Goal: Task Accomplishment & Management: Use online tool/utility

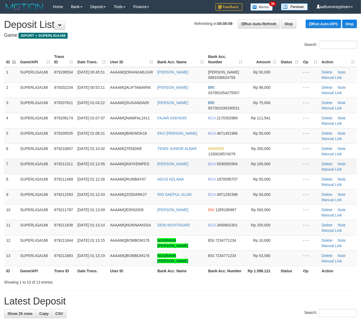
click at [186, 168] on td "ANDHIKA TOPANG" at bounding box center [180, 166] width 51 height 15
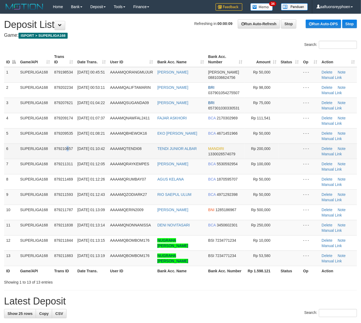
drag, startPoint x: 68, startPoint y: 153, endPoint x: 42, endPoint y: 154, distance: 26.0
click at [53, 153] on td "879210657" at bounding box center [63, 150] width 23 height 15
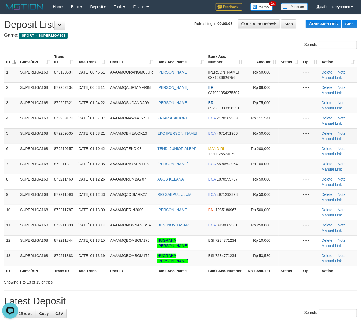
click at [51, 140] on td "SUPERLIGA168" at bounding box center [35, 135] width 34 height 15
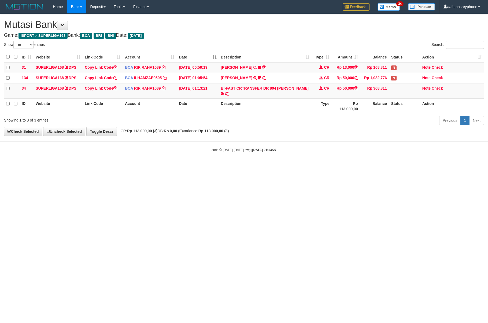
select select "***"
click at [445, 154] on body "Toggle navigation Home Bank Account List Load By Website Group [ISPORT] SUPERLI…" at bounding box center [244, 83] width 488 height 166
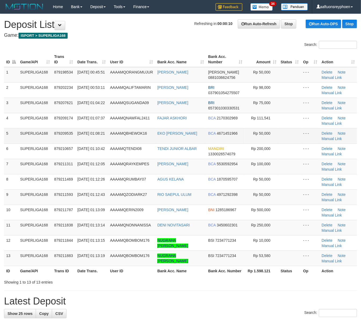
click at [46, 137] on td "SUPERLIGA168" at bounding box center [35, 135] width 34 height 15
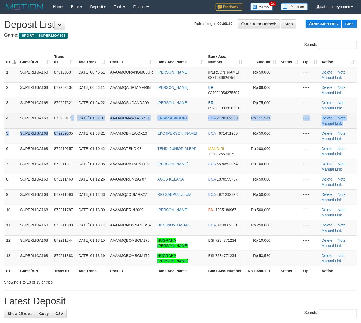
click at [70, 128] on tbody "1 SUPERLIGA168 879198534 01/10/2025 00:45:51 AAAAMQORANGMUJUR AHMAT ROHMAN DANA…" at bounding box center [180, 166] width 353 height 199
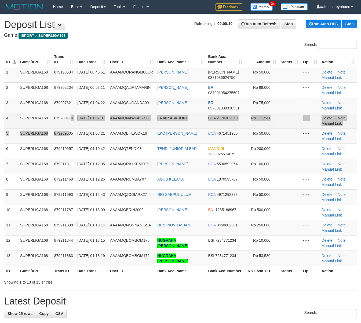
click at [70, 128] on td "879209174" at bounding box center [63, 120] width 23 height 15
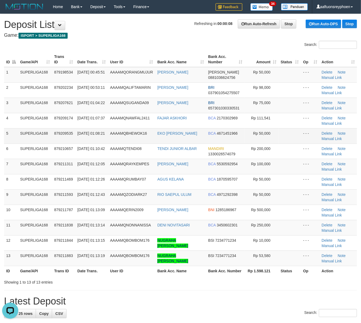
click at [45, 129] on td "SUPERLIGA168" at bounding box center [35, 135] width 34 height 15
click at [55, 133] on span "879209535" at bounding box center [63, 133] width 19 height 4
drag, startPoint x: 54, startPoint y: 133, endPoint x: 0, endPoint y: 142, distance: 54.9
click at [52, 133] on td "879209535" at bounding box center [63, 135] width 23 height 15
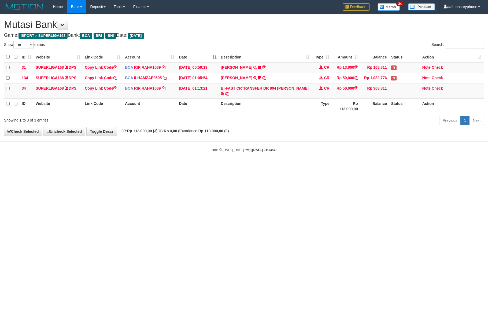
select select "***"
click at [442, 156] on body "Toggle navigation Home Bank Account List Load By Website Group [ISPORT] SUPERLI…" at bounding box center [244, 83] width 488 height 166
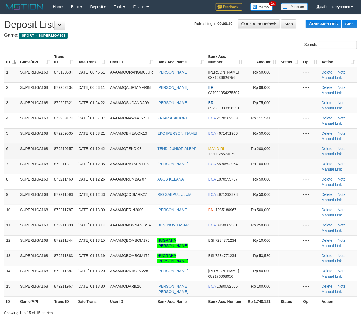
drag, startPoint x: 45, startPoint y: 138, endPoint x: 42, endPoint y: 150, distance: 13.1
click at [44, 139] on td "SUPERLIGA168" at bounding box center [35, 135] width 34 height 15
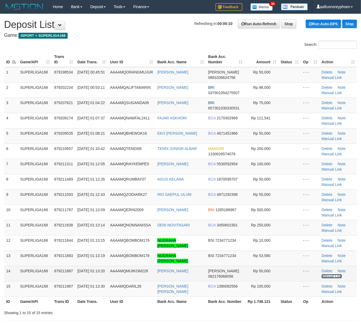
click at [332, 276] on link "Manual Link" at bounding box center [331, 276] width 20 height 4
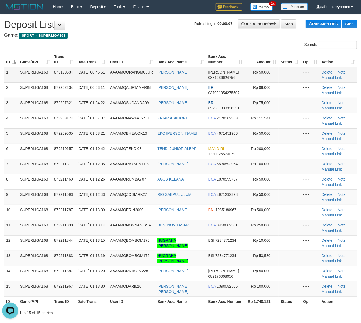
drag, startPoint x: 78, startPoint y: 66, endPoint x: 75, endPoint y: 68, distance: 3.9
click at [79, 66] on th "Date Trans." at bounding box center [91, 59] width 33 height 15
click at [62, 93] on td "879202234" at bounding box center [63, 89] width 23 height 15
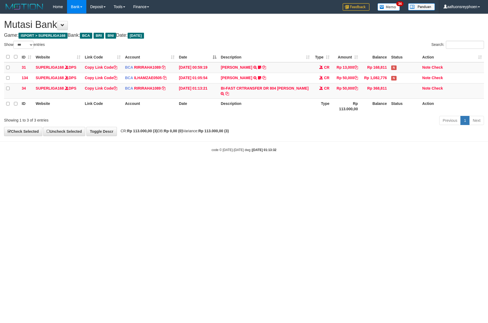
select select "***"
click at [101, 90] on link "Copy Link Code" at bounding box center [101, 88] width 32 height 4
drag, startPoint x: 360, startPoint y: 159, endPoint x: 485, endPoint y: 126, distance: 128.8
click at [408, 147] on html "Toggle navigation Home Bank Account List Load By Website Group [ISPORT] SUPERLI…" at bounding box center [244, 83] width 488 height 166
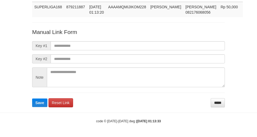
scroll to position [45, 0]
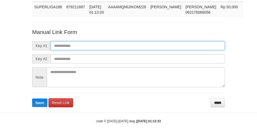
click at [55, 46] on input "text" at bounding box center [138, 45] width 175 height 9
paste input "**********"
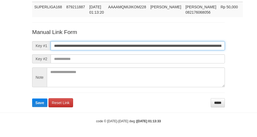
type input "**********"
click at [32, 99] on button "Save" at bounding box center [39, 103] width 15 height 9
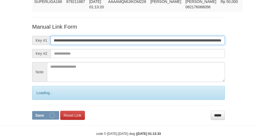
click at [56, 45] on input "**********" at bounding box center [138, 40] width 175 height 9
click at [32, 111] on button "Save" at bounding box center [45, 115] width 27 height 9
click at [56, 45] on input "**********" at bounding box center [138, 40] width 175 height 9
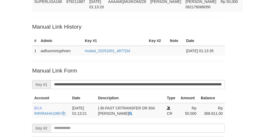
click at [61, 28] on div "Deposit Detail Game/API Trans ID Date Trans. User ID Bank Acc. Name Bank Acc. N…" at bounding box center [128, 72] width 201 height 209
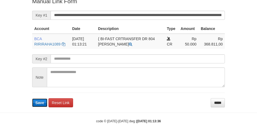
click at [39, 104] on span "Save" at bounding box center [39, 103] width 9 height 4
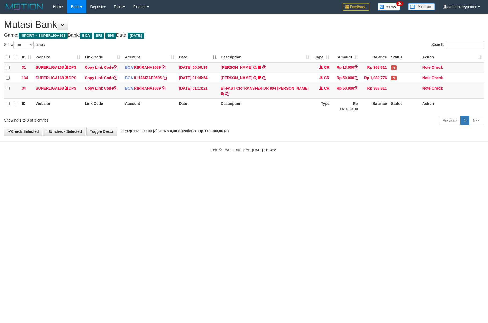
select select "***"
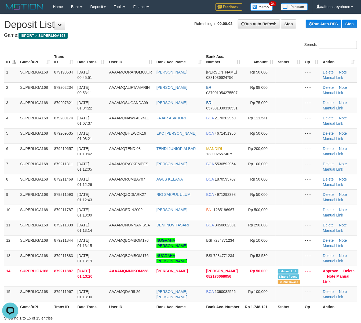
drag, startPoint x: 122, startPoint y: 91, endPoint x: 1, endPoint y: 120, distance: 124.4
click at [119, 94] on td "AAAAMQALIFTAMARIN" at bounding box center [130, 89] width 47 height 15
click at [7, 129] on td "5" at bounding box center [11, 135] width 14 height 15
drag, startPoint x: 6, startPoint y: 129, endPoint x: 0, endPoint y: 132, distance: 7.2
click at [3, 131] on div "ID Game/API Trans ID Date Trans. User ID Bank Acc. Name Bank Acc. Number Amount…" at bounding box center [180, 181] width 361 height 263
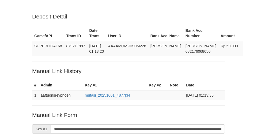
scroll to position [118, 0]
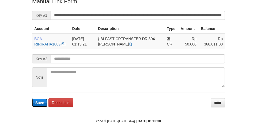
click at [38, 103] on span "Save" at bounding box center [39, 103] width 9 height 4
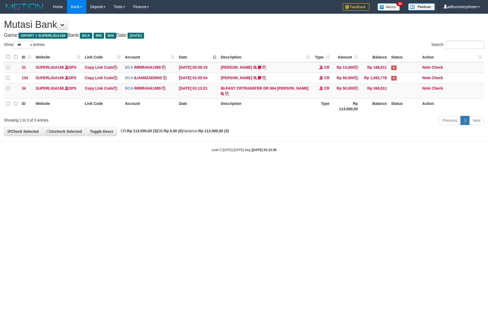
select select "***"
drag, startPoint x: 318, startPoint y: 184, endPoint x: 486, endPoint y: 164, distance: 169.3
click at [341, 166] on html "Toggle navigation Home Bank Account List Load By Website Group [ISPORT] SUPERLI…" at bounding box center [244, 83] width 488 height 166
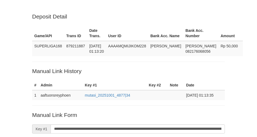
scroll to position [118, 0]
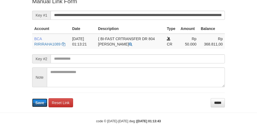
click at [35, 103] on span "Save" at bounding box center [39, 103] width 9 height 4
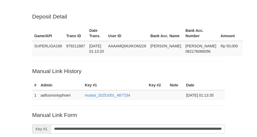
scroll to position [118, 0]
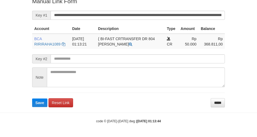
click at [35, 103] on button "Save" at bounding box center [39, 103] width 15 height 9
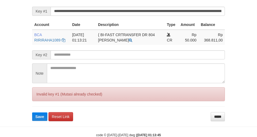
scroll to position [118, 0]
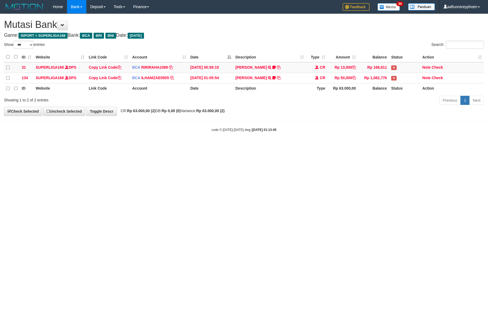
select select "***"
drag, startPoint x: 368, startPoint y: 151, endPoint x: 486, endPoint y: 147, distance: 118.0
click at [391, 146] on html "Toggle navigation Home Bank Account List Load By Website Group [ISPORT] SUPERLI…" at bounding box center [244, 73] width 488 height 146
select select "***"
click at [402, 146] on html "Toggle navigation Home Bank Account List Load By Website Group [ISPORT] SUPERLI…" at bounding box center [244, 73] width 488 height 146
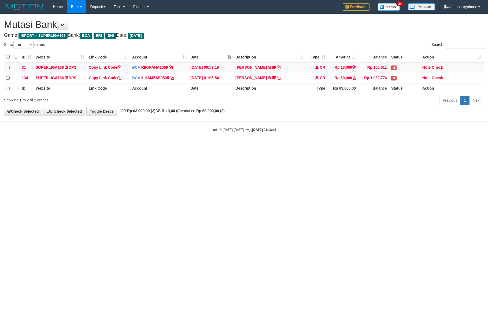
select select "***"
click at [272, 146] on html "Toggle navigation Home Bank Account List Load By Website Group [ISPORT] SUPERLI…" at bounding box center [244, 73] width 488 height 146
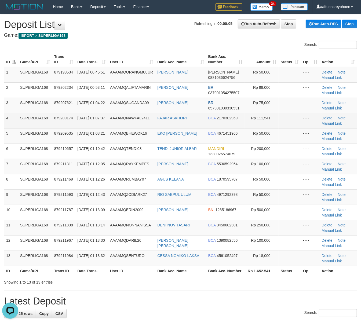
click at [46, 115] on td "SUPERLIGA168" at bounding box center [35, 120] width 34 height 15
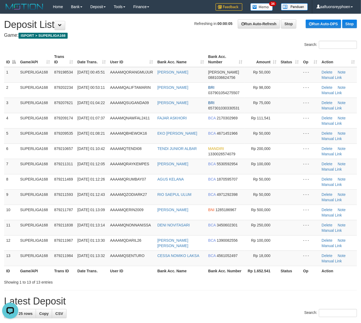
drag, startPoint x: 46, startPoint y: 115, endPoint x: 0, endPoint y: 130, distance: 48.5
click at [45, 115] on td "SUPERLIGA168" at bounding box center [35, 120] width 34 height 15
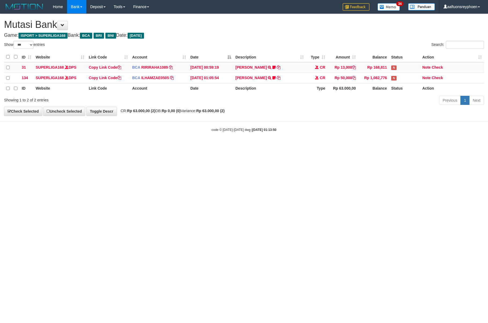
select select "***"
drag, startPoint x: 318, startPoint y: 143, endPoint x: 444, endPoint y: 127, distance: 127.0
click at [338, 139] on body "Toggle navigation Home Bank Account List Load By Website Group [ISPORT] SUPERLI…" at bounding box center [244, 73] width 488 height 146
click at [334, 140] on body "Toggle navigation Home Bank Account List Load By Website Group [ISPORT] SUPERLI…" at bounding box center [244, 73] width 488 height 146
drag, startPoint x: 290, startPoint y: 146, endPoint x: 295, endPoint y: 147, distance: 5.6
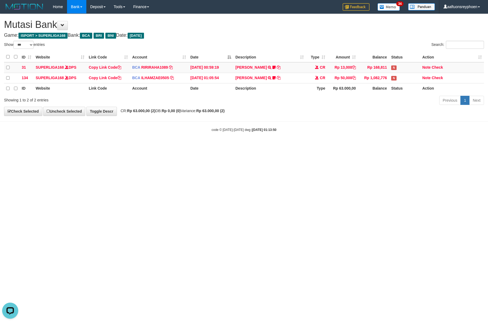
click at [291, 146] on body "Toggle navigation Home Bank Account List Load By Website Group [ISPORT] SUPERLI…" at bounding box center [244, 73] width 488 height 146
drag, startPoint x: 291, startPoint y: 147, endPoint x: 486, endPoint y: 148, distance: 195.4
click at [322, 146] on html "Toggle navigation Home Bank Account List Load By Website Group [ISPORT] SUPERLI…" at bounding box center [244, 73] width 488 height 146
select select "***"
click at [251, 146] on html "Toggle navigation Home Bank Account List Load By Website Group [ISPORT] SUPERLI…" at bounding box center [244, 73] width 488 height 146
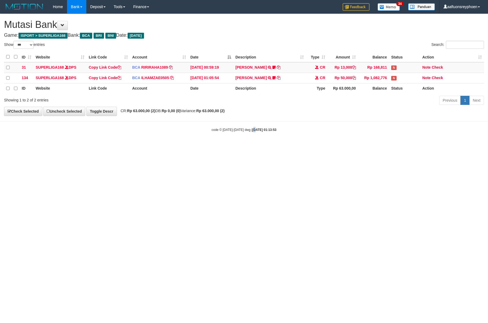
click at [251, 146] on html "Toggle navigation Home Bank Account List Load By Website Group [ISPORT] SUPERLI…" at bounding box center [244, 73] width 488 height 146
click at [250, 146] on html "Toggle navigation Home Bank Account List Load By Website Group [ISPORT] SUPERLI…" at bounding box center [244, 73] width 488 height 146
drag, startPoint x: 249, startPoint y: 179, endPoint x: 456, endPoint y: 157, distance: 207.6
click at [258, 146] on html "Toggle navigation Home Bank Account List Load By Website Group [ISPORT] SUPERLI…" at bounding box center [244, 73] width 488 height 146
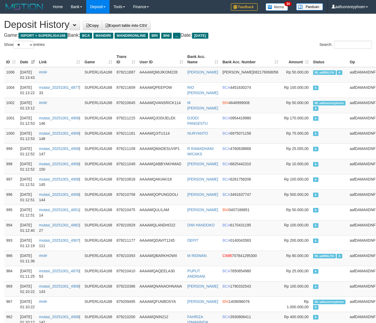
select select "**"
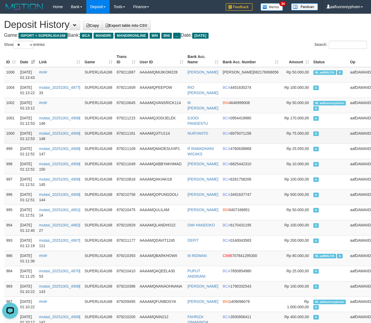
click at [311, 129] on td "A" at bounding box center [329, 135] width 37 height 15
drag, startPoint x: 306, startPoint y: 129, endPoint x: 167, endPoint y: 135, distance: 139.3
click at [311, 129] on td "A" at bounding box center [329, 135] width 37 height 15
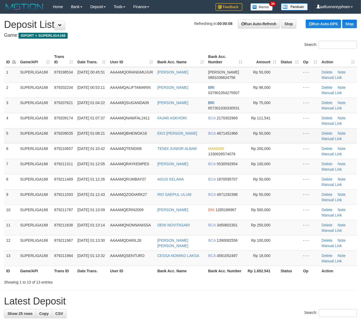
click at [14, 136] on td "5" at bounding box center [11, 135] width 14 height 15
drag, startPoint x: 14, startPoint y: 136, endPoint x: 1, endPoint y: 136, distance: 13.9
click at [10, 136] on td "5" at bounding box center [11, 135] width 14 height 15
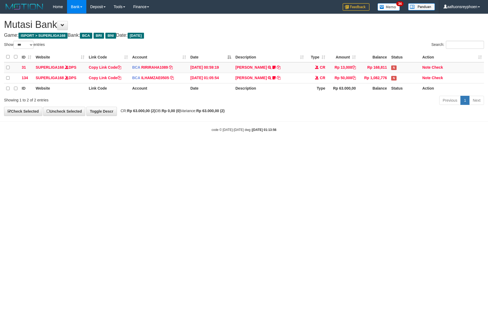
select select "***"
click at [366, 146] on html "Toggle navigation Home Bank Account List Load By Website Group [ISPORT] SUPERLI…" at bounding box center [244, 73] width 488 height 146
drag, startPoint x: 286, startPoint y: 172, endPoint x: 486, endPoint y: 149, distance: 201.5
click at [337, 146] on html "Toggle navigation Home Bank Account List Load By Website Group [ISPORT] SUPERLI…" at bounding box center [244, 73] width 488 height 146
select select "***"
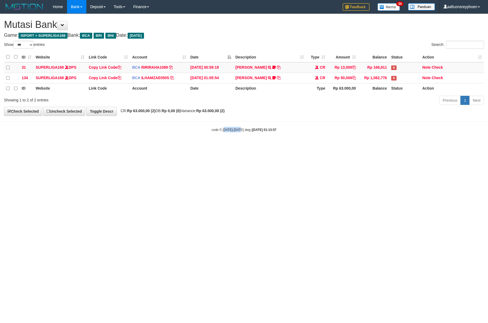
click at [260, 146] on html "Toggle navigation Home Bank Account List Load By Website Group [ISPORT] SUPERLI…" at bounding box center [244, 73] width 488 height 146
select select "***"
drag, startPoint x: 205, startPoint y: 179, endPoint x: 268, endPoint y: 171, distance: 62.7
click at [246, 146] on html "Toggle navigation Home Bank Account List Load By Website Group [ISPORT] SUPERLI…" at bounding box center [244, 73] width 488 height 146
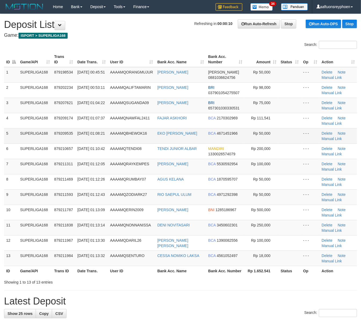
click at [47, 136] on td "SUPERLIGA168" at bounding box center [35, 135] width 34 height 15
drag, startPoint x: 47, startPoint y: 136, endPoint x: 0, endPoint y: 138, distance: 46.4
click at [38, 134] on td "SUPERLIGA168" at bounding box center [35, 135] width 34 height 15
click at [1, 145] on div "ID Game/API Trans ID Date Trans. User ID Bank Acc. Name Bank Acc. Number Amount…" at bounding box center [180, 163] width 361 height 227
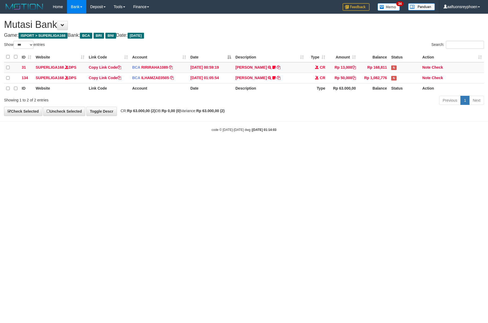
select select "***"
click at [488, 139] on html "Toggle navigation Home Bank Account List Load By Website Group [ISPORT] SUPERLI…" at bounding box center [244, 73] width 488 height 146
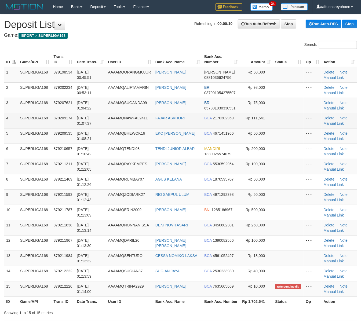
click at [91, 123] on span "[DATE] 01:07:37" at bounding box center [84, 121] width 15 height 10
click at [91, 123] on span "01/10/2025 01:07:37" at bounding box center [84, 121] width 15 height 10
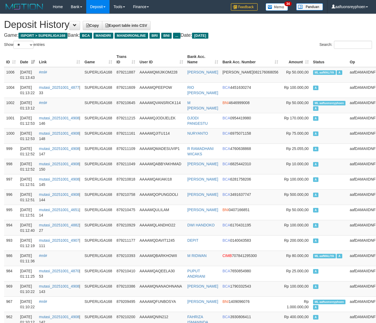
select select "**"
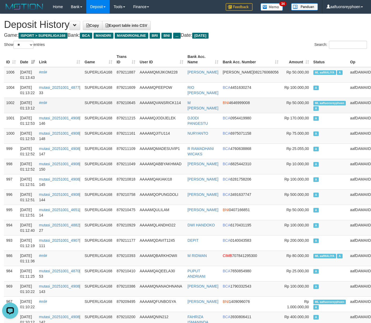
click at [322, 107] on td "ML aaftuonsreyphoen A" at bounding box center [329, 105] width 37 height 15
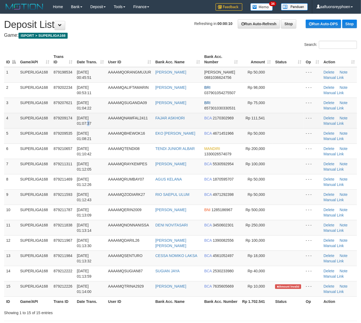
drag, startPoint x: 80, startPoint y: 122, endPoint x: 74, endPoint y: 122, distance: 6.4
click at [76, 121] on td "01/10/2025 01:07:37" at bounding box center [90, 120] width 31 height 15
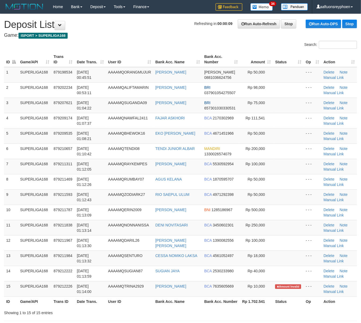
drag, startPoint x: 74, startPoint y: 115, endPoint x: 1, endPoint y: 123, distance: 74.1
click at [65, 115] on tr "4 SUPERLIGA168 879209174 01/10/2025 01:07:37 AAAAMQNAWFAL2411 FAJAR ASKHORI BCA…" at bounding box center [180, 120] width 353 height 15
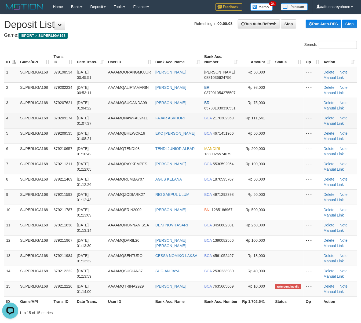
click at [50, 119] on tr "4 SUPERLIGA168 879209174 01/10/2025 01:07:37 AAAAMQNAWFAL2411 FAJAR ASKHORI BCA…" at bounding box center [180, 120] width 353 height 15
click at [50, 119] on td "SUPERLIGA168" at bounding box center [35, 120] width 34 height 15
click at [116, 121] on td "AAAAMQNAWFAL2411" at bounding box center [129, 120] width 47 height 15
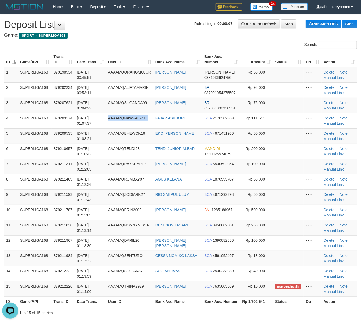
drag, startPoint x: 116, startPoint y: 121, endPoint x: 3, endPoint y: 127, distance: 112.8
click at [93, 120] on tr "4 SUPERLIGA168 879209174 01/10/2025 01:07:37 AAAAMQNAWFAL2411 FAJAR ASKHORI BCA…" at bounding box center [180, 120] width 353 height 15
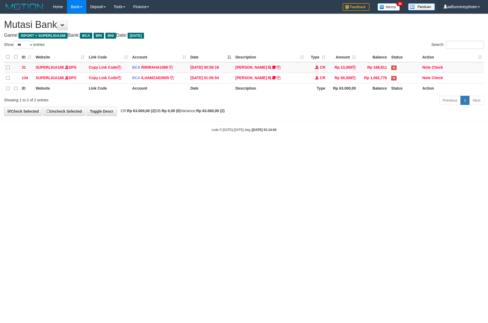
select select "***"
drag, startPoint x: 282, startPoint y: 146, endPoint x: 390, endPoint y: 138, distance: 108.3
click at [345, 142] on html "Toggle navigation Home Bank Account List Load By Website Group [ISPORT] SUPERLI…" at bounding box center [244, 73] width 488 height 146
select select "***"
click at [326, 136] on body "Toggle navigation Home Bank Account List Load By Website Group [ISPORT] SUPERLI…" at bounding box center [244, 73] width 488 height 146
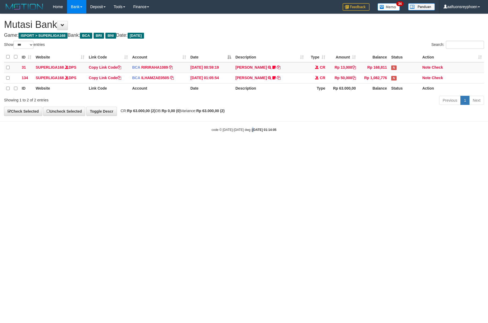
drag, startPoint x: 248, startPoint y: 147, endPoint x: 265, endPoint y: 145, distance: 17.5
click at [250, 146] on html "Toggle navigation Home Bank Account List Load By Website Group [ISPORT] SUPERLI…" at bounding box center [244, 73] width 488 height 146
drag, startPoint x: 228, startPoint y: 139, endPoint x: 485, endPoint y: 128, distance: 256.8
click at [243, 139] on body "Toggle navigation Home Bank Account List Load By Website Group [ISPORT] SUPERLI…" at bounding box center [244, 73] width 488 height 146
drag, startPoint x: 184, startPoint y: 136, endPoint x: 486, endPoint y: 99, distance: 303.8
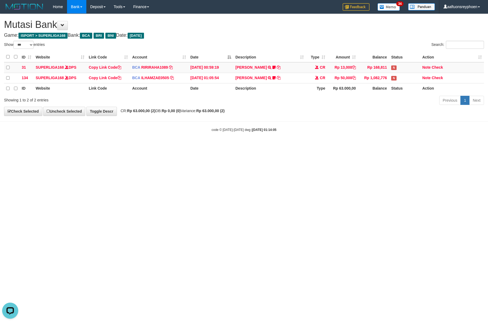
click at [229, 135] on body "Toggle navigation Home Bank Account List Load By Website Group [ISPORT] SUPERLI…" at bounding box center [244, 73] width 488 height 146
drag, startPoint x: 228, startPoint y: 136, endPoint x: 231, endPoint y: 139, distance: 3.9
click at [229, 136] on body "Toggle navigation Home Bank Account List Load By Website Group [ISPORT] SUPERLI…" at bounding box center [244, 73] width 488 height 146
drag, startPoint x: 251, startPoint y: 136, endPoint x: 468, endPoint y: 95, distance: 220.8
click at [266, 135] on body "Toggle navigation Home Bank Account List Load By Website Group [ISPORT] SUPERLI…" at bounding box center [244, 73] width 488 height 146
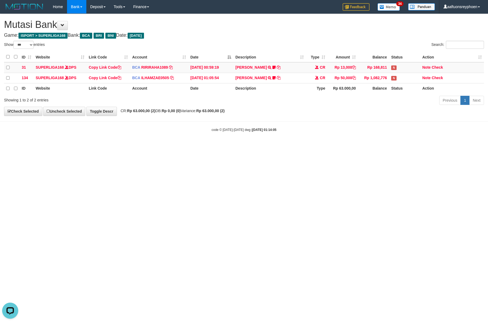
drag, startPoint x: 318, startPoint y: 99, endPoint x: 486, endPoint y: 74, distance: 170.2
click at [375, 92] on div "Show ** ** ** *** entries Search: ID Website Link Code Account Date Description…" at bounding box center [244, 74] width 480 height 66
drag, startPoint x: 257, startPoint y: 153, endPoint x: 487, endPoint y: 98, distance: 235.9
click at [322, 138] on html "Toggle navigation Home Bank Account List Load By Website Group [ISPORT] SUPERLI…" at bounding box center [244, 73] width 488 height 146
drag, startPoint x: 248, startPoint y: 115, endPoint x: 373, endPoint y: 98, distance: 126.7
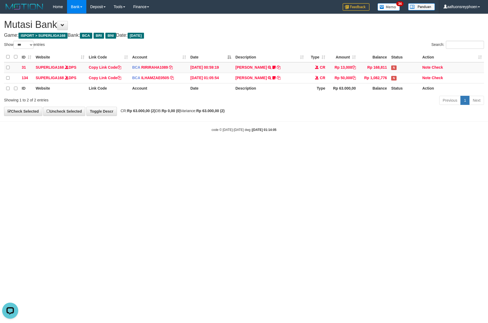
click at [286, 110] on div "**********" at bounding box center [244, 65] width 488 height 102
drag, startPoint x: 306, startPoint y: 130, endPoint x: 487, endPoint y: 89, distance: 185.7
click at [340, 122] on body "Toggle navigation Home Bank Account List Load By Website Group [ISPORT] SUPERLI…" at bounding box center [244, 73] width 488 height 146
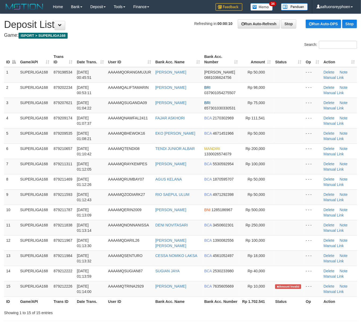
click at [180, 27] on h1 "Refreshing in: 00:00:10 Run Auto-Refresh Stop Run Auto-DPS Stop Deposit List" at bounding box center [180, 24] width 353 height 11
drag, startPoint x: 180, startPoint y: 27, endPoint x: 4, endPoint y: 74, distance: 182.0
click at [170, 29] on h1 "Refreshing in: 00:00:10 Run Auto-Refresh Stop Run Auto-DPS Stop Deposit List" at bounding box center [180, 24] width 353 height 11
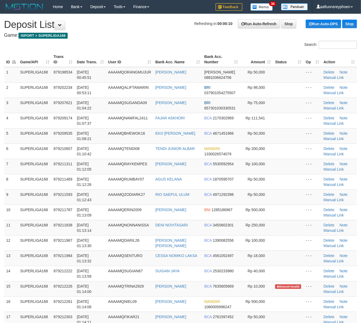
click at [153, 45] on div "Search:" at bounding box center [180, 45] width 361 height 9
drag, startPoint x: 153, startPoint y: 45, endPoint x: 4, endPoint y: 75, distance: 151.4
click at [151, 45] on div "Search:" at bounding box center [180, 45] width 361 height 9
click at [117, 53] on th "User ID" at bounding box center [129, 59] width 47 height 15
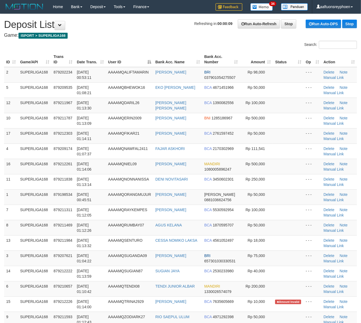
drag, startPoint x: 117, startPoint y: 53, endPoint x: 3, endPoint y: 84, distance: 118.3
click at [116, 53] on th "User ID" at bounding box center [129, 59] width 47 height 15
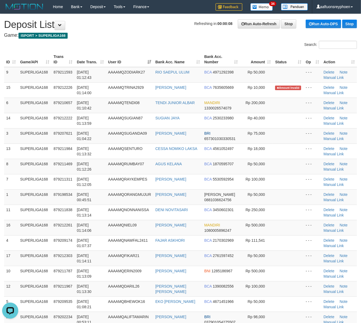
click at [60, 56] on th "Trans ID" at bounding box center [62, 59] width 23 height 15
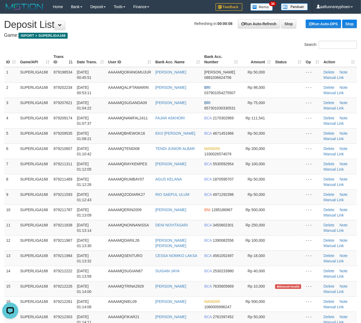
click at [60, 56] on th "Trans ID" at bounding box center [62, 59] width 23 height 15
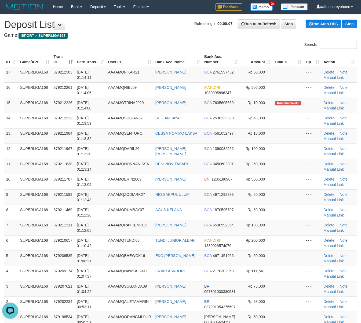
click at [125, 36] on h4 "Game: ISPORT > SUPERLIGA168" at bounding box center [180, 35] width 353 height 5
click at [113, 51] on div "ID Game/API Trans ID Date Trans. User ID Bank Acc. Name Bank Acc. Number Amount…" at bounding box center [180, 194] width 361 height 288
drag, startPoint x: 113, startPoint y: 51, endPoint x: 3, endPoint y: 71, distance: 111.2
click at [113, 50] on div "ID Game/API Trans ID Date Trans. User ID Bank Acc. Name Bank Acc. Number Amount…" at bounding box center [180, 194] width 361 height 288
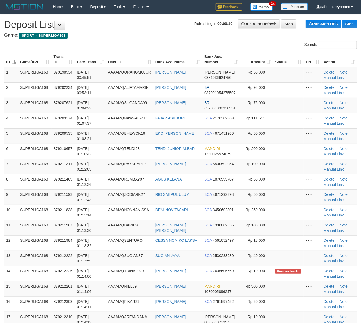
click at [91, 50] on div "ID Game/API Trans ID Date Trans. User ID Bank Acc. Name Bank Acc. Number Amount…" at bounding box center [180, 194] width 361 height 288
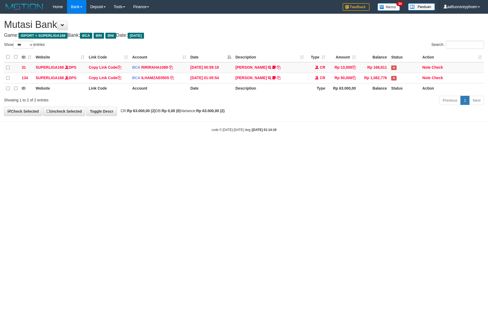
select select "***"
drag, startPoint x: 376, startPoint y: 114, endPoint x: 487, endPoint y: 97, distance: 112.5
click at [404, 111] on div "**********" at bounding box center [244, 65] width 488 height 102
drag, startPoint x: 282, startPoint y: 127, endPoint x: 485, endPoint y: 90, distance: 205.7
click at [341, 118] on body "Toggle navigation Home Bank Account List Load By Website Group [ISPORT] SUPERLI…" at bounding box center [244, 73] width 488 height 146
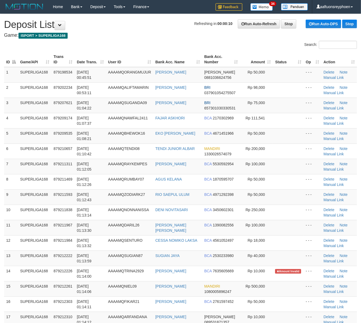
click at [151, 41] on div "Search:" at bounding box center [180, 45] width 361 height 9
drag, startPoint x: 151, startPoint y: 41, endPoint x: 4, endPoint y: 66, distance: 148.9
click at [147, 42] on div "Search:" at bounding box center [180, 45] width 361 height 9
click at [144, 51] on div "ID Game/API Trans ID Date Trans. User ID Bank Acc. Name Bank Acc. Number Amount…" at bounding box center [180, 194] width 361 height 288
drag, startPoint x: 144, startPoint y: 51, endPoint x: 0, endPoint y: 73, distance: 145.5
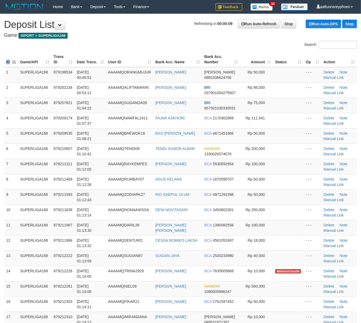
click at [137, 50] on div "ID Game/API Trans ID Date Trans. User ID Bank Acc. Name Bank Acc. Number Amount…" at bounding box center [180, 194] width 361 height 288
drag, startPoint x: 179, startPoint y: 39, endPoint x: 122, endPoint y: 55, distance: 59.9
click at [80, 45] on div "Search:" at bounding box center [180, 45] width 361 height 9
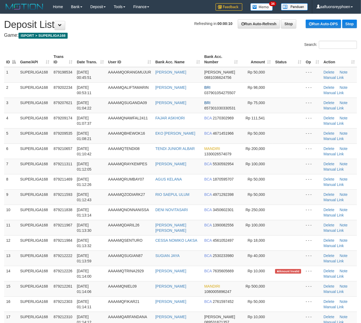
click at [110, 48] on div "Search:" at bounding box center [180, 45] width 361 height 9
click at [105, 60] on th "Date Trans." at bounding box center [90, 59] width 31 height 15
drag, startPoint x: 105, startPoint y: 60, endPoint x: 0, endPoint y: 80, distance: 107.1
click at [104, 59] on th "Date Trans." at bounding box center [90, 59] width 31 height 15
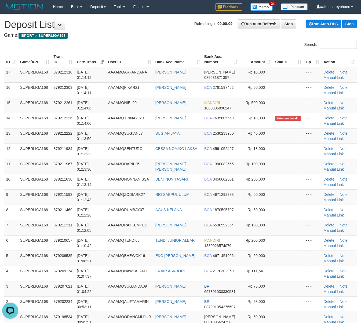
click at [82, 46] on div "Search:" at bounding box center [180, 45] width 361 height 9
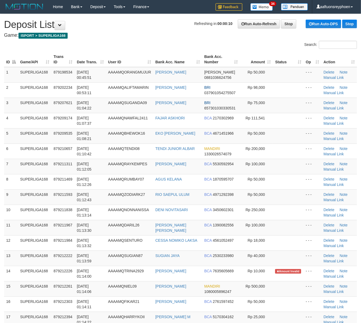
click at [32, 119] on td "SUPERLIGA168" at bounding box center [35, 120] width 34 height 15
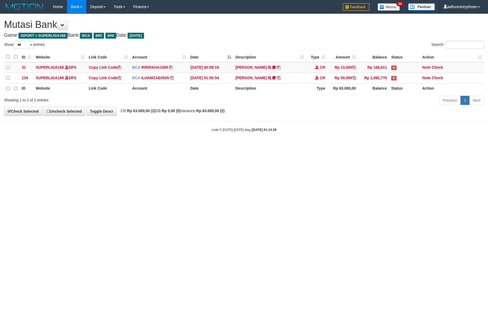
select select "***"
click at [327, 146] on html "Toggle navigation Home Bank Account List Load By Website Group [ISPORT] SUPERLI…" at bounding box center [244, 73] width 488 height 146
drag, startPoint x: 319, startPoint y: 159, endPoint x: 485, endPoint y: 140, distance: 167.3
click at [333, 146] on html "Toggle navigation Home Bank Account List Load By Website Group [ISPORT] SUPERLI…" at bounding box center [244, 73] width 488 height 146
drag, startPoint x: 324, startPoint y: 130, endPoint x: 487, endPoint y: 124, distance: 163.1
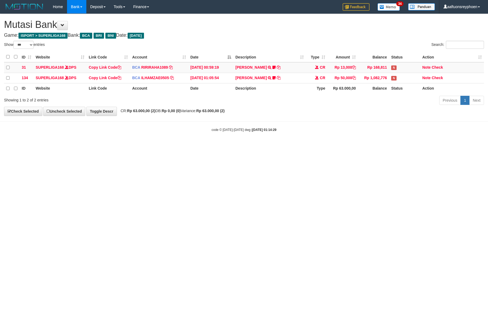
click at [348, 130] on div "code © [DATE]-[DATE] dwg | [DATE] 01:14:29" at bounding box center [244, 129] width 488 height 5
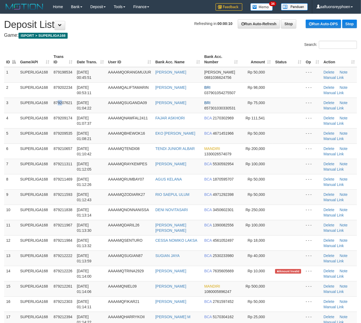
click at [52, 105] on td "879207621" at bounding box center [62, 105] width 23 height 15
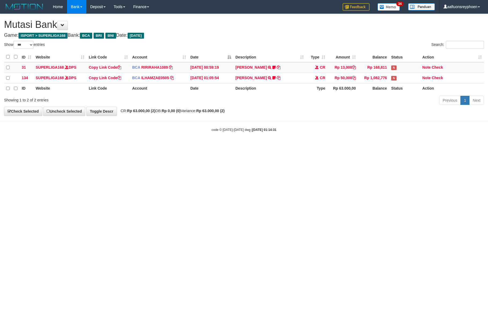
select select "***"
drag, startPoint x: 243, startPoint y: 173, endPoint x: 484, endPoint y: 146, distance: 242.3
click at [309, 146] on html "Toggle navigation Home Bank Account List Load By Website Group [ISPORT] SUPERLI…" at bounding box center [244, 73] width 488 height 146
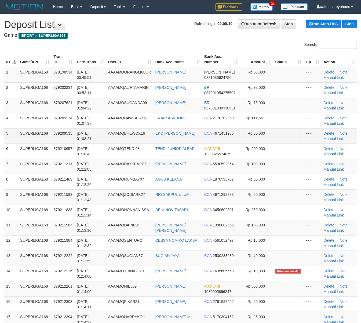
click at [11, 129] on td "5" at bounding box center [11, 135] width 14 height 15
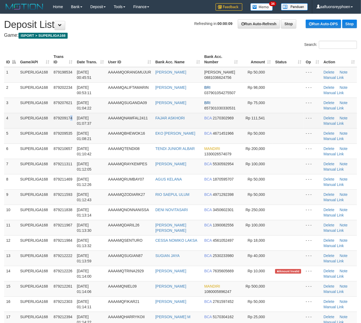
drag, startPoint x: 73, startPoint y: 120, endPoint x: 69, endPoint y: 119, distance: 4.4
click at [69, 119] on td "879209174" at bounding box center [62, 120] width 23 height 15
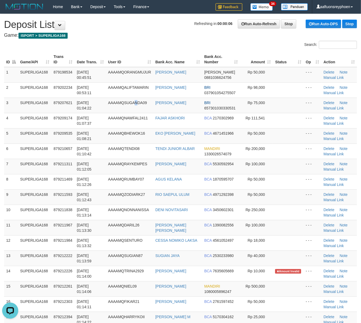
drag, startPoint x: 137, startPoint y: 109, endPoint x: 2, endPoint y: 132, distance: 137.1
click at [133, 109] on td "AAAAMQSUGANDA09" at bounding box center [129, 105] width 47 height 15
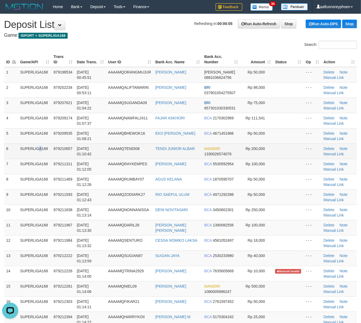
click at [20, 144] on td "SUPERLIGA168" at bounding box center [35, 150] width 34 height 15
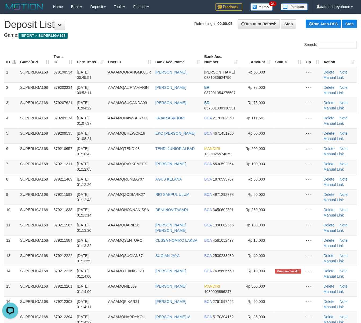
click at [50, 137] on td "SUPERLIGA168" at bounding box center [35, 135] width 34 height 15
drag, startPoint x: 50, startPoint y: 137, endPoint x: 2, endPoint y: 142, distance: 47.7
click at [49, 137] on td "SUPERLIGA168" at bounding box center [35, 135] width 34 height 15
click at [126, 129] on td "AAAAMQBHEWOK16" at bounding box center [129, 135] width 47 height 15
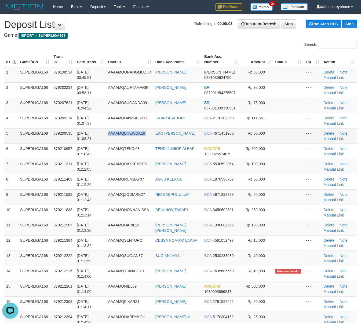
click at [126, 129] on td "AAAAMQBHEWOK16" at bounding box center [129, 135] width 47 height 15
drag, startPoint x: 93, startPoint y: 130, endPoint x: 1, endPoint y: 143, distance: 92.6
click at [91, 131] on td "[DATE] 01:08:21" at bounding box center [90, 135] width 31 height 15
drag, startPoint x: 40, startPoint y: 131, endPoint x: 2, endPoint y: 135, distance: 38.0
click at [32, 131] on td "SUPERLIGA168" at bounding box center [35, 135] width 34 height 15
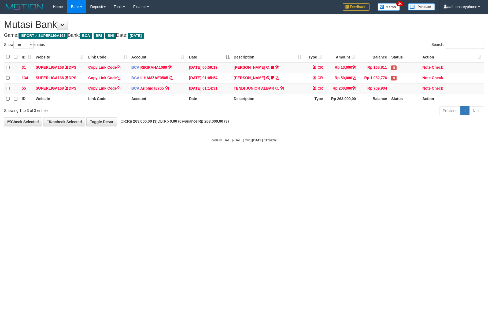
select select "***"
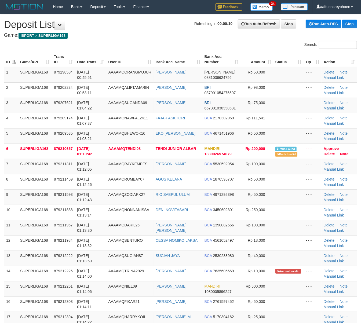
click at [10, 136] on td "5" at bounding box center [11, 135] width 14 height 15
click at [10, 135] on td "5" at bounding box center [11, 135] width 14 height 15
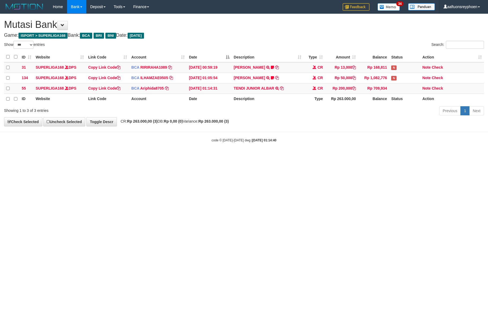
select select "***"
drag, startPoint x: 269, startPoint y: 177, endPoint x: 264, endPoint y: 177, distance: 5.4
click at [270, 156] on html "Toggle navigation Home Bank Account List Load By Website Group [ISPORT] SUPERLI…" at bounding box center [244, 78] width 488 height 156
drag, startPoint x: 253, startPoint y: 179, endPoint x: 487, endPoint y: 149, distance: 236.2
click at [283, 156] on html "Toggle navigation Home Bank Account List Load By Website Group [ISPORT] SUPERLI…" at bounding box center [244, 78] width 488 height 156
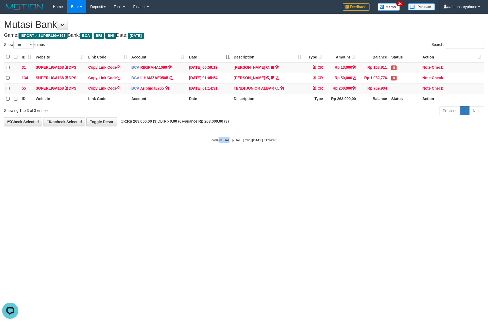
drag, startPoint x: 218, startPoint y: 169, endPoint x: 229, endPoint y: 169, distance: 10.5
click at [229, 156] on html "Toggle navigation Home Bank Account List Load By Website Group [ISPORT] SUPERLI…" at bounding box center [244, 78] width 488 height 156
click at [228, 156] on html "Toggle navigation Home Bank Account List Load By Website Group [ISPORT] SUPERLI…" at bounding box center [244, 78] width 488 height 156
drag, startPoint x: 228, startPoint y: 164, endPoint x: 308, endPoint y: 160, distance: 80.5
click at [271, 156] on html "Toggle navigation Home Bank Account List Load By Website Group [ISPORT] SUPERLI…" at bounding box center [244, 78] width 488 height 156
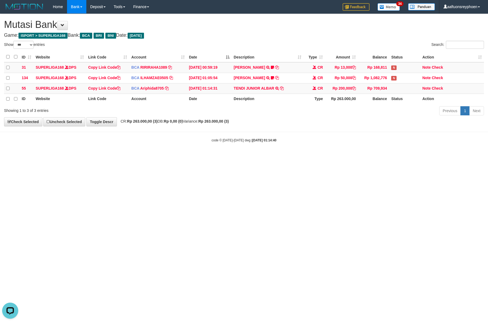
drag, startPoint x: 364, startPoint y: 158, endPoint x: 400, endPoint y: 155, distance: 36.6
click at [390, 156] on html "Toggle navigation Home Bank Account List Load By Website Group [ISPORT] SUPERLI…" at bounding box center [244, 78] width 488 height 156
drag, startPoint x: 391, startPoint y: 157, endPoint x: 484, endPoint y: 147, distance: 93.8
click at [447, 151] on html "Toggle navigation Home Bank Account List Load By Website Group [ISPORT] SUPERLI…" at bounding box center [244, 78] width 488 height 156
drag, startPoint x: 439, startPoint y: 155, endPoint x: 486, endPoint y: 153, distance: 47.0
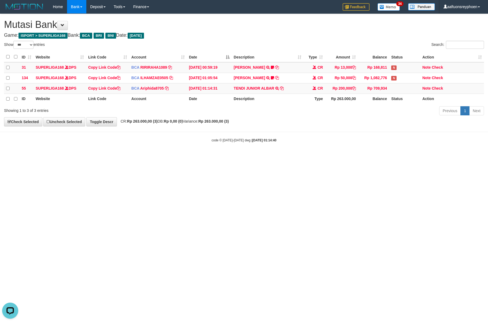
click at [474, 153] on body "Toggle navigation Home Bank Account List Load By Website Group [ISPORT] SUPERLI…" at bounding box center [244, 78] width 488 height 156
click at [297, 156] on html "Toggle navigation Home Bank Account List Load By Website Group [ISPORT] SUPERLI…" at bounding box center [244, 78] width 488 height 156
click at [316, 156] on html "Toggle navigation Home Bank Account List Load By Website Group [ISPORT] SUPERLI…" at bounding box center [244, 78] width 488 height 156
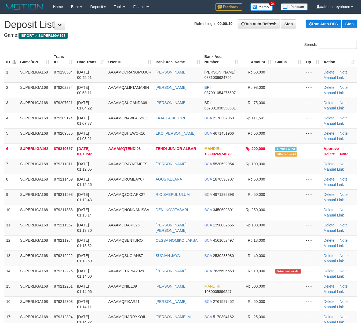
click at [10, 135] on td "5" at bounding box center [11, 135] width 14 height 15
drag, startPoint x: 0, startPoint y: 0, endPoint x: 11, endPoint y: 135, distance: 135.0
click at [11, 135] on td "5" at bounding box center [11, 135] width 14 height 15
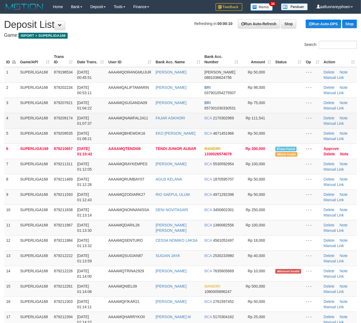
click at [29, 126] on td "SUPERLIGA168" at bounding box center [35, 120] width 34 height 15
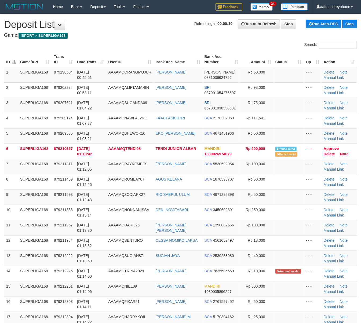
drag, startPoint x: 29, startPoint y: 126, endPoint x: 0, endPoint y: 130, distance: 29.8
click at [25, 125] on td "SUPERLIGA168" at bounding box center [35, 120] width 34 height 15
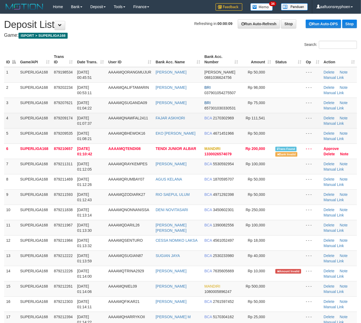
click at [57, 116] on span "879209174" at bounding box center [63, 118] width 19 height 4
click at [57, 115] on td "879209174" at bounding box center [63, 120] width 23 height 15
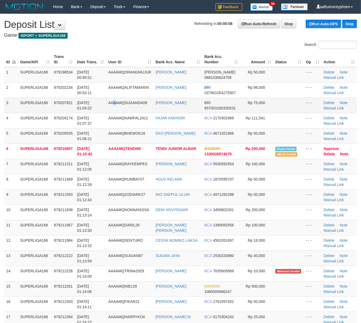
click at [115, 110] on td "AAAAMQSUGANDA09" at bounding box center [129, 105] width 47 height 15
click at [106, 128] on tr "5 SUPERLIGA168 879209535 01/10/2025 01:08:21 AAAAMQBHEWOK16 EKO BUDI CAHYONO BC…" at bounding box center [180, 135] width 353 height 15
drag, startPoint x: 102, startPoint y: 128, endPoint x: 0, endPoint y: 145, distance: 103.7
click at [85, 129] on tbody "1 SUPERLIGA168 879198534 01/10/2025 00:45:51 AAAAMQORANGMUJUR AHMAT ROHMAN DANA…" at bounding box center [180, 197] width 353 height 260
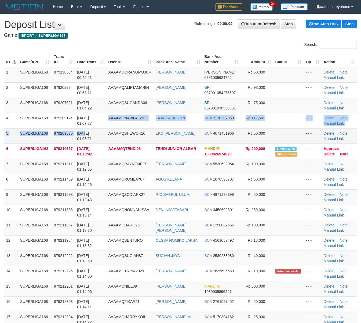
click at [75, 134] on td "[DATE] 01:08:21" at bounding box center [90, 135] width 31 height 15
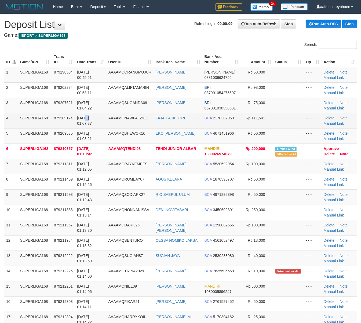
click at [85, 117] on span "[DATE] 01:07:37" at bounding box center [84, 121] width 15 height 10
drag, startPoint x: 77, startPoint y: 116, endPoint x: 12, endPoint y: 128, distance: 66.3
click at [72, 116] on tr "4 SUPERLIGA168 879209174 01/10/2025 01:07:37 AAAAMQNAWFAL2411 FAJAR ASKHORI BCA…" at bounding box center [180, 120] width 353 height 15
click at [42, 124] on td "SUPERLIGA168" at bounding box center [35, 120] width 34 height 15
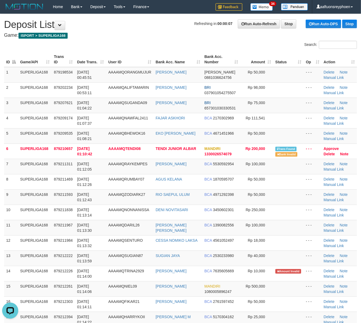
drag, startPoint x: 41, startPoint y: 124, endPoint x: 2, endPoint y: 129, distance: 39.7
click at [40, 124] on td "SUPERLIGA168" at bounding box center [35, 120] width 34 height 15
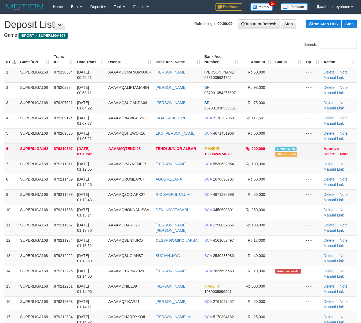
click at [30, 154] on td "SUPERLIGA168" at bounding box center [35, 150] width 34 height 15
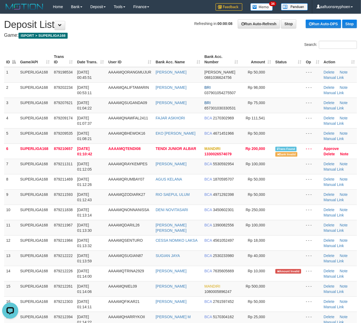
drag, startPoint x: 30, startPoint y: 154, endPoint x: 0, endPoint y: 156, distance: 30.1
click at [24, 154] on td "SUPERLIGA168" at bounding box center [35, 150] width 34 height 15
click at [37, 140] on td "SUPERLIGA168" at bounding box center [35, 135] width 34 height 15
click at [103, 136] on td "[DATE] 01:08:21" at bounding box center [90, 135] width 31 height 15
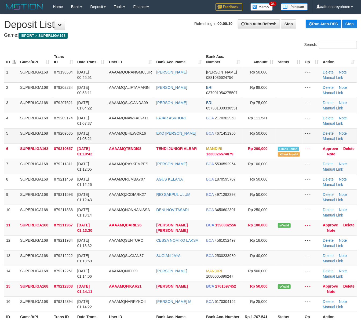
click at [76, 142] on td "[DATE] 01:08:21" at bounding box center [91, 135] width 32 height 15
drag, startPoint x: 59, startPoint y: 142, endPoint x: 47, endPoint y: 143, distance: 12.4
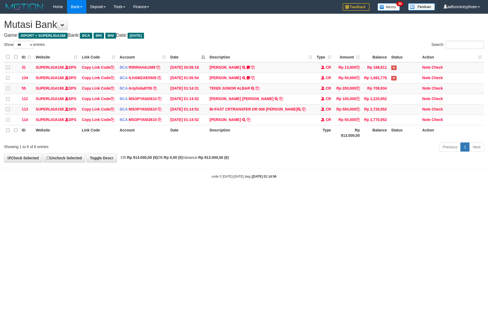
select select "***"
click at [238, 162] on div "**********" at bounding box center [244, 88] width 488 height 148
click at [234, 162] on div "**********" at bounding box center [244, 88] width 488 height 148
select select "***"
copy td "IEL MARPAU"
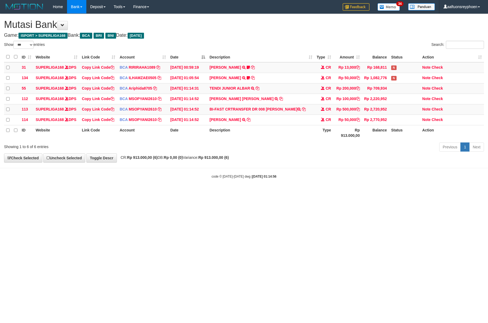
drag, startPoint x: 282, startPoint y: 108, endPoint x: 486, endPoint y: 177, distance: 215.3
click at [305, 114] on td "BI-FAST CRTRANSFER DR 008 [PERSON_NAME]" at bounding box center [260, 109] width 107 height 10
click at [108, 112] on td "Copy Link Code" at bounding box center [99, 109] width 38 height 10
click at [107, 111] on link "Copy Link Code" at bounding box center [98, 109] width 32 height 4
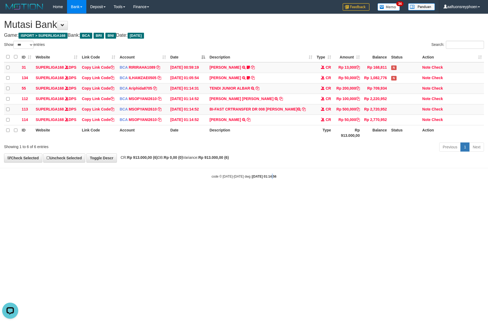
drag, startPoint x: 266, startPoint y: 171, endPoint x: 486, endPoint y: 101, distance: 230.9
click at [321, 154] on body "Toggle navigation Home Bank Account List Load By Website Group [ISPORT] SUPERLI…" at bounding box center [244, 96] width 488 height 192
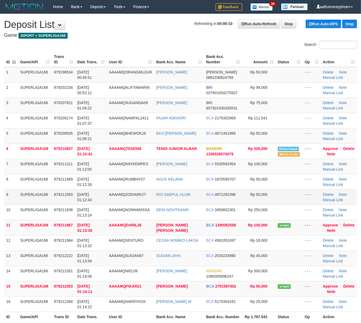
click at [68, 202] on td "879211593" at bounding box center [63, 196] width 23 height 15
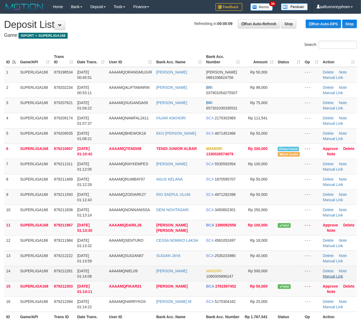
click at [333, 279] on td "Delete Note Manual Link" at bounding box center [338, 273] width 36 height 15
click at [331, 276] on link "Manual Link" at bounding box center [333, 276] width 20 height 4
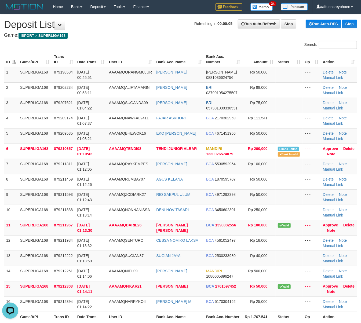
click at [2, 62] on div "ID Game/API Trans ID Date Trans. User ID Bank Acc. Name Bank Acc. Number Amount…" at bounding box center [180, 186] width 361 height 273
drag, startPoint x: 2, startPoint y: 62, endPoint x: -1, endPoint y: 67, distance: 5.2
drag, startPoint x: 28, startPoint y: 106, endPoint x: 22, endPoint y: 110, distance: 7.3
click at [27, 107] on td "SUPERLIGA168" at bounding box center [35, 105] width 34 height 15
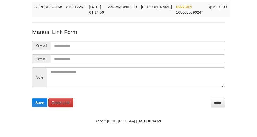
scroll to position [39, 0]
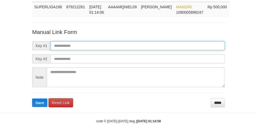
click at [125, 46] on input "text" at bounding box center [138, 45] width 175 height 9
paste input "**********"
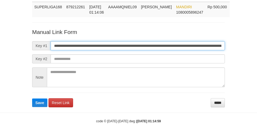
scroll to position [0, 384]
type input "**********"
click at [32, 99] on button "Save" at bounding box center [39, 103] width 15 height 9
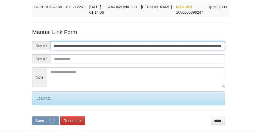
click at [125, 46] on input "**********" at bounding box center [138, 45] width 175 height 9
click at [32, 117] on button "Save" at bounding box center [45, 121] width 27 height 9
click at [125, 46] on input "**********" at bounding box center [138, 45] width 175 height 9
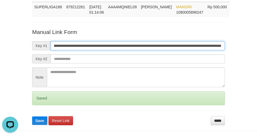
click at [32, 117] on button "Save" at bounding box center [39, 121] width 15 height 9
drag, startPoint x: 125, startPoint y: 46, endPoint x: 119, endPoint y: 48, distance: 6.0
click at [121, 47] on input "**********" at bounding box center [138, 45] width 175 height 9
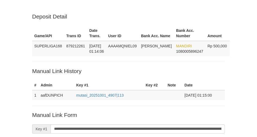
scroll to position [39, 0]
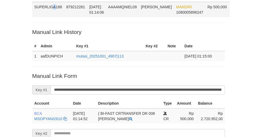
click at [61, 12] on td "SUPERLIGA168" at bounding box center [48, 9] width 32 height 15
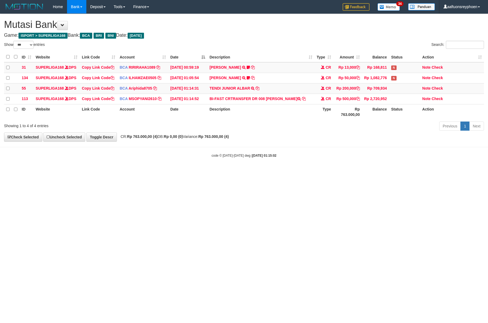
select select "***"
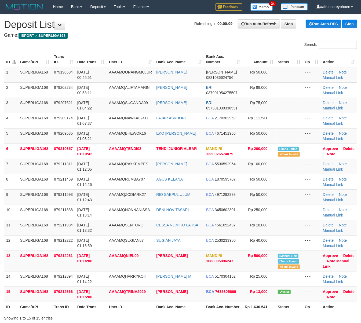
click at [0, 145] on div "ID Game/API Trans ID Date Trans. User ID Bank Acc. Name Bank Acc. Number Amount…" at bounding box center [180, 181] width 361 height 263
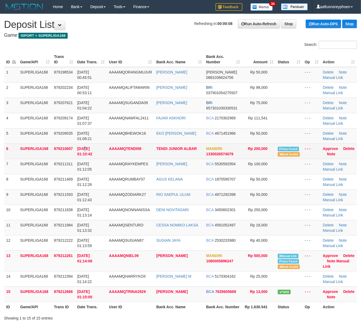
click at [83, 146] on span "[DATE] 01:10:42" at bounding box center [84, 151] width 15 height 10
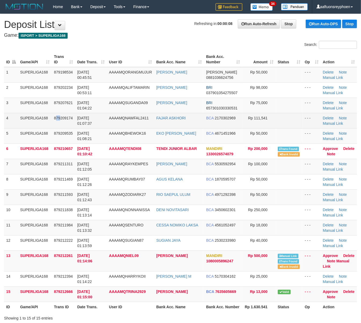
click at [57, 125] on td "879209174" at bounding box center [63, 120] width 23 height 15
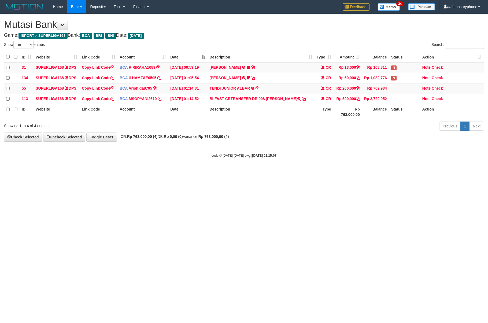
select select "***"
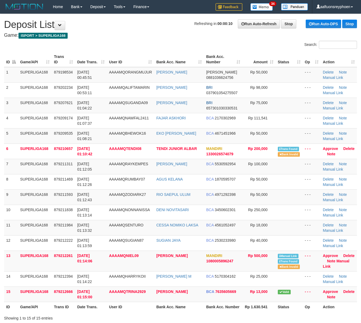
click at [21, 134] on td "SUPERLIGA168" at bounding box center [35, 135] width 34 height 15
click at [53, 137] on td "879209535" at bounding box center [63, 135] width 23 height 15
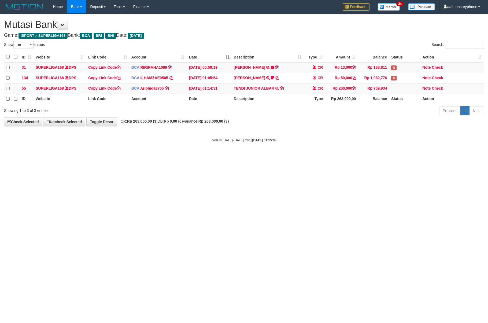
select select "***"
click at [285, 156] on html "Toggle navigation Home Bank Account List Load By Website Group [ISPORT] SUPERLI…" at bounding box center [244, 78] width 488 height 156
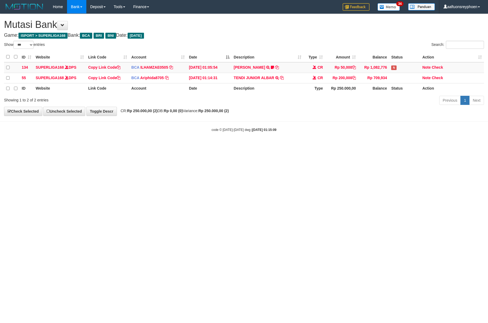
select select "***"
click at [276, 146] on html "Toggle navigation Home Bank Account List Load By Website Group [ISPORT] SUPERLI…" at bounding box center [244, 73] width 488 height 146
drag, startPoint x: 289, startPoint y: 164, endPoint x: 462, endPoint y: 146, distance: 173.8
click at [296, 146] on html "Toggle navigation Home Bank Account List Load By Website Group [ISPORT] SUPERLI…" at bounding box center [244, 73] width 488 height 146
drag, startPoint x: 301, startPoint y: 167, endPoint x: 299, endPoint y: 179, distance: 11.9
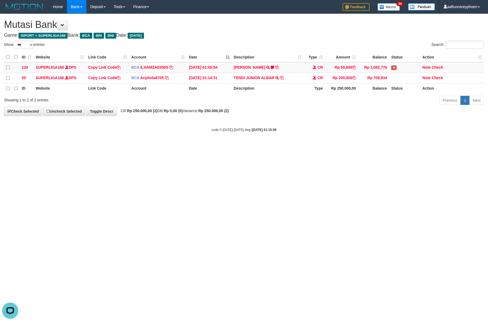
click at [302, 146] on html "Toggle navigation Home Bank Account List Load By Website Group [ISPORT] SUPERLI…" at bounding box center [244, 73] width 488 height 146
drag, startPoint x: 328, startPoint y: 166, endPoint x: 354, endPoint y: 161, distance: 26.3
click at [348, 146] on html "Toggle navigation Home Bank Account List Load By Website Group [ISPORT] SUPERLI…" at bounding box center [244, 73] width 488 height 146
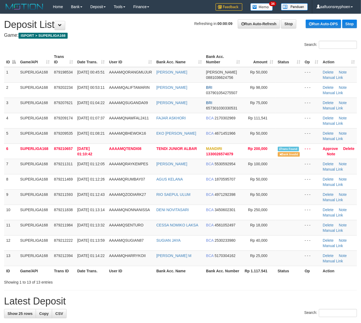
drag, startPoint x: 19, startPoint y: 122, endPoint x: 1, endPoint y: 124, distance: 17.8
click at [19, 122] on tr "4 SUPERLIGA168 879209174 01/10/2025 01:07:37 AAAAMQNAWFAL2411 FAJAR ASKHORI BCA…" at bounding box center [180, 120] width 353 height 15
drag, startPoint x: 12, startPoint y: 133, endPoint x: 0, endPoint y: 136, distance: 12.6
click at [10, 134] on td "5" at bounding box center [11, 135] width 14 height 15
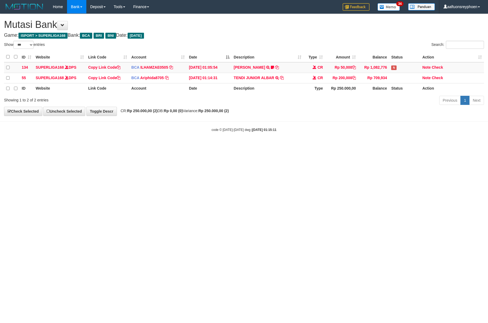
select select "***"
click at [303, 146] on html "Toggle navigation Home Bank Account List Load By Website Group [ISPORT] SUPERLI…" at bounding box center [244, 73] width 488 height 146
select select "***"
drag, startPoint x: 321, startPoint y: 169, endPoint x: 389, endPoint y: 165, distance: 68.8
click at [329, 146] on html "Toggle navigation Home Bank Account List Load By Website Group [ISPORT] SUPERLI…" at bounding box center [244, 73] width 488 height 146
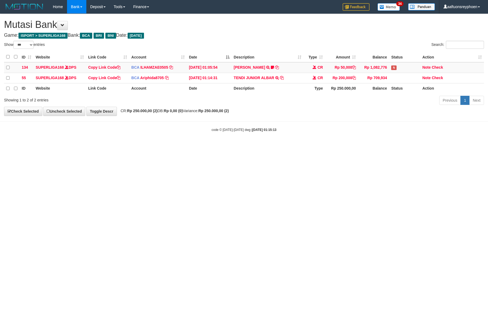
select select "***"
drag, startPoint x: 247, startPoint y: 164, endPoint x: 325, endPoint y: 153, distance: 79.3
click at [253, 146] on html "Toggle navigation Home Bank Account List Load By Website Group [ISPORT] SUPERLI…" at bounding box center [244, 73] width 488 height 146
click at [239, 146] on html "Toggle navigation Home Bank Account List Load By Website Group [ISPORT] SUPERLI…" at bounding box center [244, 73] width 488 height 146
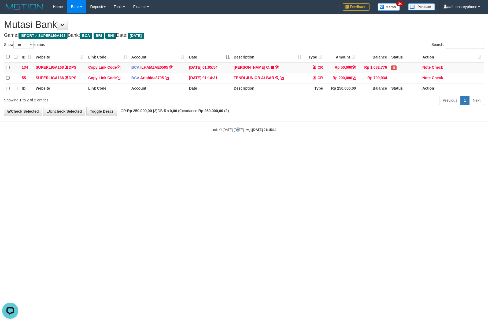
click at [238, 146] on html "Toggle navigation Home Bank Account List Load By Website Group [ISPORT] SUPERLI…" at bounding box center [244, 73] width 488 height 146
click at [287, 146] on html "Toggle navigation Home Bank Account List Load By Website Group [ISPORT] SUPERLI…" at bounding box center [244, 73] width 488 height 146
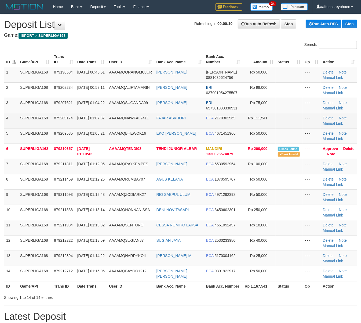
click at [40, 126] on td "SUPERLIGA168" at bounding box center [35, 120] width 34 height 15
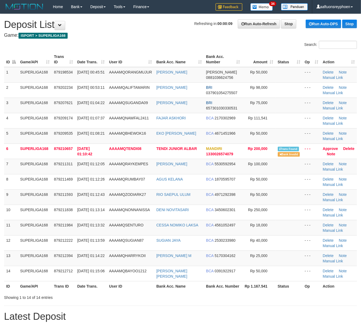
drag, startPoint x: 33, startPoint y: 126, endPoint x: 1, endPoint y: 132, distance: 32.2
click at [12, 130] on tbody "1 SUPERLIGA168 879198534 01/10/2025 00:45:51 AAAAMQORANGMUJUR AHMAT ROHMAN DANA…" at bounding box center [180, 174] width 353 height 214
drag, startPoint x: 47, startPoint y: 126, endPoint x: 2, endPoint y: 132, distance: 46.0
click at [47, 126] on td "SUPERLIGA168" at bounding box center [35, 120] width 34 height 15
drag, startPoint x: 74, startPoint y: 127, endPoint x: 1, endPoint y: 136, distance: 73.6
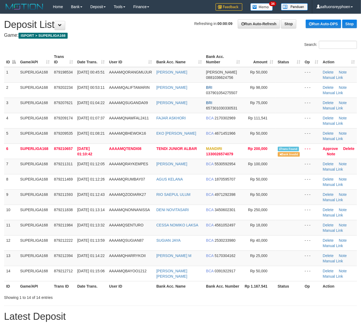
click at [72, 127] on td "879209174" at bounding box center [63, 120] width 23 height 15
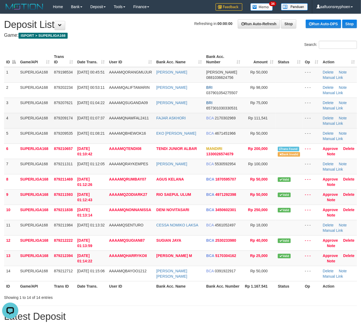
click at [111, 115] on td "AAAAMQNAWFAL2411" at bounding box center [130, 120] width 47 height 15
drag, startPoint x: 111, startPoint y: 115, endPoint x: 3, endPoint y: 138, distance: 110.7
click at [108, 115] on td "AAAAMQNAWFAL2411" at bounding box center [130, 120] width 47 height 15
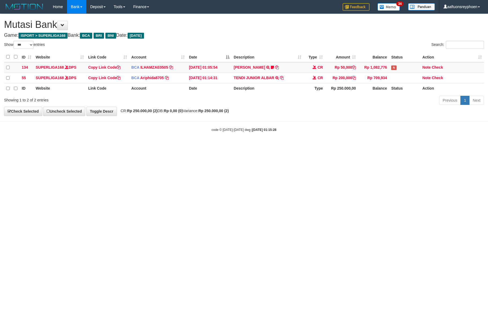
select select "***"
drag, startPoint x: 269, startPoint y: 161, endPoint x: 331, endPoint y: 154, distance: 61.8
click at [303, 146] on html "Toggle navigation Home Bank Account List Load By Website Group [ISPORT] SUPERLI…" at bounding box center [244, 73] width 488 height 146
drag, startPoint x: 286, startPoint y: 187, endPoint x: 387, endPoint y: 170, distance: 103.3
click at [319, 146] on html "Toggle navigation Home Bank Account List Load By Website Group [ISPORT] SUPERLI…" at bounding box center [244, 73] width 488 height 146
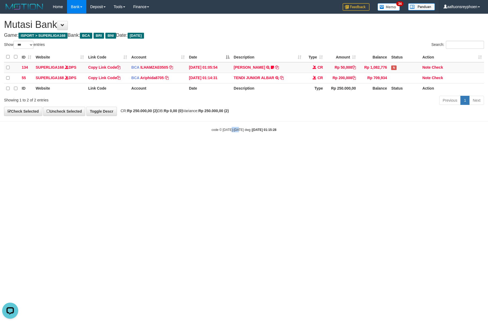
drag, startPoint x: 231, startPoint y: 195, endPoint x: 280, endPoint y: 186, distance: 49.9
click at [262, 146] on html "Toggle navigation Home Bank Account List Load By Website Group [ISPORT] SUPERLI…" at bounding box center [244, 73] width 488 height 146
drag, startPoint x: 301, startPoint y: 179, endPoint x: 398, endPoint y: 161, distance: 98.9
click at [365, 146] on html "Toggle navigation Home Bank Account List Load By Website Group [ISPORT] SUPERLI…" at bounding box center [244, 73] width 488 height 146
drag, startPoint x: 284, startPoint y: 162, endPoint x: 427, endPoint y: 152, distance: 143.0
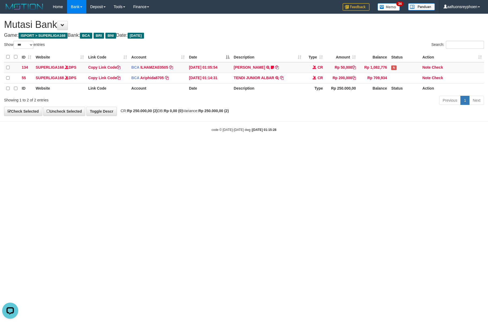
click at [287, 146] on html "Toggle navigation Home Bank Account List Load By Website Group [ISPORT] SUPERLI…" at bounding box center [244, 73] width 488 height 146
drag, startPoint x: 369, startPoint y: 163, endPoint x: 484, endPoint y: 150, distance: 115.5
click at [413, 146] on html "Toggle navigation Home Bank Account List Load By Website Group [ISPORT] SUPERLI…" at bounding box center [244, 73] width 488 height 146
drag, startPoint x: 216, startPoint y: 151, endPoint x: 296, endPoint y: 150, distance: 80.2
click at [233, 146] on html "Toggle navigation Home Bank Account List Load By Website Group [ISPORT] SUPERLI…" at bounding box center [244, 73] width 488 height 146
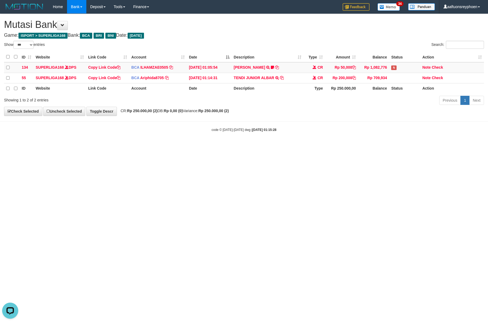
drag, startPoint x: 208, startPoint y: 180, endPoint x: 221, endPoint y: 174, distance: 13.9
click at [218, 146] on html "Toggle navigation Home Bank Account List Load By Website Group [ISPORT] SUPERLI…" at bounding box center [244, 73] width 488 height 146
click at [207, 146] on html "Toggle navigation Home Bank Account List Load By Website Group [ISPORT] SUPERLI…" at bounding box center [244, 73] width 488 height 146
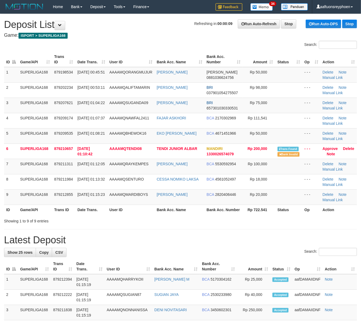
click at [1, 126] on div "ID Game/API Trans ID Date Trans. User ID Bank Acc. Name Bank Acc. Number Amount…" at bounding box center [180, 133] width 361 height 166
click at [35, 139] on td "SUPERLIGA168" at bounding box center [35, 135] width 34 height 15
click at [100, 132] on td "[DATE] 01:08:21" at bounding box center [91, 135] width 32 height 15
drag, startPoint x: 98, startPoint y: 131, endPoint x: 84, endPoint y: 133, distance: 13.8
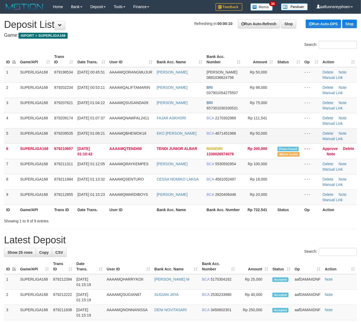
click at [92, 132] on td "[DATE] 01:08:21" at bounding box center [91, 135] width 32 height 15
drag, startPoint x: 99, startPoint y: 116, endPoint x: 1, endPoint y: 136, distance: 99.6
click at [93, 117] on td "01/10/2025 01:07:37" at bounding box center [91, 120] width 32 height 15
click at [71, 105] on td "879207621" at bounding box center [63, 105] width 23 height 15
click at [95, 110] on td "[DATE] 01:04:22" at bounding box center [91, 105] width 32 height 15
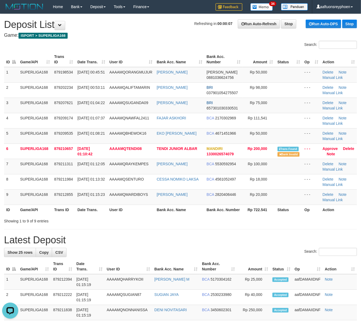
drag, startPoint x: 95, startPoint y: 110, endPoint x: 3, endPoint y: 134, distance: 95.3
click at [88, 114] on tbody "1 SUPERLIGA168 879198534 [DATE] 00:45:51 AAAAMQORANGMUJUR AHMAT [PERSON_NAME] 0…" at bounding box center [180, 136] width 353 height 138
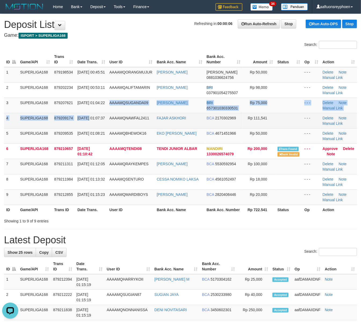
click at [20, 115] on td "SUPERLIGA168" at bounding box center [35, 120] width 34 height 15
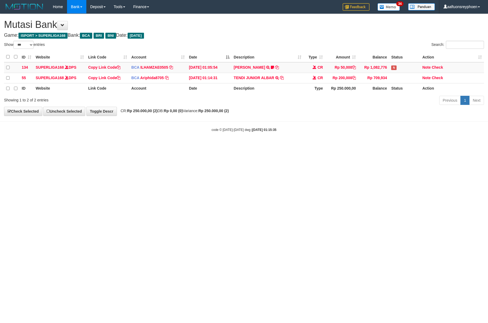
select select "***"
drag, startPoint x: 239, startPoint y: 155, endPoint x: 485, endPoint y: 129, distance: 247.8
click at [271, 146] on html "Toggle navigation Home Bank Account List Load By Website Group [ISPORT] SUPERLI…" at bounding box center [244, 73] width 488 height 146
click at [245, 146] on html "Toggle navigation Home Bank Account List Load By Website Group [ISPORT] SUPERLI…" at bounding box center [244, 73] width 488 height 146
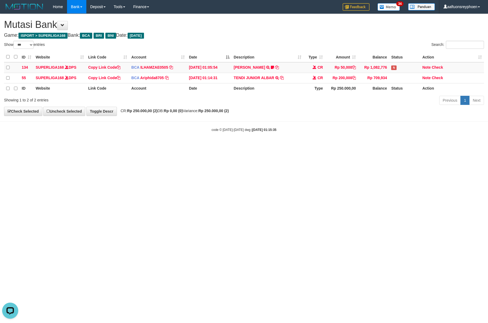
click at [245, 146] on html "Toggle navigation Home Bank Account List Load By Website Group [ISPORT] SUPERLI…" at bounding box center [244, 73] width 488 height 146
drag, startPoint x: 245, startPoint y: 148, endPoint x: 477, endPoint y: 118, distance: 233.8
click at [250, 146] on html "Toggle navigation Home Bank Account List Load By Website Group [ISPORT] SUPERLI…" at bounding box center [244, 73] width 488 height 146
click at [478, 118] on body "Toggle navigation Home Bank Account List Load By Website Group [ISPORT] SUPERLI…" at bounding box center [244, 73] width 488 height 146
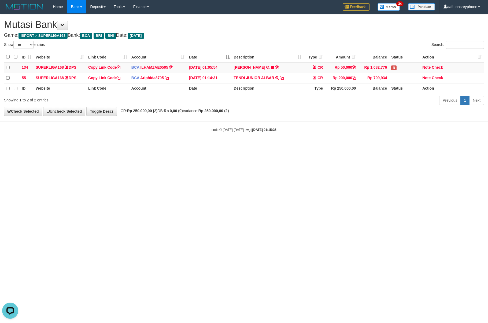
drag, startPoint x: 196, startPoint y: 165, endPoint x: 278, endPoint y: 159, distance: 81.8
click at [243, 146] on html "Toggle navigation Home Bank Account List Load By Website Group [ISPORT] SUPERLI…" at bounding box center [244, 73] width 488 height 146
drag, startPoint x: 403, startPoint y: 149, endPoint x: 486, endPoint y: 144, distance: 82.7
click at [473, 144] on html "Toggle navigation Home Bank Account List Load By Website Group [ISPORT] SUPERLI…" at bounding box center [244, 73] width 488 height 146
drag, startPoint x: 308, startPoint y: 147, endPoint x: 485, endPoint y: 128, distance: 178.0
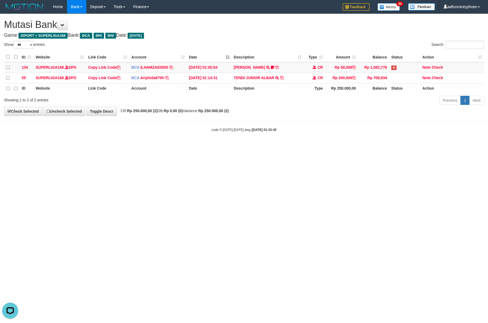
click at [353, 139] on html "Toggle navigation Home Bank Account List Load By Website Group [ISPORT] SUPERLI…" at bounding box center [244, 73] width 488 height 146
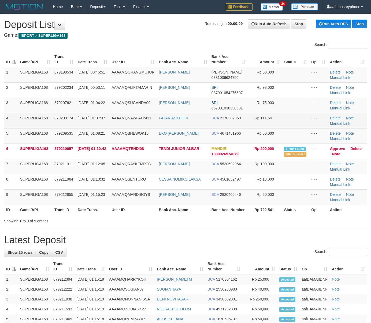
click at [5, 114] on td "4" at bounding box center [11, 120] width 14 height 15
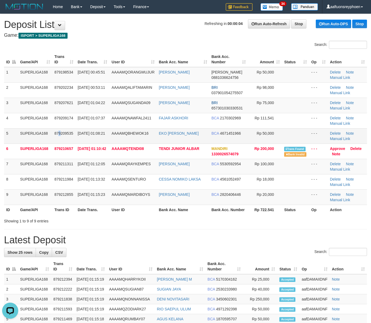
drag, startPoint x: 52, startPoint y: 129, endPoint x: 40, endPoint y: 129, distance: 12.1
click at [42, 129] on tr "5 SUPERLIGA168 879209535 01/10/2025 01:08:21 AAAAMQBHEWOK16 EKO BUDI CAHYONO BC…" at bounding box center [185, 135] width 363 height 15
drag, startPoint x: 88, startPoint y: 113, endPoint x: 73, endPoint y: 113, distance: 14.5
click at [82, 113] on tbody "1 SUPERLIGA168 879198534 01/10/2025 00:45:51 AAAAMQORANGMUJUR AHMAT ROHMAN DANA…" at bounding box center [185, 136] width 363 height 138
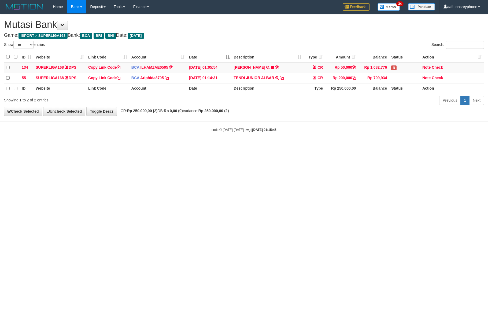
select select "***"
drag, startPoint x: 322, startPoint y: 150, endPoint x: 416, endPoint y: 139, distance: 95.0
click at [353, 146] on html "Toggle navigation Home Bank Account List Load By Website Group [ISPORT] SUPERLI…" at bounding box center [244, 73] width 488 height 146
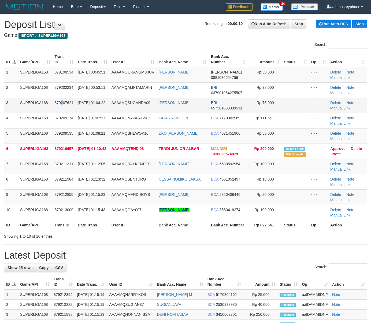
drag, startPoint x: 62, startPoint y: 111, endPoint x: 62, endPoint y: 108, distance: 3.3
click at [62, 108] on td "879207621" at bounding box center [64, 105] width 23 height 15
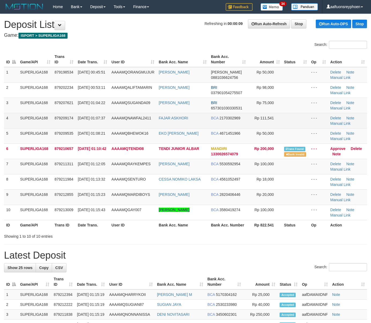
click at [9, 128] on td "4" at bounding box center [11, 120] width 14 height 15
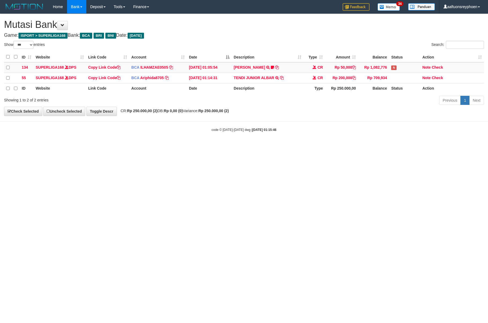
select select "***"
click at [464, 143] on html "Toggle navigation Home Bank Account List Load By Website Group [ISPORT] SUPERLI…" at bounding box center [244, 73] width 488 height 146
drag, startPoint x: 321, startPoint y: 166, endPoint x: 332, endPoint y: 170, distance: 11.5
click at [323, 146] on html "Toggle navigation Home Bank Account List Load By Website Group [ISPORT] SUPERLI…" at bounding box center [244, 73] width 488 height 146
click at [332, 146] on html "Toggle navigation Home Bank Account List Load By Website Group [ISPORT] SUPERLI…" at bounding box center [244, 73] width 488 height 146
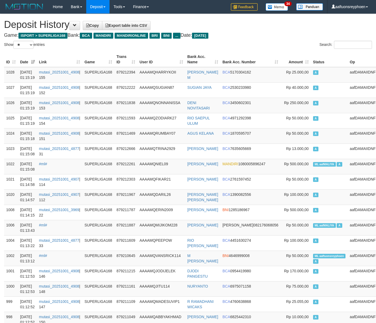
select select "**"
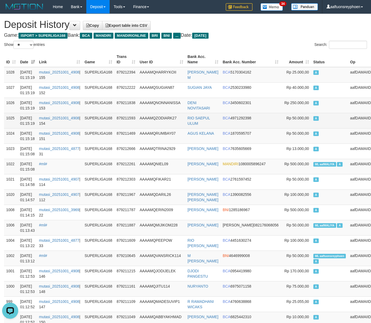
click at [311, 126] on td "A" at bounding box center [329, 120] width 37 height 15
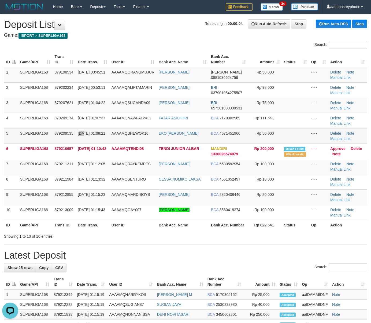
click at [83, 129] on td "01/10/2025 01:08:21" at bounding box center [93, 135] width 34 height 15
click at [82, 135] on span "01/10/2025 01:08:21" at bounding box center [91, 133] width 27 height 4
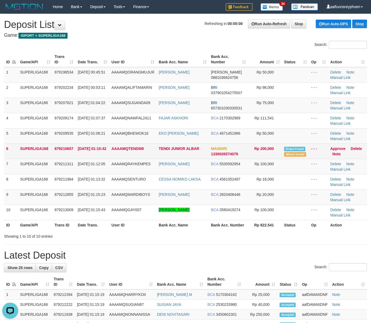
drag, startPoint x: 37, startPoint y: 155, endPoint x: 28, endPoint y: 156, distance: 9.2
click at [34, 155] on td "SUPERLIGA168" at bounding box center [35, 150] width 35 height 15
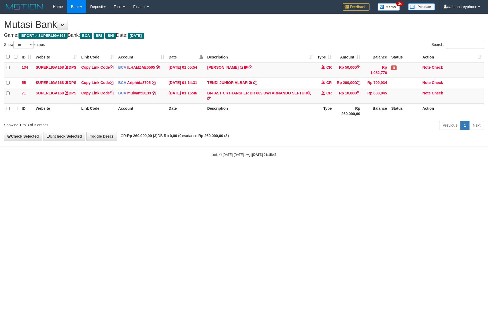
select select "***"
click at [332, 166] on body "Toggle navigation Home Bank Account List Load By Website Group [ISPORT] SUPERLI…" at bounding box center [244, 85] width 488 height 171
select select "***"
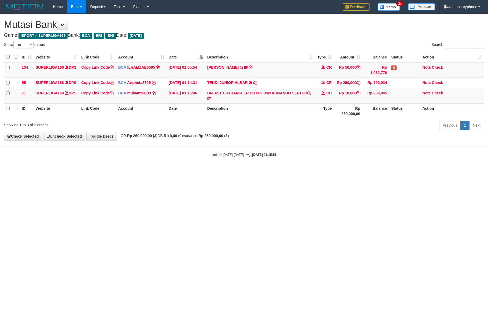
select select "***"
click at [332, 166] on body "Toggle navigation Home Bank Account List Load By Website Group [ISPORT] SUPERLI…" at bounding box center [244, 85] width 488 height 171
select select "***"
click at [332, 166] on body "Toggle navigation Home Bank Account List Load By Website Group [ISPORT] SUPERLI…" at bounding box center [244, 85] width 488 height 171
drag, startPoint x: 0, startPoint y: 0, endPoint x: 485, endPoint y: 155, distance: 509.6
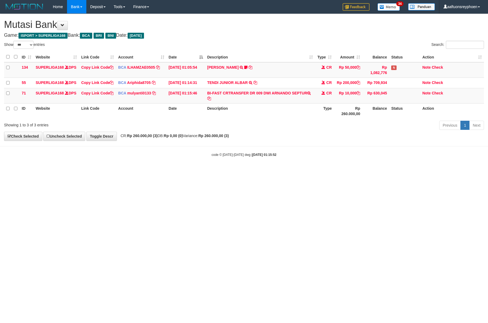
click at [337, 166] on body "Toggle navigation Home Bank Account List Load By Website Group [ISPORT] SUPERLI…" at bounding box center [244, 85] width 488 height 171
copy td "WI ARNANDO SEPT"
drag, startPoint x: 271, startPoint y: 97, endPoint x: 485, endPoint y: 125, distance: 215.3
click at [305, 98] on td "BI-FAST CRTRANSFER DR 009 DWI ARNANDO SEPTUR" at bounding box center [260, 95] width 110 height 15
drag, startPoint x: 312, startPoint y: 179, endPoint x: 486, endPoint y: 159, distance: 175.5
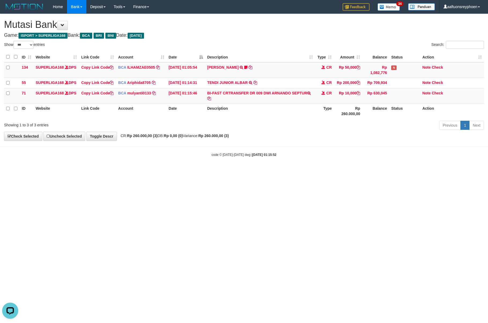
click at [349, 171] on html "Toggle navigation Home Bank Account List Load By Website Group [ISPORT] SUPERLI…" at bounding box center [244, 85] width 488 height 171
select select "***"
click at [262, 171] on html "Toggle navigation Home Bank Account List Load By Website Group [ISPORT] SUPERLI…" at bounding box center [244, 85] width 488 height 171
select select "***"
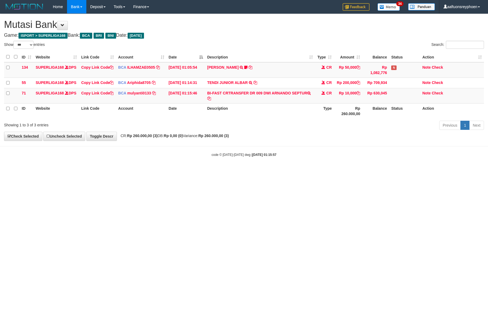
drag, startPoint x: 260, startPoint y: 186, endPoint x: 262, endPoint y: 187, distance: 3.1
click at [260, 171] on html "Toggle navigation Home Bank Account List Load By Website Group [ISPORT] SUPERLI…" at bounding box center [244, 85] width 488 height 171
drag, startPoint x: 264, startPoint y: 187, endPoint x: 322, endPoint y: 183, distance: 58.0
click at [292, 171] on html "Toggle navigation Home Bank Account List Load By Website Group [ISPORT] SUPERLI…" at bounding box center [244, 85] width 488 height 171
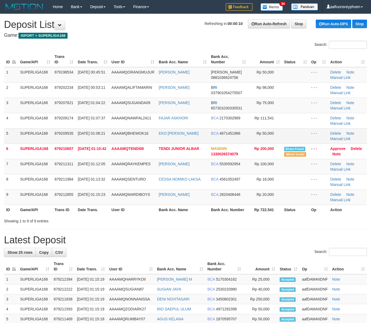
click at [127, 142] on td "AAAAMQBHEWOK16" at bounding box center [132, 135] width 47 height 15
drag, startPoint x: 127, startPoint y: 142, endPoint x: 116, endPoint y: 141, distance: 11.0
click at [120, 141] on td "AAAAMQBHEWOK16" at bounding box center [132, 135] width 47 height 15
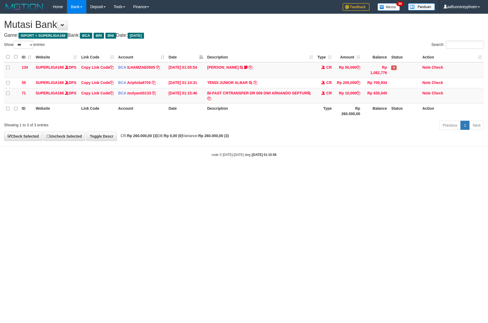
select select "***"
click at [346, 167] on body "Toggle navigation Home Bank Account List Load By Website Group [ISPORT] SUPERLI…" at bounding box center [244, 85] width 488 height 171
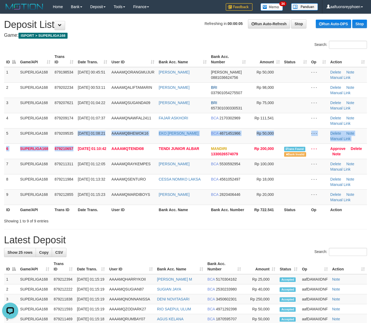
drag, startPoint x: 74, startPoint y: 144, endPoint x: 2, endPoint y: 152, distance: 72.9
click at [74, 143] on tbody "1 SUPERLIGA168 879198534 01/10/2025 00:45:51 AAAAMQORANGMUJUR AHMAT ROHMAN DANA…" at bounding box center [185, 136] width 363 height 138
drag, startPoint x: 87, startPoint y: 131, endPoint x: 3, endPoint y: 144, distance: 85.4
click at [87, 130] on td "[DATE] 01:08:21" at bounding box center [93, 135] width 34 height 15
click at [77, 131] on td "01/10/2025 01:08:21" at bounding box center [93, 135] width 34 height 15
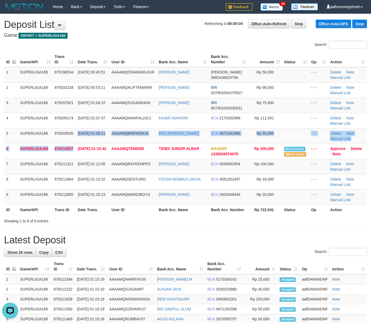
drag, startPoint x: 77, startPoint y: 131, endPoint x: 2, endPoint y: 143, distance: 75.5
click at [73, 131] on tr "5 SUPERLIGA168 879209535 01/10/2025 01:08:21 AAAAMQBHEWOK16 EKO BUDI CAHYONO BC…" at bounding box center [185, 135] width 363 height 15
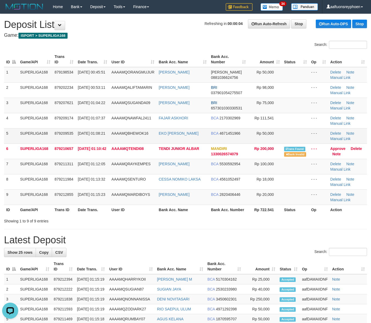
click at [9, 140] on td "5" at bounding box center [11, 135] width 14 height 15
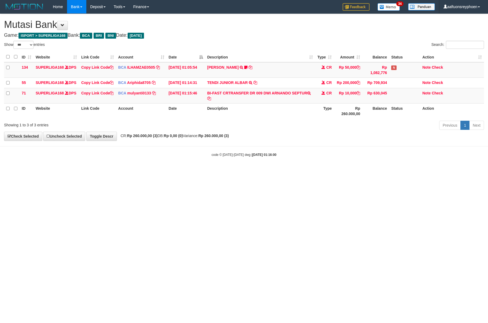
select select "***"
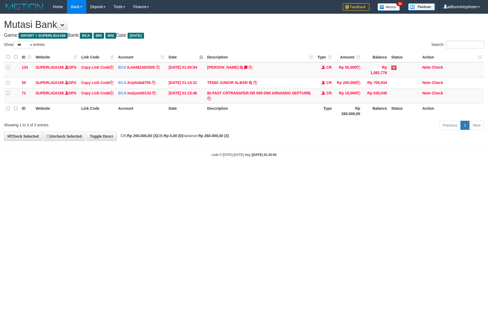
click at [336, 171] on body "Toggle navigation Home Bank Account List Load By Website Group [ISPORT] SUPERLI…" at bounding box center [244, 85] width 488 height 171
select select "***"
click at [457, 160] on body "Toggle navigation Home Bank Account List Load By Website Group [ISPORT] SUPERLI…" at bounding box center [244, 85] width 488 height 171
drag, startPoint x: 312, startPoint y: 163, endPoint x: 485, endPoint y: 143, distance: 173.9
click at [323, 163] on body "Toggle navigation Home Bank Account List Load By Website Group [ISPORT] SUPERLI…" at bounding box center [244, 85] width 488 height 171
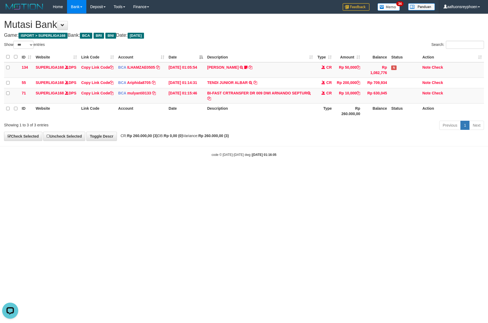
drag, startPoint x: 279, startPoint y: 166, endPoint x: 485, endPoint y: 147, distance: 206.7
click at [335, 164] on body "Toggle navigation Home Bank Account List Load By Website Group [ISPORT] SUPERLI…" at bounding box center [244, 85] width 488 height 171
select select "***"
drag, startPoint x: 233, startPoint y: 165, endPoint x: 288, endPoint y: 161, distance: 55.4
click at [270, 162] on body "Toggle navigation Home Bank Account List Load By Website Group [ISPORT] SUPERLI…" at bounding box center [244, 85] width 488 height 171
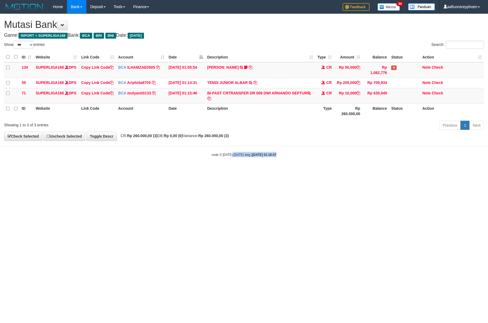
drag, startPoint x: 204, startPoint y: 155, endPoint x: 223, endPoint y: 154, distance: 18.3
click at [217, 154] on body "Toggle navigation Home Bank Account List Load By Website Group [ISPORT] SUPERLI…" at bounding box center [244, 85] width 488 height 171
click at [192, 154] on body "Toggle navigation Home Bank Account List Load By Website Group [ISPORT] SUPERLI…" at bounding box center [244, 85] width 488 height 171
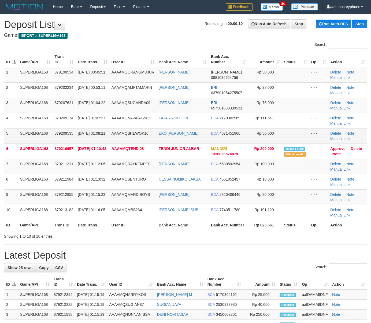
click at [18, 128] on td "SUPERLIGA168" at bounding box center [35, 135] width 35 height 15
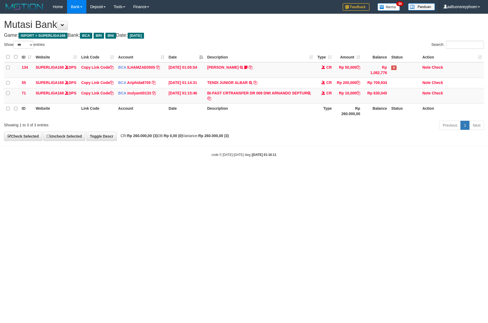
select select "***"
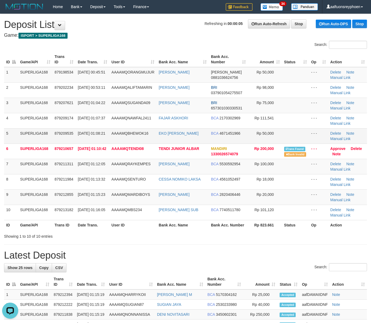
click at [114, 136] on td "AAAAMQBHEWOK16" at bounding box center [132, 135] width 47 height 15
drag, startPoint x: 114, startPoint y: 136, endPoint x: 2, endPoint y: 136, distance: 111.5
click at [89, 132] on tr "5 SUPERLIGA168 879209535 01/10/2025 01:08:21 AAAAMQBHEWOK16 EKO BUDI CAHYONO BC…" at bounding box center [185, 135] width 363 height 15
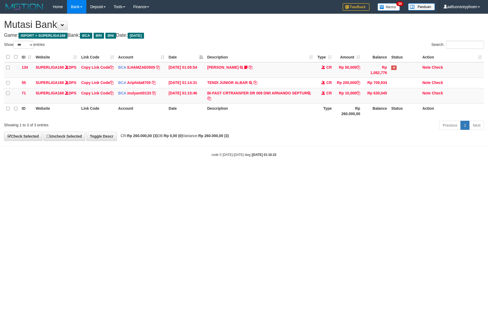
select select "***"
drag, startPoint x: 217, startPoint y: 168, endPoint x: 347, endPoint y: 160, distance: 129.7
click at [244, 168] on body "Toggle navigation Home Bank Account List Load By Website Group [ISPORT] SUPERLI…" at bounding box center [244, 85] width 488 height 171
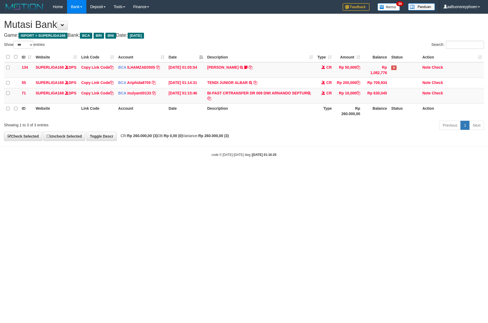
select select "***"
drag, startPoint x: 340, startPoint y: 182, endPoint x: 484, endPoint y: 162, distance: 145.0
click at [342, 171] on html "Toggle navigation Home Bank Account List Load By Website Group [ISPORT] SUPERLI…" at bounding box center [244, 85] width 488 height 171
drag, startPoint x: 228, startPoint y: 183, endPoint x: 239, endPoint y: 180, distance: 12.1
click at [231, 171] on html "Toggle navigation Home Bank Account List Load By Website Group [ISPORT] SUPERLI…" at bounding box center [244, 85] width 488 height 171
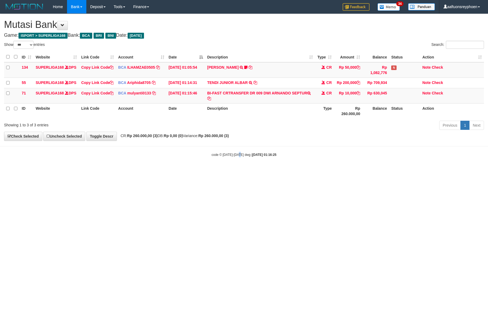
drag, startPoint x: 239, startPoint y: 180, endPoint x: 464, endPoint y: 164, distance: 225.5
click at [303, 171] on html "Toggle navigation Home Bank Account List Load By Website Group [ISPORT] SUPERLI…" at bounding box center [244, 85] width 488 height 171
drag, startPoint x: 207, startPoint y: 189, endPoint x: 213, endPoint y: 189, distance: 5.6
click at [212, 171] on html "Toggle navigation Home Bank Account List Load By Website Group [ISPORT] SUPERLI…" at bounding box center [244, 85] width 488 height 171
drag, startPoint x: 213, startPoint y: 189, endPoint x: 486, endPoint y: 162, distance: 274.7
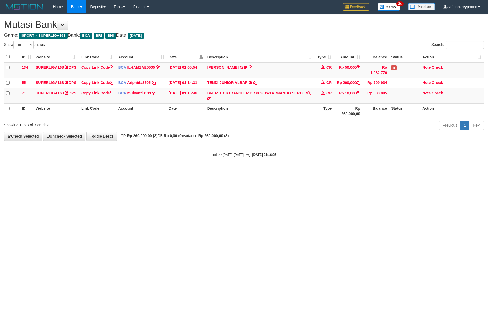
click at [217, 171] on html "Toggle navigation Home Bank Account List Load By Website Group [ISPORT] SUPERLI…" at bounding box center [244, 85] width 488 height 171
drag, startPoint x: 268, startPoint y: 189, endPoint x: 287, endPoint y: 191, distance: 18.8
click at [276, 171] on html "Toggle navigation Home Bank Account List Load By Website Group [ISPORT] SUPERLI…" at bounding box center [244, 85] width 488 height 171
click at [288, 171] on html "Toggle navigation Home Bank Account List Load By Website Group [ISPORT] SUPERLI…" at bounding box center [244, 85] width 488 height 171
click at [293, 171] on html "Toggle navigation Home Bank Account List Load By Website Group [ISPORT] SUPERLI…" at bounding box center [244, 85] width 488 height 171
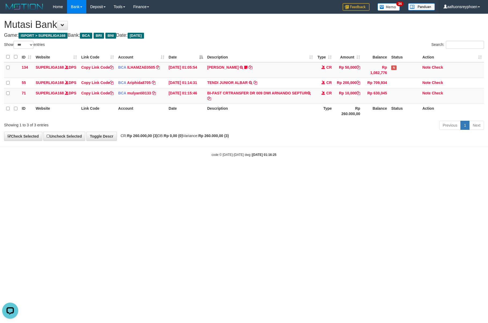
drag, startPoint x: 305, startPoint y: 193, endPoint x: 463, endPoint y: 175, distance: 159.0
click at [309, 171] on html "Toggle navigation Home Bank Account List Load By Website Group [ISPORT] SUPERLI…" at bounding box center [244, 85] width 488 height 171
drag, startPoint x: 246, startPoint y: 189, endPoint x: 429, endPoint y: 165, distance: 185.5
click at [312, 171] on html "Toggle navigation Home Bank Account List Load By Website Group [ISPORT] SUPERLI…" at bounding box center [244, 85] width 488 height 171
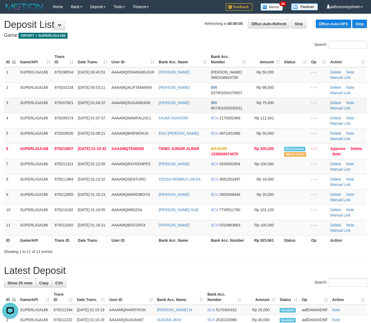
click at [123, 111] on td "AAAAMQSUGANDA09" at bounding box center [132, 105] width 47 height 15
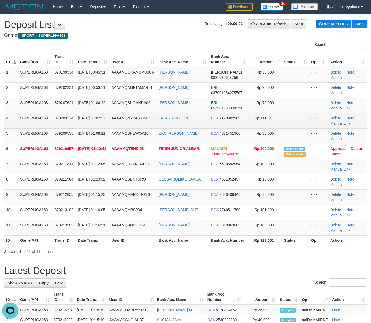
click at [79, 125] on td "01/10/2025 01:07:37" at bounding box center [93, 120] width 34 height 15
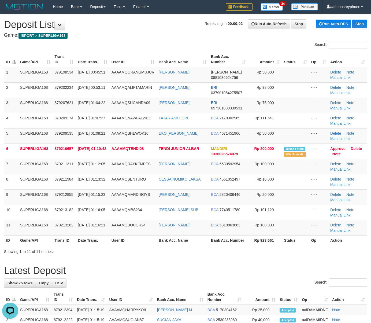
drag, startPoint x: 55, startPoint y: 140, endPoint x: 1, endPoint y: 143, distance: 53.7
click at [55, 139] on td "879209535" at bounding box center [64, 135] width 23 height 15
click at [24, 140] on td "SUPERLIGA168" at bounding box center [35, 135] width 35 height 15
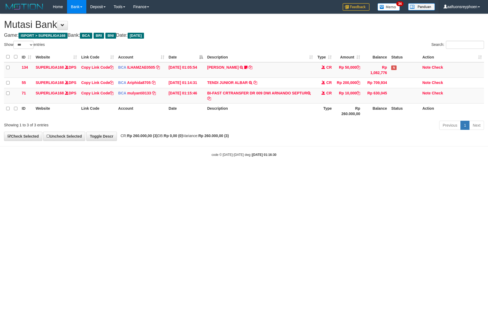
select select "***"
click at [328, 155] on body "Toggle navigation Home Bank Account List Load By Website Group [ISPORT] SUPERLI…" at bounding box center [244, 85] width 488 height 171
drag, startPoint x: 285, startPoint y: 157, endPoint x: 487, endPoint y: 125, distance: 204.9
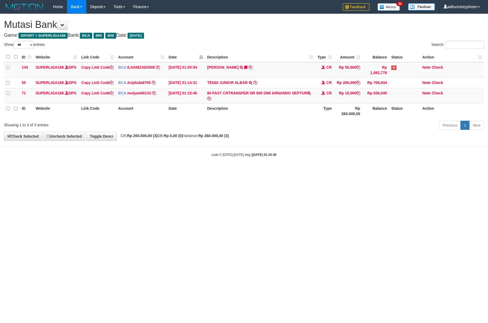
click at [321, 135] on body "Toggle navigation Home Bank Account List Load By Website Group [ISPORT] SUPERLI…" at bounding box center [244, 85] width 488 height 171
drag, startPoint x: 219, startPoint y: 167, endPoint x: 484, endPoint y: 134, distance: 267.0
click at [220, 167] on body "Toggle navigation Home Bank Account List Load By Website Group [ISPORT] SUPERLI…" at bounding box center [244, 85] width 488 height 171
select select "***"
drag, startPoint x: 321, startPoint y: 160, endPoint x: 376, endPoint y: 160, distance: 55.0
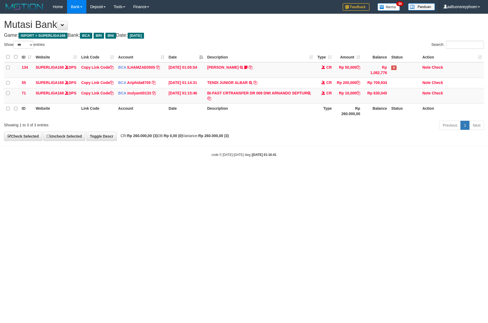
click at [351, 157] on div "code © 2012-2018 dwg | 2025/10/01 01:16:41" at bounding box center [244, 154] width 488 height 5
drag, startPoint x: 271, startPoint y: 166, endPoint x: 486, endPoint y: 146, distance: 216.2
click at [322, 165] on body "Toggle navigation Home Bank Account List Load By Website Group [ISPORT] SUPERLI…" at bounding box center [244, 85] width 488 height 171
drag, startPoint x: 286, startPoint y: 163, endPoint x: 290, endPoint y: 162, distance: 4.2
click at [286, 163] on body "Toggle navigation Home Bank Account List Load By Website Group [ISPORT] SUPERLI…" at bounding box center [244, 85] width 488 height 171
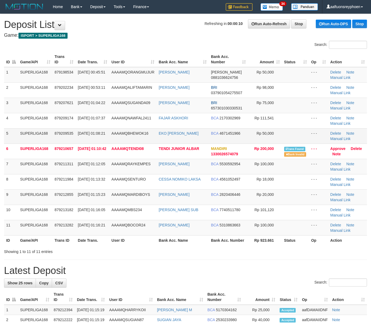
click at [45, 140] on td "SUPERLIGA168" at bounding box center [35, 135] width 35 height 15
click at [36, 139] on td "SUPERLIGA168" at bounding box center [35, 135] width 35 height 15
click at [40, 132] on td "SUPERLIGA168" at bounding box center [35, 135] width 35 height 15
drag, startPoint x: 40, startPoint y: 132, endPoint x: 1, endPoint y: 135, distance: 39.0
click at [35, 132] on td "SUPERLIGA168" at bounding box center [35, 135] width 35 height 15
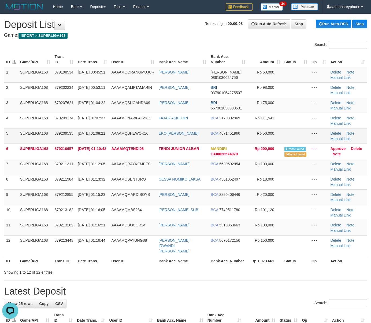
click at [5, 141] on td "5" at bounding box center [11, 135] width 14 height 15
drag, startPoint x: 5, startPoint y: 141, endPoint x: 0, endPoint y: 140, distance: 4.6
click at [5, 140] on td "5" at bounding box center [11, 135] width 14 height 15
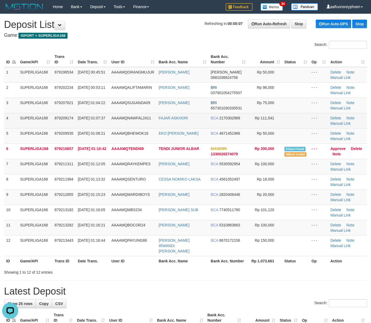
click at [11, 128] on td "4" at bounding box center [11, 120] width 14 height 15
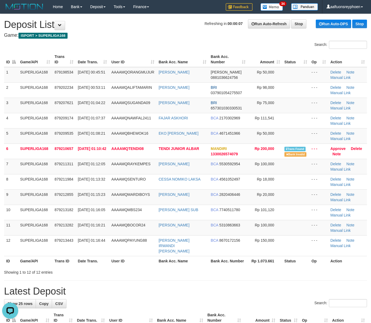
drag, startPoint x: 11, startPoint y: 128, endPoint x: 0, endPoint y: 129, distance: 10.8
click at [9, 128] on td "4" at bounding box center [11, 120] width 14 height 15
click at [49, 129] on td "SUPERLIGA168" at bounding box center [35, 135] width 34 height 15
click at [53, 129] on td "879209535" at bounding box center [63, 135] width 23 height 15
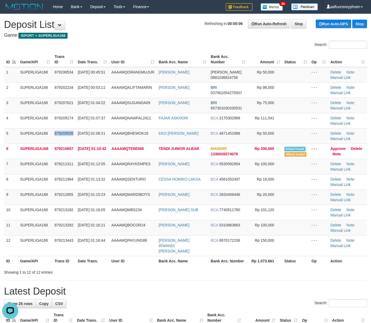
drag, startPoint x: 53, startPoint y: 129, endPoint x: 1, endPoint y: 134, distance: 52.5
click at [42, 129] on tr "5 SUPERLIGA168 879209535 01/10/2025 01:08:21 AAAAMQBHEWOK16 EKO BUDI CAHYONO BC…" at bounding box center [185, 135] width 363 height 15
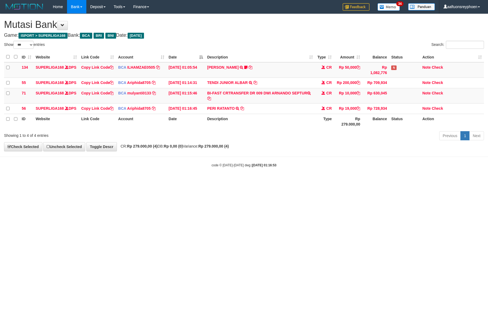
select select "***"
drag, startPoint x: 245, startPoint y: 181, endPoint x: 429, endPoint y: 165, distance: 184.9
click at [331, 172] on body "Toggle navigation Home Bank Account List Load By Website Group [ISPORT] SUPERLI…" at bounding box center [244, 90] width 488 height 181
select select "***"
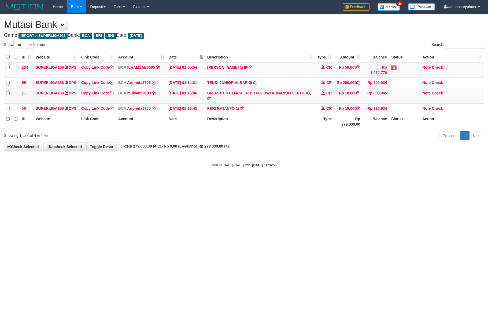
drag, startPoint x: 347, startPoint y: 161, endPoint x: 483, endPoint y: 144, distance: 136.3
click at [375, 157] on body "Toggle navigation Home Bank Account List Load By Website Group [ISPORT] SUPERLI…" at bounding box center [244, 90] width 488 height 181
select select "***"
click at [291, 167] on body "Toggle navigation Home Bank Account List Load By Website Group [ISPORT] SUPERLI…" at bounding box center [244, 90] width 488 height 181
drag, startPoint x: 277, startPoint y: 155, endPoint x: 283, endPoint y: 154, distance: 6.7
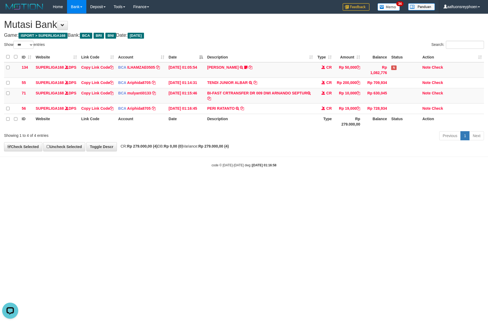
click at [277, 151] on div "**********" at bounding box center [244, 82] width 488 height 137
drag, startPoint x: 253, startPoint y: 177, endPoint x: 273, endPoint y: 185, distance: 20.8
click at [263, 168] on div "code © 2012-2018 dwg | 2025/10/01 01:16:58" at bounding box center [244, 164] width 488 height 5
drag, startPoint x: 269, startPoint y: 182, endPoint x: 309, endPoint y: 175, distance: 41.3
click at [290, 178] on body "Toggle navigation Home Bank Account List Load By Website Group [ISPORT] SUPERLI…" at bounding box center [244, 90] width 488 height 181
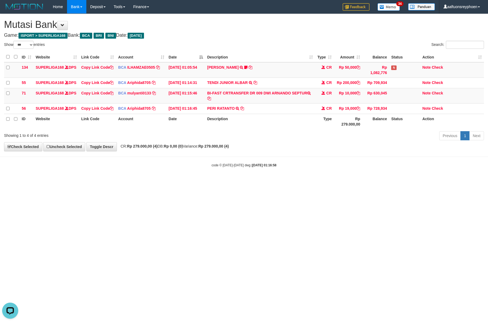
drag, startPoint x: 319, startPoint y: 158, endPoint x: 487, endPoint y: 132, distance: 170.2
click at [337, 151] on div "**********" at bounding box center [244, 82] width 488 height 137
drag, startPoint x: 265, startPoint y: 155, endPoint x: 485, endPoint y: 131, distance: 221.1
click at [284, 151] on div "**********" at bounding box center [244, 82] width 488 height 137
drag, startPoint x: 232, startPoint y: 163, endPoint x: 287, endPoint y: 154, distance: 56.5
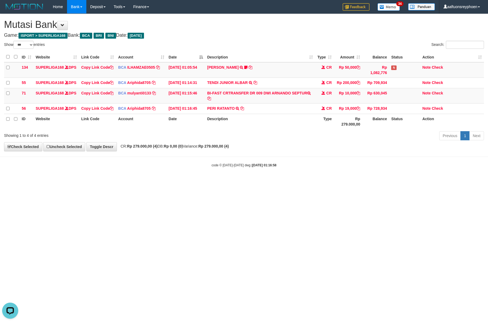
click at [237, 162] on body "Toggle navigation Home Bank Account List Load By Website Group [ISPORT] SUPERLI…" at bounding box center [244, 90] width 488 height 181
click at [198, 163] on body "Toggle navigation Home Bank Account List Load By Website Group [ISPORT] SUPERLI…" at bounding box center [244, 90] width 488 height 181
click at [233, 160] on body "Toggle navigation Home Bank Account List Load By Website Group [ISPORT] SUPERLI…" at bounding box center [244, 90] width 488 height 181
drag, startPoint x: 279, startPoint y: 163, endPoint x: 485, endPoint y: 131, distance: 208.3
click at [306, 155] on body "Toggle navigation Home Bank Account List Load By Website Group [ISPORT] SUPERLI…" at bounding box center [244, 90] width 488 height 181
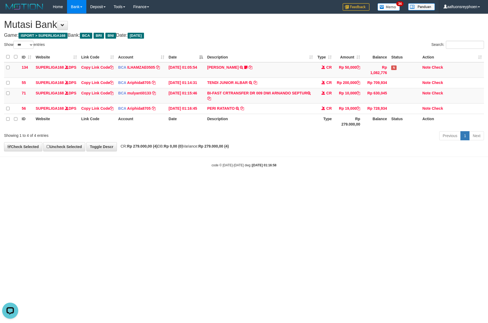
drag, startPoint x: 350, startPoint y: 138, endPoint x: 484, endPoint y: 126, distance: 134.6
click at [380, 129] on tr "ID Website Link Code Account Date Description Type Rp 279.000,00 Balance Status…" at bounding box center [244, 121] width 480 height 15
drag, startPoint x: 269, startPoint y: 166, endPoint x: 441, endPoint y: 152, distance: 172.9
click at [272, 166] on body "Toggle navigation Home Bank Account List Load By Website Group [ISPORT] SUPERLI…" at bounding box center [244, 90] width 488 height 181
drag, startPoint x: 321, startPoint y: 168, endPoint x: 324, endPoint y: 172, distance: 5.4
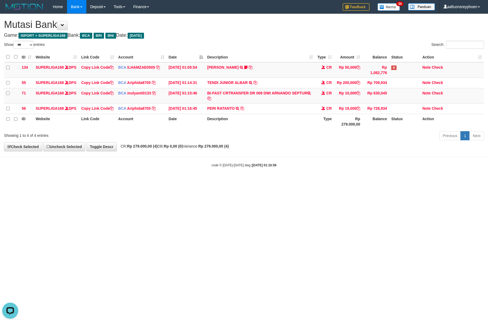
click at [321, 168] on body "Toggle navigation Home Bank Account List Load By Website Group [ISPORT] SUPERLI…" at bounding box center [244, 90] width 488 height 181
drag, startPoint x: 320, startPoint y: 171, endPoint x: 411, endPoint y: 157, distance: 92.7
click at [372, 161] on body "Toggle navigation Home Bank Account List Load By Website Group [ISPORT] SUPERLI…" at bounding box center [244, 90] width 488 height 181
click at [177, 157] on hr at bounding box center [244, 157] width 488 height 0
drag, startPoint x: 219, startPoint y: 158, endPoint x: 242, endPoint y: 168, distance: 25.1
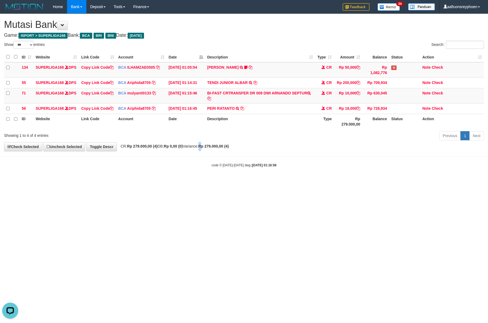
click at [223, 151] on div "**********" at bounding box center [244, 82] width 488 height 137
drag, startPoint x: 239, startPoint y: 163, endPoint x: 485, endPoint y: 136, distance: 247.6
click at [261, 160] on body "Toggle navigation Home Bank Account List Load By Website Group [ISPORT] SUPERLI…" at bounding box center [244, 90] width 488 height 181
drag, startPoint x: 207, startPoint y: 163, endPoint x: 210, endPoint y: 163, distance: 3.2
click at [210, 163] on body "Toggle navigation Home Bank Account List Load By Website Group [ISPORT] SUPERLI…" at bounding box center [244, 90] width 488 height 181
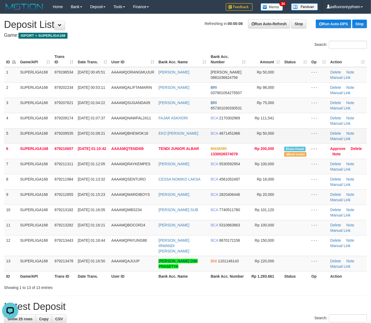
click at [20, 139] on td "SUPERLIGA168" at bounding box center [35, 135] width 34 height 15
drag, startPoint x: 19, startPoint y: 139, endPoint x: 1, endPoint y: 141, distance: 18.4
click at [13, 140] on tr "5 SUPERLIGA168 879209535 01/10/2025 01:08:21 AAAAMQBHEWOK16 EKO BUDI CAHYONO BC…" at bounding box center [185, 135] width 363 height 15
drag, startPoint x: 0, startPoint y: 0, endPoint x: 0, endPoint y: 137, distance: 137.3
click at [39, 131] on td "SUPERLIGA168" at bounding box center [35, 135] width 34 height 15
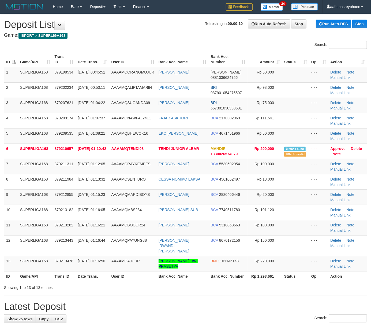
drag, startPoint x: 25, startPoint y: 122, endPoint x: 1, endPoint y: 125, distance: 24.6
click at [22, 122] on td "SUPERLIGA168" at bounding box center [35, 120] width 34 height 15
click at [2, 128] on div "ID Game/API Trans ID Date Trans. User ID Bank Acc. Name Bank Acc. Number Amount…" at bounding box center [185, 166] width 371 height 232
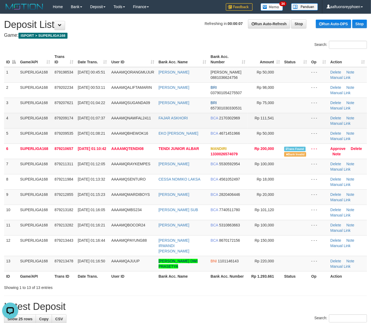
click at [56, 115] on td "879209174" at bounding box center [63, 120] width 23 height 15
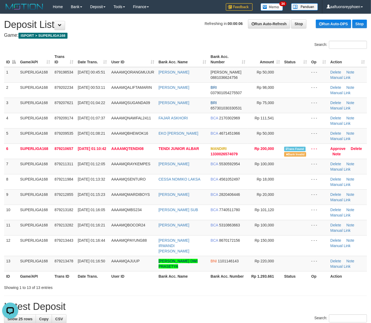
drag, startPoint x: 56, startPoint y: 115, endPoint x: 1, endPoint y: 118, distance: 54.8
click at [56, 115] on td "879209174" at bounding box center [63, 120] width 23 height 15
click at [140, 112] on td "AAAAMQSUGANDA09" at bounding box center [132, 105] width 47 height 15
drag, startPoint x: 140, startPoint y: 112, endPoint x: 2, endPoint y: 117, distance: 138.5
click at [139, 111] on td "AAAAMQSUGANDA09" at bounding box center [132, 105] width 47 height 15
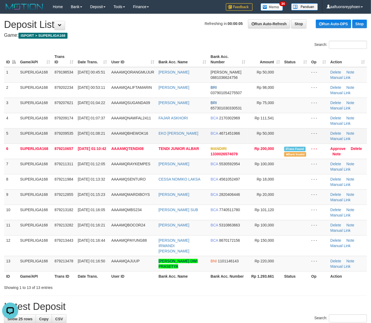
click at [116, 132] on span "AAAAMQBHEWOK16" at bounding box center [130, 133] width 37 height 4
drag, startPoint x: 112, startPoint y: 131, endPoint x: 2, endPoint y: 137, distance: 109.8
click at [109, 131] on tr "5 SUPERLIGA168 879209535 01/10/2025 01:08:21 AAAAMQBHEWOK16 EKO BUDI CAHYONO BC…" at bounding box center [185, 135] width 363 height 15
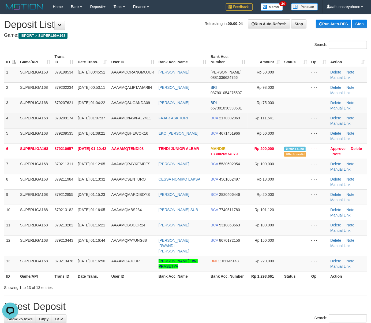
click at [120, 120] on td "AAAAMQNAWFAL2411" at bounding box center [132, 120] width 47 height 15
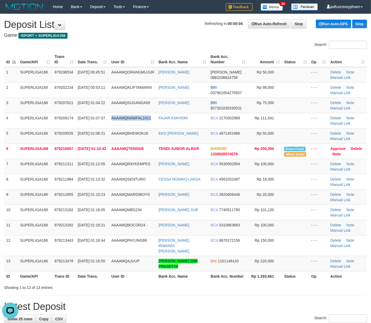
drag, startPoint x: 120, startPoint y: 120, endPoint x: 1, endPoint y: 140, distance: 120.8
click at [108, 121] on tr "4 SUPERLIGA168 879209174 01/10/2025 01:07:37 AAAAMQNAWFAL2411 FAJAR ASKHORI BCA…" at bounding box center [185, 120] width 363 height 15
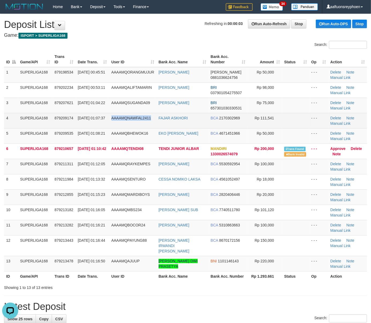
click at [125, 119] on span "AAAAMQNAWFAL2411" at bounding box center [132, 118] width 40 height 4
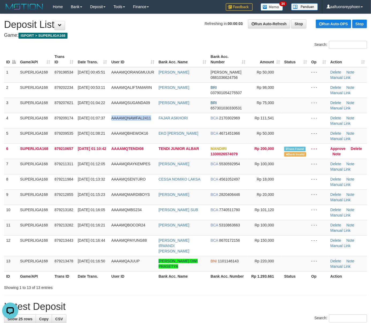
drag, startPoint x: 125, startPoint y: 119, endPoint x: 3, endPoint y: 133, distance: 122.8
click at [111, 118] on td "AAAAMQNAWFAL2411" at bounding box center [132, 120] width 47 height 15
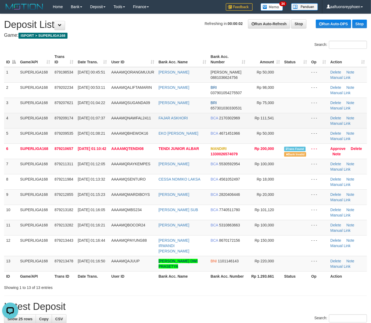
click at [38, 121] on td "SUPERLIGA168" at bounding box center [35, 120] width 34 height 15
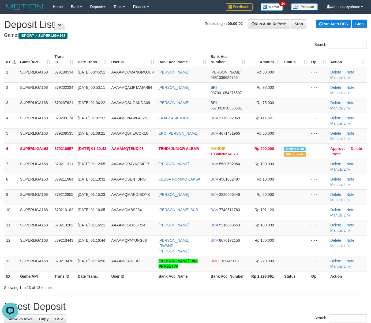
drag, startPoint x: 38, startPoint y: 121, endPoint x: 1, endPoint y: 127, distance: 37.4
click at [37, 121] on td "SUPERLIGA168" at bounding box center [35, 120] width 34 height 15
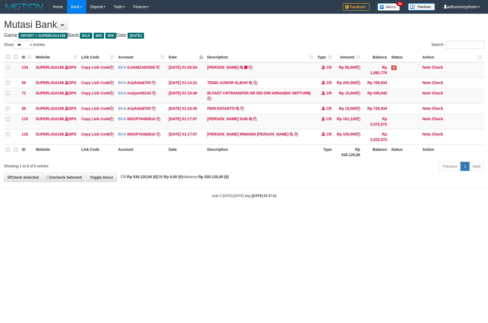
select select "***"
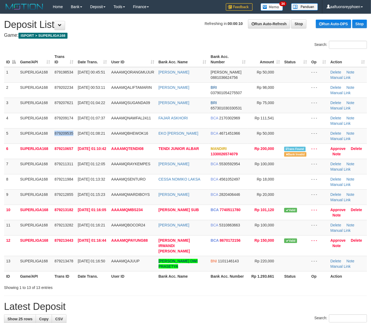
drag, startPoint x: 0, startPoint y: 0, endPoint x: 2, endPoint y: 139, distance: 138.9
click at [50, 131] on tr "5 SUPERLIGA168 879209535 [DATE] 01:08:21 AAAAMQBHEWOK16 EKO [PERSON_NAME] BCA 4…" at bounding box center [185, 135] width 363 height 15
drag, startPoint x: 53, startPoint y: 145, endPoint x: 0, endPoint y: 152, distance: 53.3
click at [42, 145] on tr "6 SUPERLIGA168 879210657 [DATE] 01:10:42 AAAAMQTENDI08 TENDI JUNIOR ALBAR MANDI…" at bounding box center [185, 150] width 363 height 15
click at [30, 143] on td "SUPERLIGA168" at bounding box center [35, 135] width 34 height 15
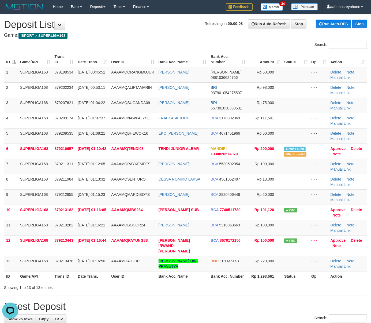
drag, startPoint x: 30, startPoint y: 143, endPoint x: 1, endPoint y: 146, distance: 29.4
click at [27, 143] on td "SUPERLIGA168" at bounding box center [35, 135] width 34 height 15
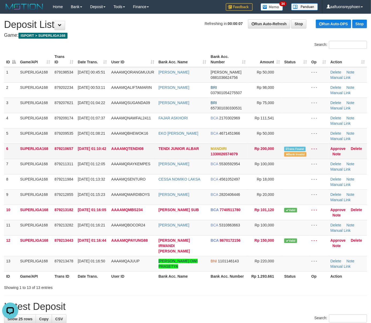
click at [65, 146] on span "879210657" at bounding box center [63, 148] width 19 height 4
drag, startPoint x: 74, startPoint y: 144, endPoint x: 51, endPoint y: 146, distance: 23.1
click at [71, 144] on td "879210657" at bounding box center [63, 150] width 23 height 15
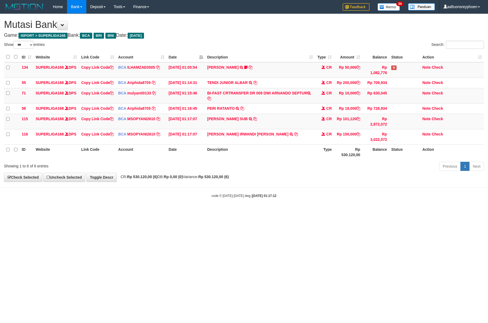
select select "***"
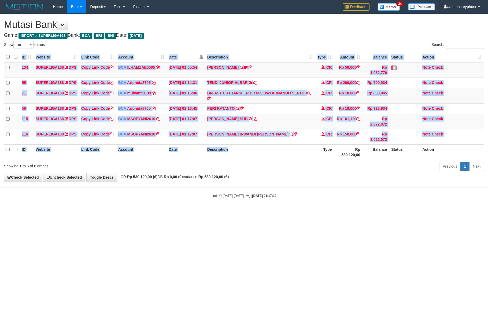
click at [253, 161] on div "ID Website Link Code Account Date Description Type Amount Balance Status Action…" at bounding box center [244, 105] width 488 height 111
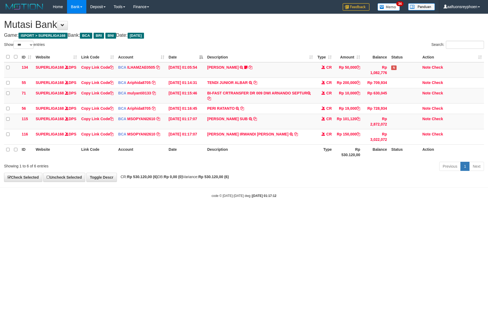
drag, startPoint x: 253, startPoint y: 171, endPoint x: 272, endPoint y: 169, distance: 19.4
click at [266, 161] on div "ID Website Link Code Account Date Description Type Amount Balance Status Action…" at bounding box center [244, 105] width 488 height 111
drag, startPoint x: 215, startPoint y: 180, endPoint x: 408, endPoint y: 159, distance: 193.7
click at [229, 173] on div "Previous 1 Next" at bounding box center [345, 167] width 277 height 12
click at [219, 173] on div "Previous 1 Next" at bounding box center [345, 167] width 277 height 12
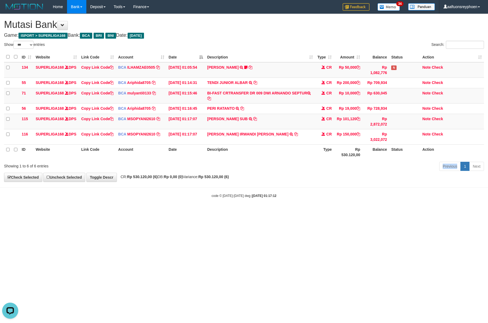
drag, startPoint x: 219, startPoint y: 182, endPoint x: 487, endPoint y: 159, distance: 269.3
click at [232, 173] on div "Previous 1 Next" at bounding box center [345, 167] width 277 height 12
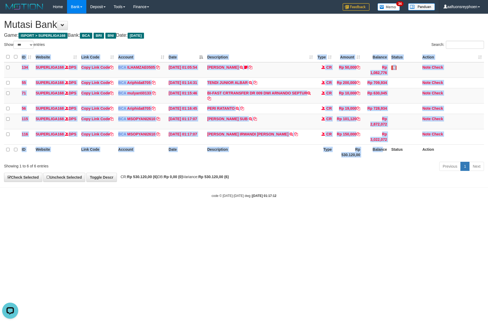
drag, startPoint x: 368, startPoint y: 170, endPoint x: 484, endPoint y: 158, distance: 116.4
click at [389, 161] on div "ID Website Link Code Account Date Description Type Amount Balance Status Action…" at bounding box center [244, 105] width 488 height 111
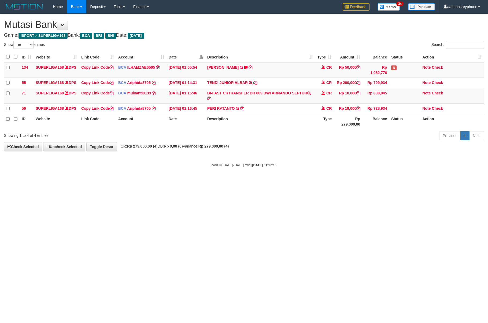
select select "***"
click at [367, 168] on div "code © [DATE]-[DATE] dwg | [DATE] 01:17:16" at bounding box center [244, 164] width 488 height 5
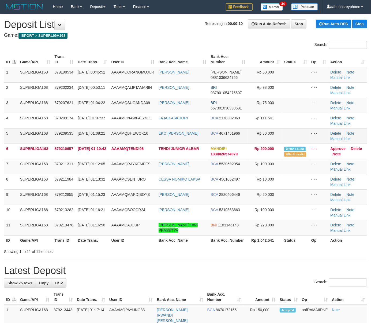
click at [127, 134] on span "AAAAMQBHEWOK16" at bounding box center [130, 133] width 37 height 4
click at [84, 132] on span "[DATE] 01:08:21" at bounding box center [91, 133] width 27 height 4
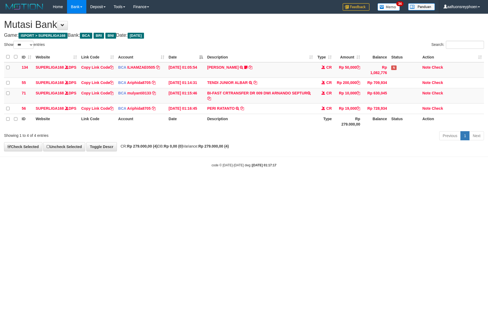
select select "***"
drag, startPoint x: 242, startPoint y: 167, endPoint x: 445, endPoint y: 147, distance: 203.6
click at [246, 166] on body "Toggle navigation Home Bank Account List Load By Website Group [ISPORT] SUPERLI…" at bounding box center [244, 90] width 488 height 181
click at [174, 171] on body "Toggle navigation Home Bank Account List Load By Website Group [ISPORT] SUPERLI…" at bounding box center [244, 90] width 488 height 181
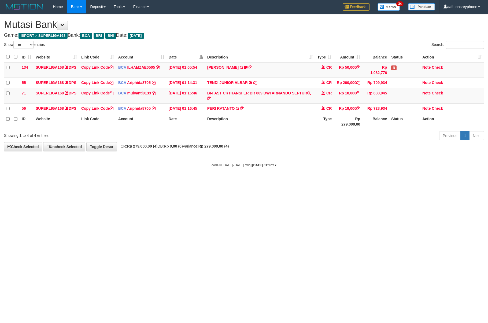
drag, startPoint x: 173, startPoint y: 173, endPoint x: 486, endPoint y: 142, distance: 314.7
click at [192, 172] on body "Toggle navigation Home Bank Account List Load By Website Group [ISPORT] SUPERLI…" at bounding box center [244, 90] width 488 height 181
drag, startPoint x: 203, startPoint y: 166, endPoint x: 225, endPoint y: 173, distance: 23.1
click at [211, 167] on body "Toggle navigation Home Bank Account List Load By Website Group [ISPORT] SUPERLI…" at bounding box center [244, 90] width 488 height 181
drag, startPoint x: 228, startPoint y: 170, endPoint x: 486, endPoint y: 136, distance: 260.3
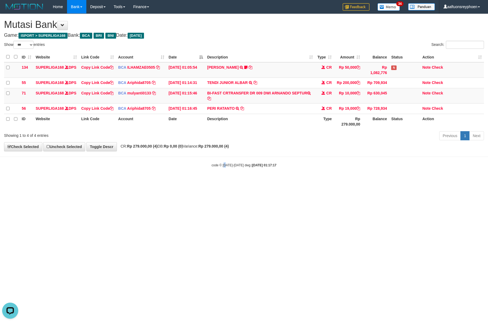
click at [247, 166] on body "Toggle navigation Home Bank Account List Load By Website Group [ISPORT] SUPERLI…" at bounding box center [244, 90] width 488 height 181
click at [251, 142] on div "Previous 1 Next" at bounding box center [345, 137] width 277 height 12
drag, startPoint x: 284, startPoint y: 147, endPoint x: 340, endPoint y: 141, distance: 55.9
click at [286, 142] on div "Previous 1 Next" at bounding box center [345, 137] width 277 height 12
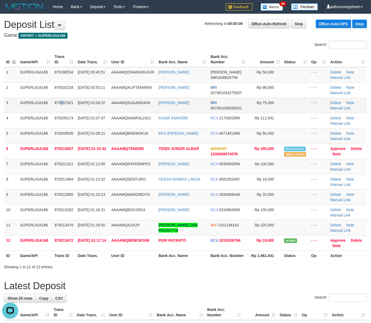
click at [62, 113] on td "879207621" at bounding box center [63, 105] width 23 height 15
drag, startPoint x: 62, startPoint y: 113, endPoint x: 2, endPoint y: 122, distance: 61.5
click at [61, 112] on td "879207621" at bounding box center [63, 105] width 23 height 15
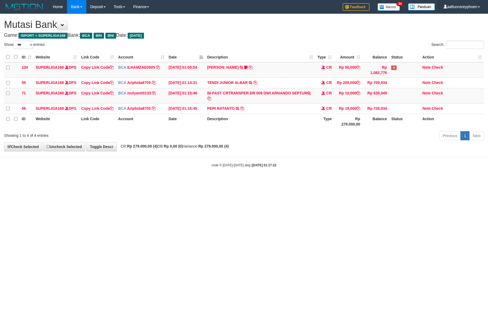
select select "***"
click at [234, 142] on div "Previous 1 Next" at bounding box center [345, 137] width 277 height 12
select select "***"
drag, startPoint x: 218, startPoint y: 154, endPoint x: 447, endPoint y: 132, distance: 229.7
click at [226, 151] on div "**********" at bounding box center [244, 82] width 488 height 137
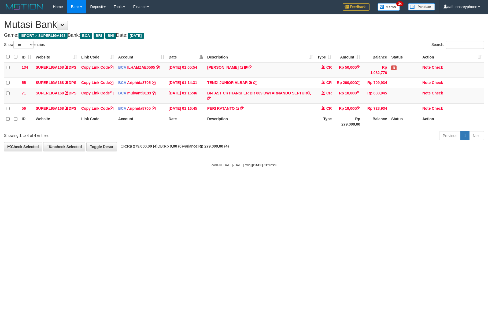
click at [216, 151] on div "**********" at bounding box center [244, 82] width 488 height 137
click at [218, 151] on div "**********" at bounding box center [244, 82] width 488 height 137
click at [219, 151] on div "**********" at bounding box center [244, 82] width 488 height 137
drag, startPoint x: 217, startPoint y: 153, endPoint x: 485, endPoint y: 136, distance: 268.9
click at [242, 151] on div "**********" at bounding box center [244, 82] width 488 height 137
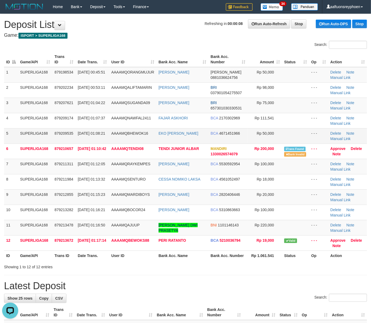
click at [9, 130] on td "5" at bounding box center [11, 135] width 14 height 15
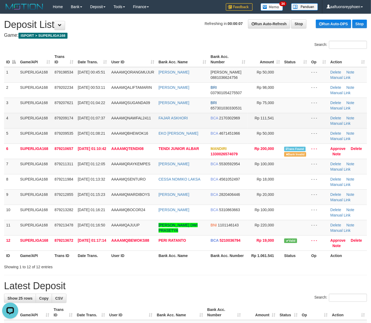
click at [59, 121] on td "879209174" at bounding box center [63, 120] width 23 height 15
click at [18, 124] on td "SUPERLIGA168" at bounding box center [35, 120] width 34 height 15
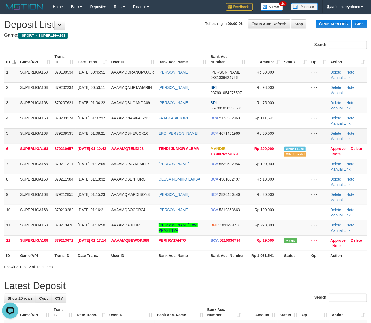
click at [6, 129] on td "5" at bounding box center [11, 135] width 14 height 15
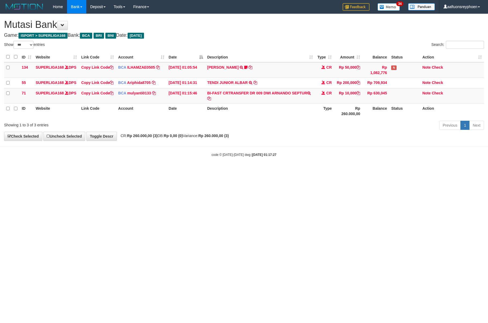
select select "***"
click at [301, 140] on div "**********" at bounding box center [244, 77] width 488 height 127
drag, startPoint x: 322, startPoint y: 139, endPoint x: 485, endPoint y: 129, distance: 163.3
click at [329, 139] on div "**********" at bounding box center [244, 77] width 488 height 127
drag, startPoint x: 239, startPoint y: 169, endPoint x: 484, endPoint y: 145, distance: 245.9
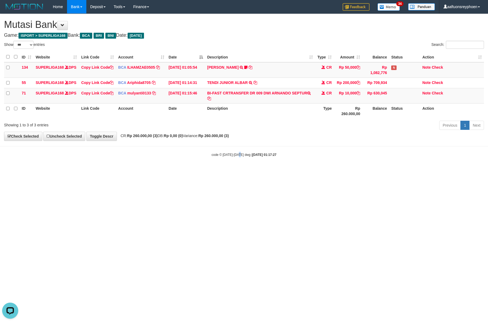
click at [244, 168] on body "Toggle navigation Home Bank Account List Load By Website Group [ISPORT] SUPERLI…" at bounding box center [244, 85] width 488 height 171
click at [224, 151] on body "Toggle navigation Home Bank Account List Load By Website Group [ISPORT] SUPERLI…" at bounding box center [244, 85] width 488 height 171
drag, startPoint x: 345, startPoint y: 145, endPoint x: 485, endPoint y: 128, distance: 141.0
click at [351, 140] on div "**********" at bounding box center [244, 77] width 488 height 127
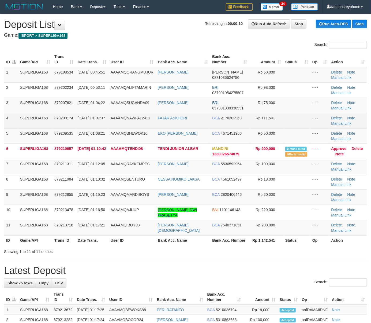
click at [39, 118] on td "SUPERLIGA168" at bounding box center [35, 120] width 34 height 15
click at [37, 117] on td "SUPERLIGA168" at bounding box center [35, 120] width 34 height 15
drag, startPoint x: 37, startPoint y: 117, endPoint x: 2, endPoint y: 126, distance: 36.2
click at [34, 118] on td "SUPERLIGA168" at bounding box center [35, 120] width 34 height 15
click at [81, 117] on span "01/10/2025 01:07:37" at bounding box center [91, 118] width 27 height 4
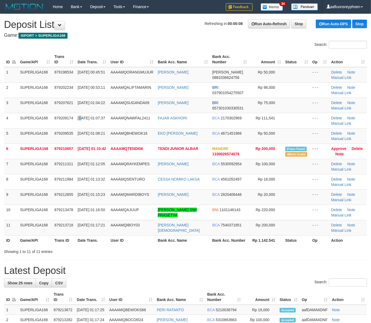
drag, startPoint x: 81, startPoint y: 117, endPoint x: 1, endPoint y: 127, distance: 79.9
click at [75, 117] on tr "4 SUPERLIGA168 879209174 01/10/2025 01:07:37 AAAAMQNAWFAL2411 FAJAR ASKHORI BCA…" at bounding box center [185, 120] width 363 height 15
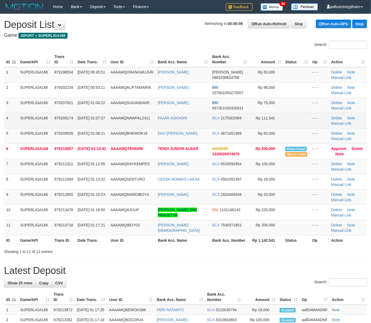
click at [71, 120] on td "879209174" at bounding box center [63, 120] width 23 height 15
click at [60, 121] on td "879209174" at bounding box center [63, 120] width 23 height 15
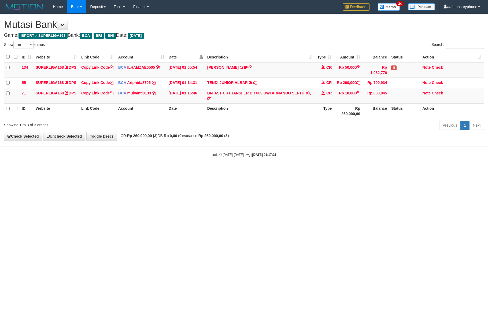
select select "***"
drag, startPoint x: 301, startPoint y: 150, endPoint x: 315, endPoint y: 147, distance: 14.4
click at [314, 148] on body "Toggle navigation Home Bank Account List Load By Website Group [ISPORT] SUPERLI…" at bounding box center [244, 85] width 488 height 171
drag, startPoint x: 209, startPoint y: 157, endPoint x: 386, endPoint y: 141, distance: 177.1
click at [218, 155] on body "Toggle navigation Home Bank Account List Load By Website Group [ISPORT] SUPERLI…" at bounding box center [244, 85] width 488 height 171
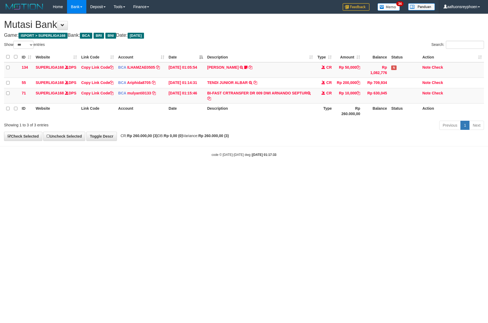
select select "***"
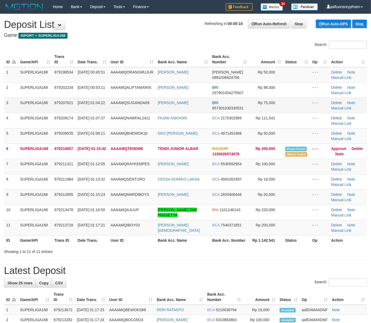
drag, startPoint x: 0, startPoint y: 0, endPoint x: 40, endPoint y: 107, distance: 113.8
click at [40, 107] on td "SUPERLIGA168" at bounding box center [35, 105] width 34 height 15
drag, startPoint x: 40, startPoint y: 107, endPoint x: 0, endPoint y: 108, distance: 39.4
click at [38, 107] on td "SUPERLIGA168" at bounding box center [35, 105] width 34 height 15
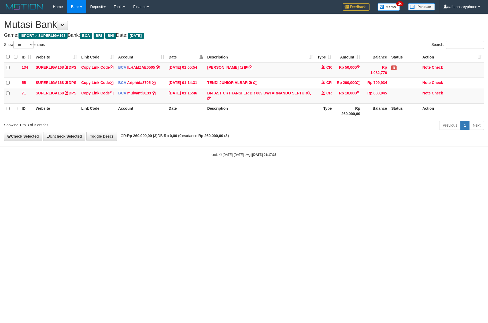
select select "***"
click at [295, 132] on div "Previous 1 Next" at bounding box center [345, 126] width 277 height 12
select select "***"
drag, startPoint x: 413, startPoint y: 138, endPoint x: 486, endPoint y: 127, distance: 73.4
click at [431, 134] on div "**********" at bounding box center [244, 77] width 488 height 127
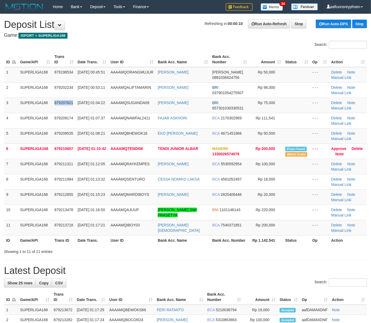
click at [62, 106] on td "879207621" at bounding box center [63, 105] width 23 height 15
click at [110, 110] on td "AAAAMQSUGANDA09" at bounding box center [132, 105] width 47 height 15
drag, startPoint x: 110, startPoint y: 110, endPoint x: 98, endPoint y: 110, distance: 12.1
click at [110, 109] on td "AAAAMQSUGANDA09" at bounding box center [132, 105] width 47 height 15
click at [99, 98] on td "01/10/2025 01:04:22" at bounding box center [92, 105] width 33 height 15
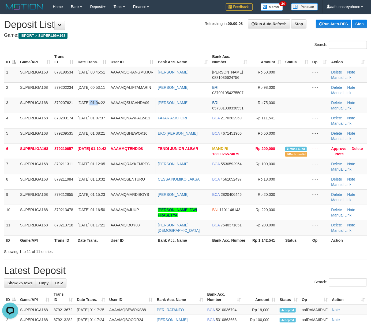
drag, startPoint x: 99, startPoint y: 98, endPoint x: 2, endPoint y: 114, distance: 98.1
click at [77, 100] on td "01/10/2025 01:04:22" at bounding box center [92, 105] width 33 height 15
click at [113, 109] on td "AAAAMQSUGANDA09" at bounding box center [132, 105] width 47 height 15
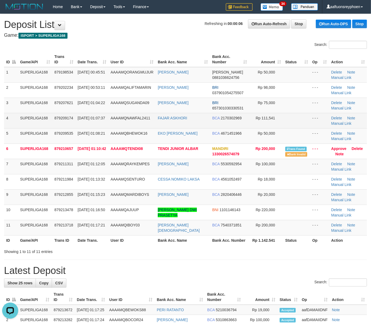
click at [53, 124] on td "879209174" at bounding box center [63, 120] width 23 height 15
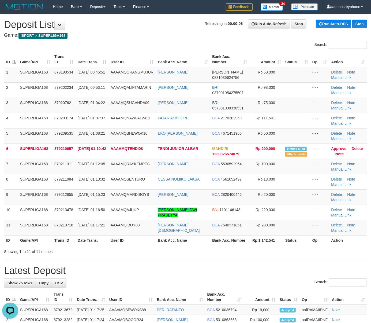
drag, startPoint x: 52, startPoint y: 123, endPoint x: 0, endPoint y: 128, distance: 52.0
click at [21, 125] on tr "4 SUPERLIGA168 879209174 01/10/2025 01:07:37 AAAAMQNAWFAL2411 FAJAR ASKHORI BCA…" at bounding box center [185, 120] width 363 height 15
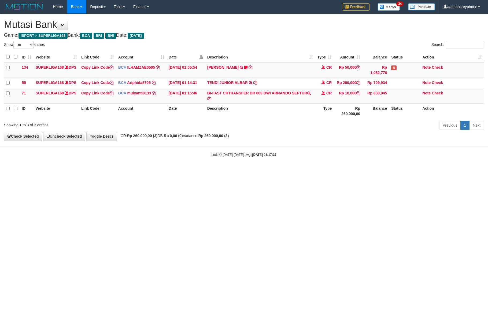
select select "***"
click at [409, 126] on div "Previous 1 Next" at bounding box center [345, 126] width 277 height 12
select select "***"
click at [290, 140] on div "**********" at bounding box center [244, 77] width 488 height 127
drag, startPoint x: 287, startPoint y: 145, endPoint x: 486, endPoint y: 135, distance: 198.6
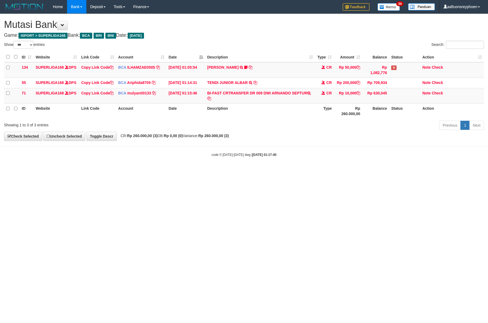
click at [348, 140] on div "**********" at bounding box center [244, 77] width 488 height 127
select select "***"
click at [331, 140] on div "**********" at bounding box center [244, 77] width 488 height 127
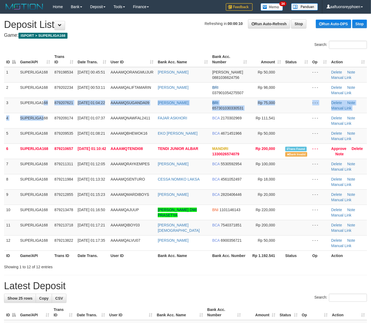
drag, startPoint x: 31, startPoint y: 113, endPoint x: 1, endPoint y: 115, distance: 30.4
click at [29, 112] on tbody "1 SUPERLIGA168 879198534 [DATE] 00:45:51 AAAAMQORANGMUJUR AHMAT [PERSON_NAME] 0…" at bounding box center [185, 159] width 363 height 184
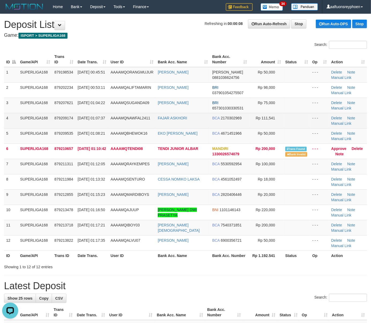
click at [161, 123] on td "FAJAR ASKHORI" at bounding box center [183, 120] width 54 height 15
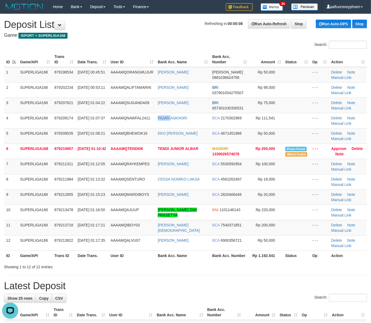
drag, startPoint x: 161, startPoint y: 123, endPoint x: 2, endPoint y: 135, distance: 159.2
click at [159, 123] on td "FAJAR ASKHORI" at bounding box center [183, 120] width 54 height 15
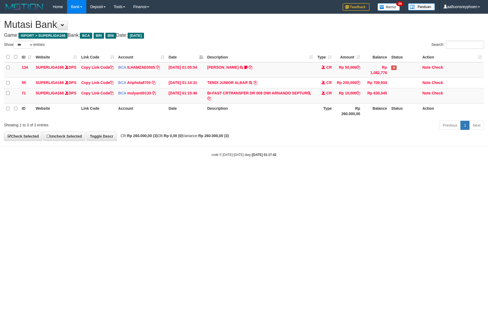
select select "***"
click at [183, 149] on body "Toggle navigation Home Bank Account List Load By Website Group [ISPORT] SUPERLI…" at bounding box center [244, 85] width 488 height 171
drag, startPoint x: 182, startPoint y: 149, endPoint x: 485, endPoint y: 145, distance: 303.0
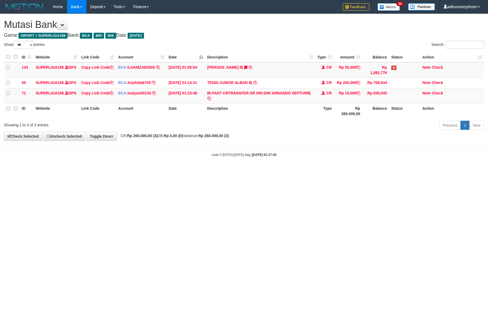
click at [243, 148] on body "Toggle navigation Home Bank Account List Load By Website Group [ISPORT] SUPERLI…" at bounding box center [244, 85] width 488 height 171
select select "***"
click at [245, 155] on body "Toggle navigation Home Bank Account List Load By Website Group [ISPORT] SUPERLI…" at bounding box center [244, 85] width 488 height 171
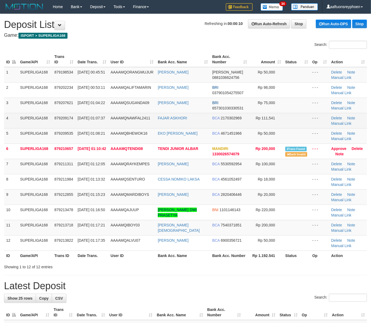
drag, startPoint x: 34, startPoint y: 117, endPoint x: 24, endPoint y: 117, distance: 9.7
click at [34, 117] on td "SUPERLIGA168" at bounding box center [35, 120] width 34 height 15
click at [63, 115] on td "879209174" at bounding box center [63, 120] width 23 height 15
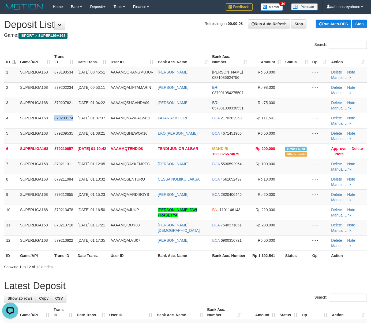
drag, startPoint x: 63, startPoint y: 115, endPoint x: 1, endPoint y: 125, distance: 63.0
click at [46, 117] on tr "4 SUPERLIGA168 879209174 01/10/2025 01:07:37 AAAAMQNAWFAL2411 FAJAR ASKHORI BCA…" at bounding box center [185, 120] width 363 height 15
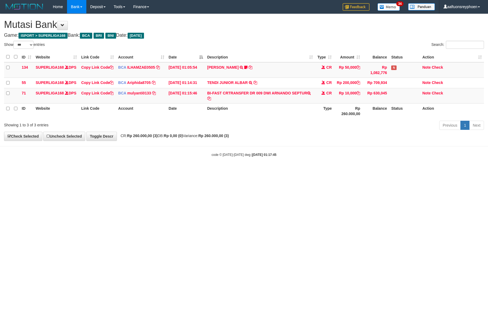
select select "***"
drag, startPoint x: 257, startPoint y: 142, endPoint x: 260, endPoint y: 148, distance: 7.3
click at [257, 140] on div "**********" at bounding box center [244, 77] width 488 height 127
drag, startPoint x: 258, startPoint y: 146, endPoint x: 297, endPoint y: 142, distance: 39.2
click at [263, 146] on body "Toggle navigation Home Bank Account List Load By Website Group [ISPORT] SUPERLI…" at bounding box center [244, 85] width 488 height 171
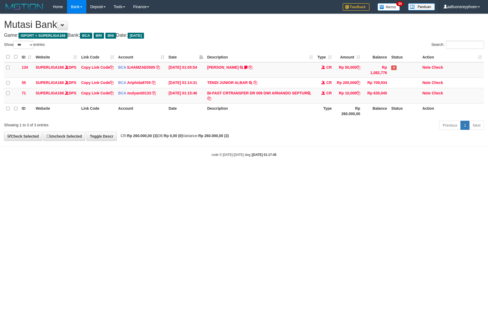
click at [283, 138] on div "**********" at bounding box center [244, 77] width 488 height 127
click at [263, 140] on div "**********" at bounding box center [244, 77] width 488 height 127
drag, startPoint x: 206, startPoint y: 160, endPoint x: 202, endPoint y: 166, distance: 7.4
click at [207, 157] on div "code © 2012-2018 dwg | 2025/10/01 01:17:45" at bounding box center [244, 154] width 488 height 5
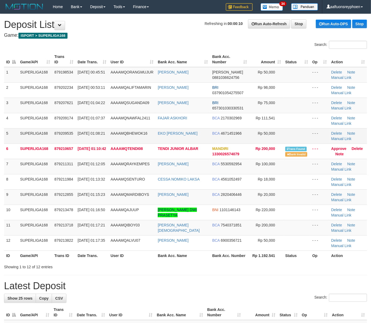
click at [142, 133] on span "AAAAMQBHEWOK16" at bounding box center [129, 133] width 37 height 4
drag, startPoint x: 142, startPoint y: 133, endPoint x: 132, endPoint y: 132, distance: 9.4
click at [138, 132] on span "AAAAMQBHEWOK16" at bounding box center [129, 133] width 37 height 4
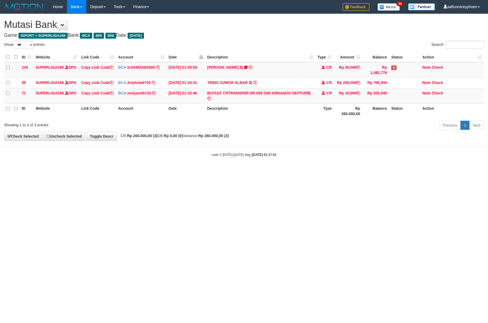
select select "***"
click at [299, 140] on div "**********" at bounding box center [244, 77] width 488 height 127
drag, startPoint x: 299, startPoint y: 142, endPoint x: 485, endPoint y: 142, distance: 185.5
click at [324, 140] on div "**********" at bounding box center [244, 77] width 488 height 127
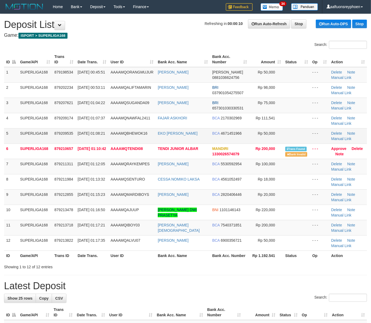
drag, startPoint x: 90, startPoint y: 140, endPoint x: 92, endPoint y: 140, distance: 3.1
click at [91, 135] on span "01/10/2025 01:08:21" at bounding box center [91, 133] width 27 height 4
drag, startPoint x: 94, startPoint y: 140, endPoint x: 1, endPoint y: 144, distance: 93.4
click at [92, 139] on td "01/10/2025 01:08:21" at bounding box center [92, 135] width 33 height 15
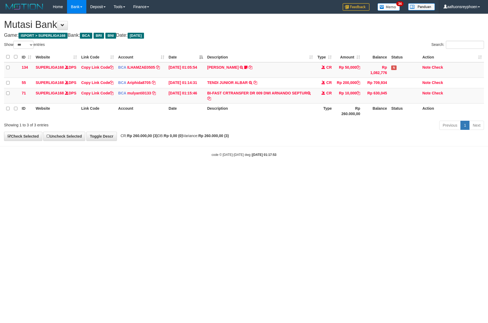
select select "***"
click at [340, 140] on div "**********" at bounding box center [244, 77] width 488 height 127
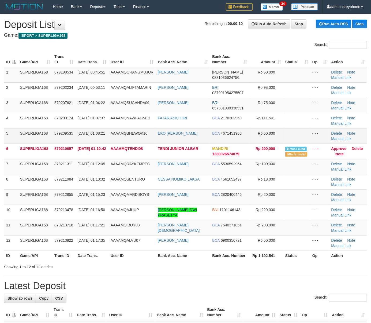
click at [149, 131] on td "AAAAMQBHEWOK16" at bounding box center [132, 135] width 47 height 15
drag, startPoint x: 149, startPoint y: 131, endPoint x: 137, endPoint y: 132, distance: 12.4
click at [146, 131] on span "AAAAMQBHEWOK16" at bounding box center [129, 133] width 37 height 4
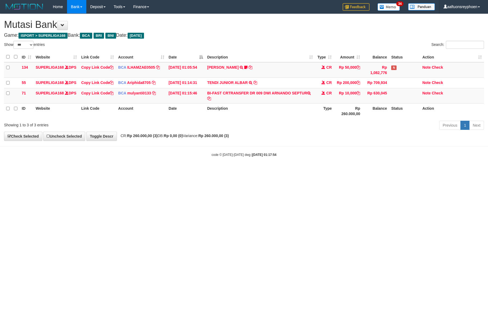
select select "***"
click at [345, 138] on div "**********" at bounding box center [244, 77] width 488 height 127
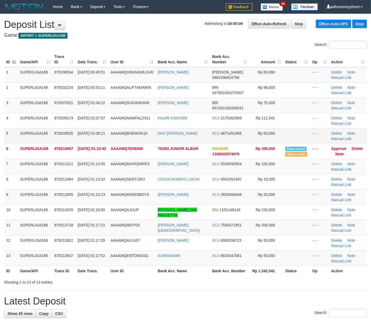
drag, startPoint x: 53, startPoint y: 134, endPoint x: 56, endPoint y: 134, distance: 3.5
click at [53, 134] on td "879209535" at bounding box center [63, 135] width 23 height 15
drag, startPoint x: 60, startPoint y: 134, endPoint x: 44, endPoint y: 133, distance: 15.6
click at [50, 133] on tr "5 SUPERLIGA168 879209535 01/10/2025 01:08:21 AAAAMQBHEWOK16 EKO BUDI CAHYONO BC…" at bounding box center [185, 135] width 363 height 15
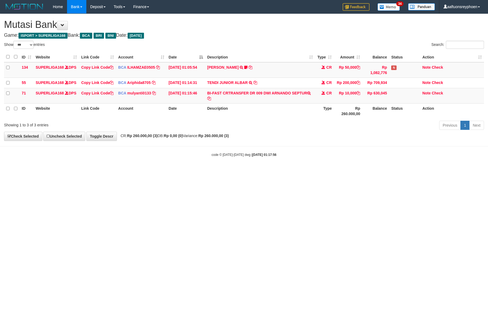
select select "***"
click at [347, 138] on div "**********" at bounding box center [244, 77] width 488 height 127
select select "***"
click at [282, 146] on body "Toggle navigation Home Bank Account List Load By Website Group [ISPORT] SUPERLI…" at bounding box center [244, 85] width 488 height 171
drag, startPoint x: 282, startPoint y: 146, endPoint x: 484, endPoint y: 141, distance: 201.7
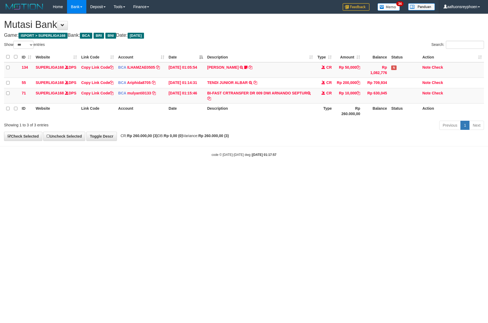
click at [324, 146] on body "Toggle navigation Home Bank Account List Load By Website Group [ISPORT] SUPERLI…" at bounding box center [244, 85] width 488 height 171
drag, startPoint x: 330, startPoint y: 135, endPoint x: 431, endPoint y: 129, distance: 101.2
click at [344, 132] on div "Previous 1 Next" at bounding box center [345, 126] width 277 height 12
click at [199, 149] on body "Toggle navigation Home Bank Account List Load By Website Group [ISPORT] SUPERLI…" at bounding box center [244, 85] width 488 height 171
drag, startPoint x: 199, startPoint y: 150, endPoint x: 397, endPoint y: 138, distance: 198.7
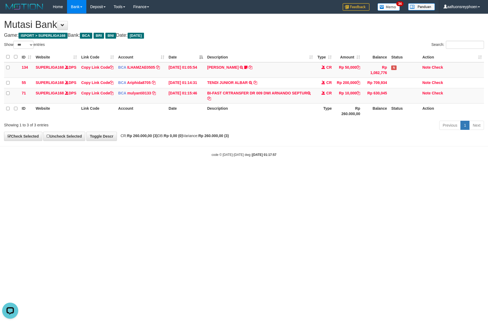
click at [239, 147] on body "Toggle navigation Home Bank Account List Load By Website Group [ISPORT] SUPERLI…" at bounding box center [244, 85] width 488 height 171
drag, startPoint x: 228, startPoint y: 144, endPoint x: 239, endPoint y: 143, distance: 10.8
click at [233, 140] on div "**********" at bounding box center [244, 77] width 488 height 127
drag, startPoint x: 320, startPoint y: 140, endPoint x: 315, endPoint y: 143, distance: 5.8
click at [320, 139] on div "**********" at bounding box center [244, 77] width 488 height 127
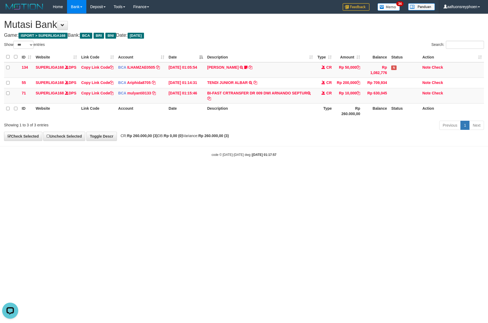
drag, startPoint x: 314, startPoint y: 143, endPoint x: 485, endPoint y: 135, distance: 170.7
click at [358, 140] on div "**********" at bounding box center [244, 77] width 488 height 127
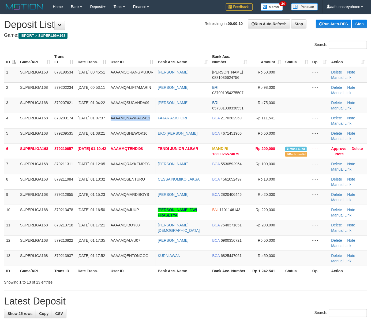
drag, startPoint x: 0, startPoint y: 0, endPoint x: 1, endPoint y: 130, distance: 130.3
click at [104, 120] on tr "4 SUPERLIGA168 879209174 [DATE] 01:07:37 AAAAMQNAWFAL2411 FAJAR ASKHORI BCA 217…" at bounding box center [185, 120] width 363 height 15
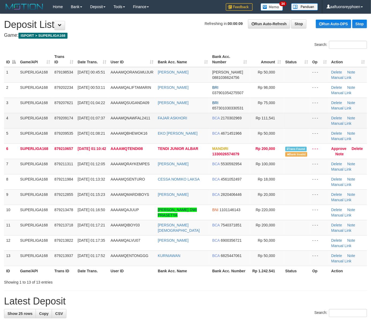
click at [47, 124] on td "SUPERLIGA168" at bounding box center [35, 120] width 34 height 15
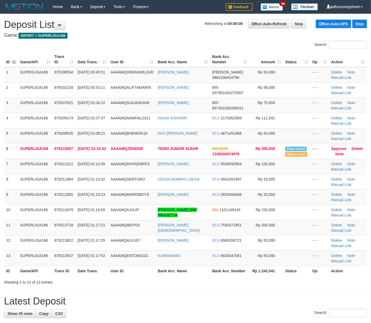
drag, startPoint x: 46, startPoint y: 124, endPoint x: 0, endPoint y: 128, distance: 45.5
click at [35, 124] on td "SUPERLIGA168" at bounding box center [35, 120] width 34 height 15
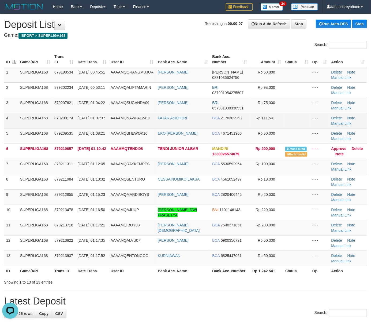
click at [94, 122] on td "01/10/2025 01:07:37" at bounding box center [92, 120] width 33 height 15
drag, startPoint x: 95, startPoint y: 121, endPoint x: 39, endPoint y: 128, distance: 56.1
click at [81, 122] on td "01/10/2025 01:07:37" at bounding box center [92, 120] width 33 height 15
click at [188, 119] on td "FAJAR ASKHORI" at bounding box center [183, 120] width 54 height 15
click at [187, 119] on link "FAJAR ASKHORI" at bounding box center [172, 118] width 29 height 4
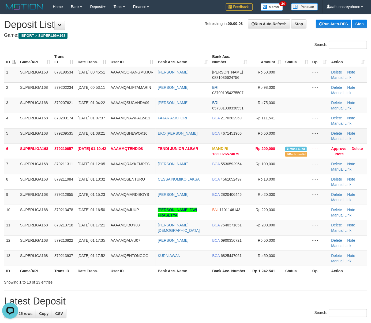
click at [18, 135] on tr "5 SUPERLIGA168 879209535 01/10/2025 01:08:21 AAAAMQBHEWOK16 EKO BUDI CAHYONO BC…" at bounding box center [185, 135] width 363 height 15
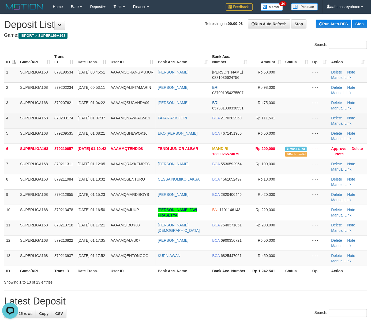
drag, startPoint x: 29, startPoint y: 128, endPoint x: 1, endPoint y: 135, distance: 29.2
click at [19, 130] on tbody "1 SUPERLIGA168 879198534 01/10/2025 00:45:51 AAAAMQORANGMUJUR AHMAT ROHMAN DANA…" at bounding box center [185, 166] width 363 height 199
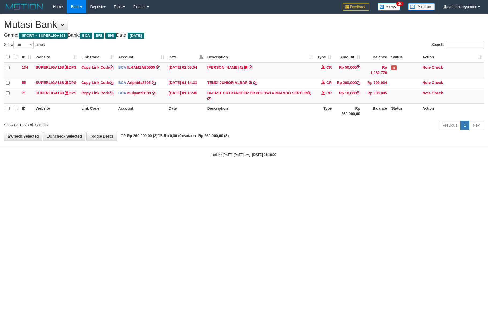
select select "***"
click at [256, 140] on div "**********" at bounding box center [244, 77] width 488 height 127
click at [258, 140] on div "**********" at bounding box center [244, 77] width 488 height 127
click at [259, 139] on div "**********" at bounding box center [244, 77] width 488 height 127
click at [303, 132] on div "Previous 1 Next" at bounding box center [345, 126] width 277 height 12
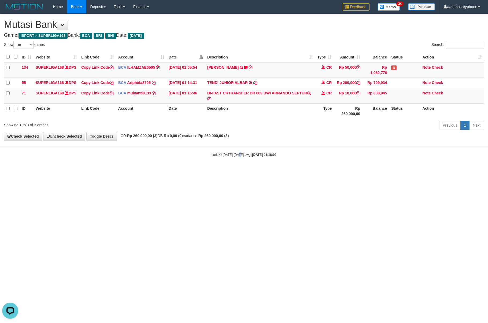
drag, startPoint x: 239, startPoint y: 158, endPoint x: 247, endPoint y: 159, distance: 8.6
click at [245, 157] on div "code © 2012-2018 dwg | 2025/10/01 01:18:02" at bounding box center [244, 154] width 488 height 5
drag, startPoint x: 248, startPoint y: 159, endPoint x: 251, endPoint y: 163, distance: 5.5
click at [252, 157] on strong "2025/10/01 01:18:02" at bounding box center [264, 155] width 24 height 4
select select "***"
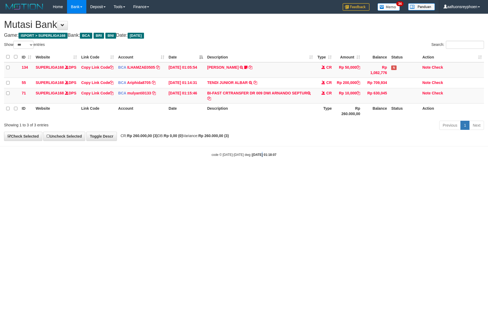
click at [261, 165] on body "Toggle navigation Home Bank Account List Load By Website Group [ISPORT] SUPERLI…" at bounding box center [244, 85] width 488 height 171
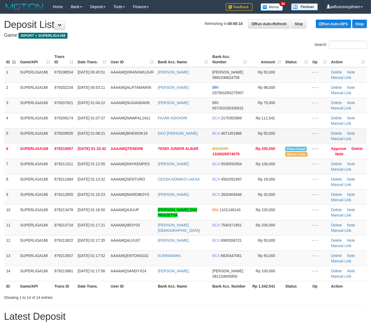
click at [16, 138] on td "5" at bounding box center [11, 135] width 14 height 15
drag, startPoint x: 16, startPoint y: 137, endPoint x: 0, endPoint y: 142, distance: 16.7
click at [13, 138] on td "5" at bounding box center [11, 135] width 14 height 15
drag, startPoint x: 98, startPoint y: 130, endPoint x: 1, endPoint y: 140, distance: 96.8
click at [76, 132] on td "01/10/2025 01:08:21" at bounding box center [92, 135] width 33 height 15
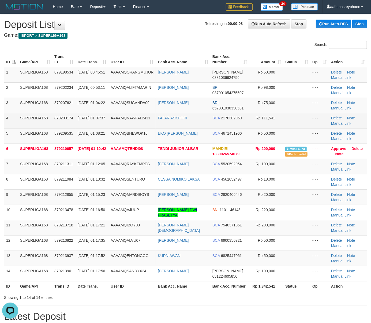
click at [95, 128] on td "01/10/2025 01:07:37" at bounding box center [92, 120] width 33 height 15
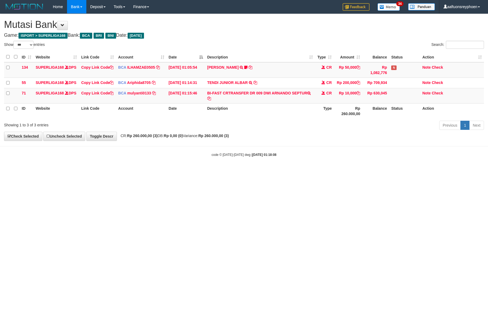
select select "***"
drag, startPoint x: 355, startPoint y: 156, endPoint x: 487, endPoint y: 141, distance: 132.7
click at [401, 149] on body "Toggle navigation Home Bank Account List Load By Website Group [ISPORT] SUPERLI…" at bounding box center [244, 85] width 488 height 171
click at [303, 154] on body "Toggle navigation Home Bank Account List Load By Website Group [ISPORT] SUPERLI…" at bounding box center [244, 85] width 488 height 171
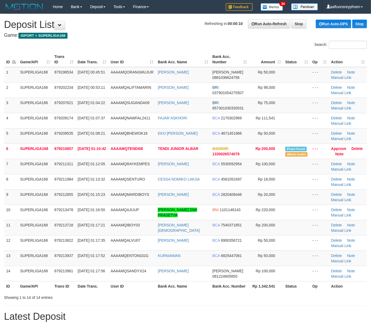
drag, startPoint x: 90, startPoint y: 130, endPoint x: 1, endPoint y: 140, distance: 90.1
click at [84, 130] on td "[DATE] 01:08:21" at bounding box center [92, 135] width 33 height 15
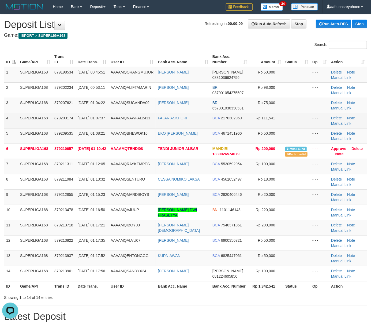
click at [12, 125] on td "4" at bounding box center [11, 120] width 14 height 15
click at [100, 119] on td "[DATE] 01:07:37" at bounding box center [92, 120] width 33 height 15
drag, startPoint x: 100, startPoint y: 119, endPoint x: 1, endPoint y: 128, distance: 99.3
click at [100, 119] on td "[DATE] 01:07:37" at bounding box center [92, 120] width 33 height 15
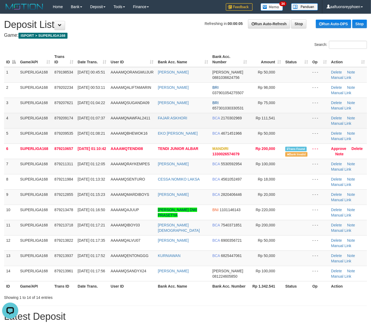
click at [110, 125] on td "AAAAMQNAWFAL2411" at bounding box center [132, 120] width 47 height 15
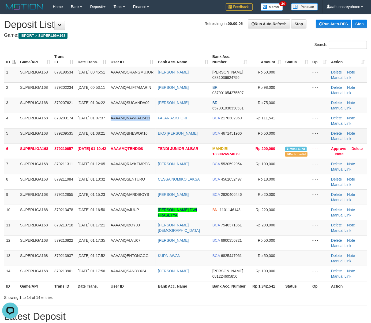
drag, startPoint x: 110, startPoint y: 125, endPoint x: 4, endPoint y: 136, distance: 107.2
click at [108, 125] on tr "4 SUPERLIGA168 879209174 01/10/2025 01:07:37 AAAAMQNAWFAL2411 FAJAR ASKHORI BCA…" at bounding box center [185, 120] width 363 height 15
click at [21, 112] on td "SUPERLIGA168" at bounding box center [35, 105] width 34 height 15
drag, startPoint x: 21, startPoint y: 112, endPoint x: 0, endPoint y: 115, distance: 20.7
click at [19, 112] on td "SUPERLIGA168" at bounding box center [35, 105] width 34 height 15
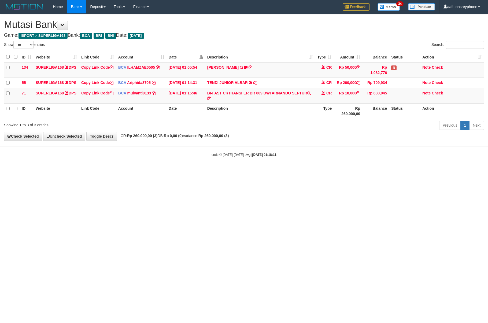
select select "***"
click at [231, 150] on body "Toggle navigation Home Bank Account List Load By Website Group [ISPORT] SUPERLI…" at bounding box center [244, 85] width 488 height 171
drag, startPoint x: 231, startPoint y: 150, endPoint x: 485, endPoint y: 131, distance: 254.6
click at [251, 147] on body "Toggle navigation Home Bank Account List Load By Website Group [ISPORT] SUPERLI…" at bounding box center [244, 85] width 488 height 171
click at [439, 128] on link "Previous" at bounding box center [449, 125] width 21 height 9
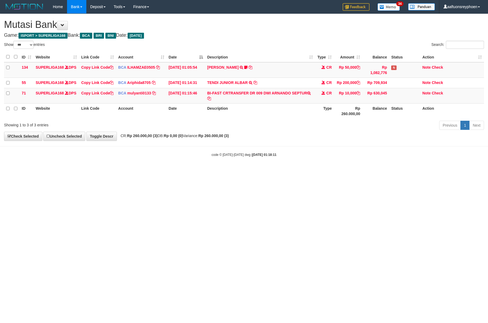
click at [249, 150] on body "Toggle navigation Home Bank Account List Load By Website Group [ISPORT] SUPERLI…" at bounding box center [244, 85] width 488 height 171
drag, startPoint x: 249, startPoint y: 151, endPoint x: 307, endPoint y: 146, distance: 58.4
click at [254, 150] on body "Toggle navigation Home Bank Account List Load By Website Group [ISPORT] SUPERLI…" at bounding box center [244, 85] width 488 height 171
drag, startPoint x: 256, startPoint y: 146, endPoint x: 264, endPoint y: 155, distance: 11.6
click at [258, 146] on body "Toggle navigation Home Bank Account List Load By Website Group [ISPORT] SUPERLI…" at bounding box center [244, 85] width 488 height 171
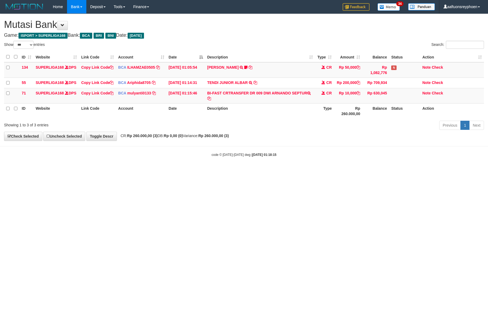
select select "***"
click at [262, 147] on body "Toggle navigation Home Bank Account List Load By Website Group [ISPORT] SUPERLI…" at bounding box center [244, 85] width 488 height 171
select select "***"
click at [184, 156] on body "Toggle navigation Home Bank Account List Load By Website Group [ISPORT] SUPERLI…" at bounding box center [244, 85] width 488 height 171
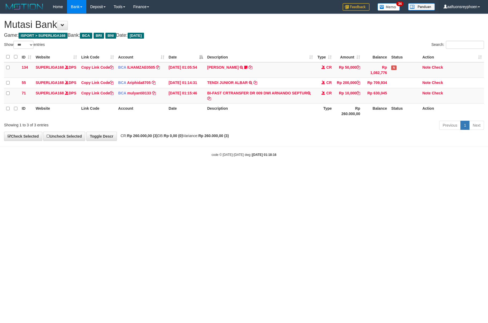
drag, startPoint x: 175, startPoint y: 161, endPoint x: 485, endPoint y: 128, distance: 312.0
click at [225, 154] on body "Toggle navigation Home Bank Account List Load By Website Group [ISPORT] SUPERLI…" at bounding box center [244, 85] width 488 height 171
click at [206, 138] on span "CR: Rp 260.000,00 (3) DB: Rp 0,00 (0) Variance: Rp 260.000,00 (3)" at bounding box center [173, 136] width 111 height 4
click at [297, 140] on div "**********" at bounding box center [244, 77] width 488 height 127
click at [279, 140] on div "**********" at bounding box center [244, 77] width 488 height 127
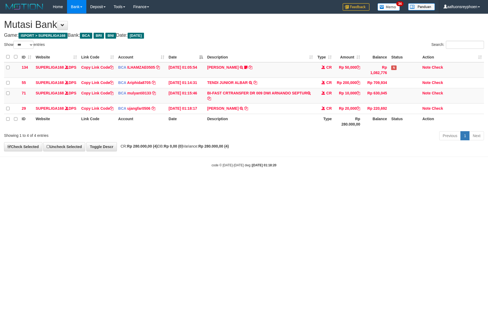
select select "***"
drag, startPoint x: 276, startPoint y: 165, endPoint x: 286, endPoint y: 170, distance: 11.0
click at [278, 165] on body "Toggle navigation Home Bank Account List Load By Website Group [ISPORT] SUPERLI…" at bounding box center [244, 90] width 488 height 181
select select "***"
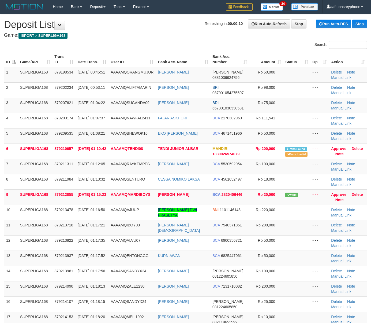
click at [20, 128] on tbody "1 SUPERLIGA168 879198534 [DATE] 00:45:51 AAAAMQORANGMUJUR AHMAT [PERSON_NAME] 0…" at bounding box center [185, 197] width 363 height 260
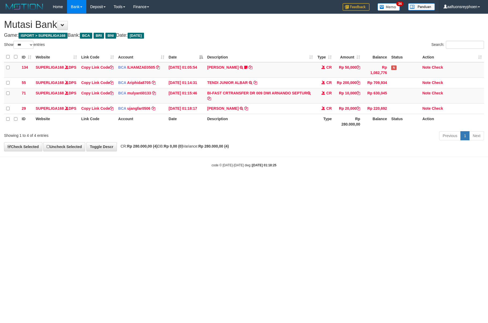
select select "***"
click at [288, 151] on div "**********" at bounding box center [244, 82] width 488 height 137
select select "***"
click at [340, 151] on div "**********" at bounding box center [244, 82] width 488 height 137
drag, startPoint x: 343, startPoint y: 155, endPoint x: 487, endPoint y: 127, distance: 146.9
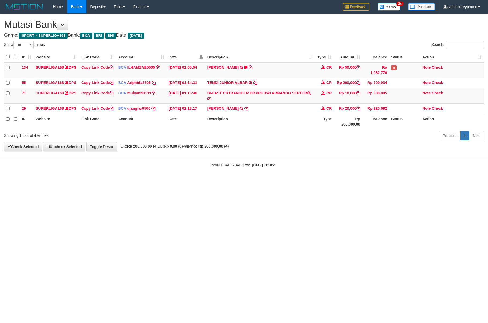
click at [364, 150] on div "**********" at bounding box center [244, 82] width 488 height 137
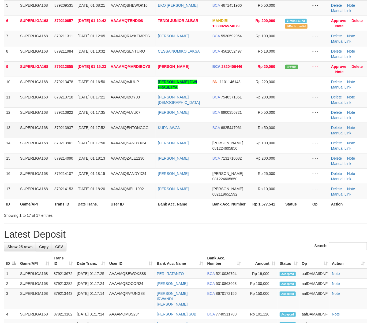
scroll to position [131, 0]
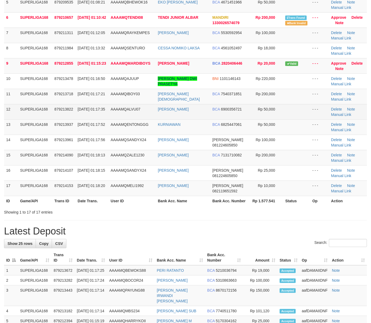
click at [24, 119] on td "SUPERLIGA168" at bounding box center [35, 111] width 34 height 15
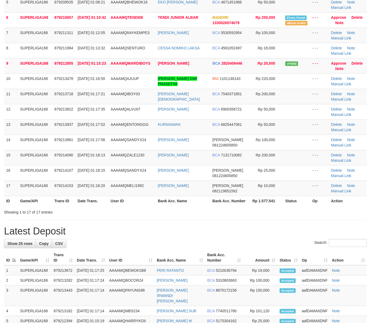
drag, startPoint x: 24, startPoint y: 120, endPoint x: 0, endPoint y: 122, distance: 23.7
click at [10, 121] on tbody "1 SUPERLIGA168 879198534 01/10/2025 00:45:51 AAAAMQORANGMUJUR AHMAT ROHMAN DANA…" at bounding box center [185, 66] width 363 height 260
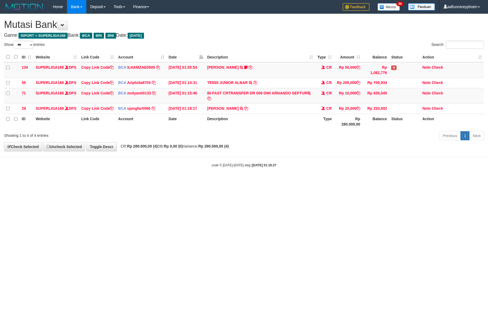
select select "***"
drag, startPoint x: 268, startPoint y: 97, endPoint x: 316, endPoint y: 96, distance: 48.3
click at [316, 96] on tr "71 SUPERLIGA168 DPS Copy Link Code BCA mulyanti0133 DPS MULYANTI mutasi_2025100…" at bounding box center [244, 95] width 480 height 15
copy tr "I ARNANDO SEPTUR"
drag, startPoint x: 353, startPoint y: 132, endPoint x: 486, endPoint y: 122, distance: 133.1
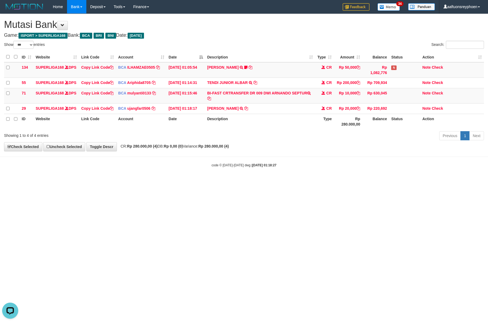
click at [388, 129] on tr "ID Website Link Code Account Date Description Type Rp 280.000,00 Balance Status…" at bounding box center [244, 121] width 480 height 15
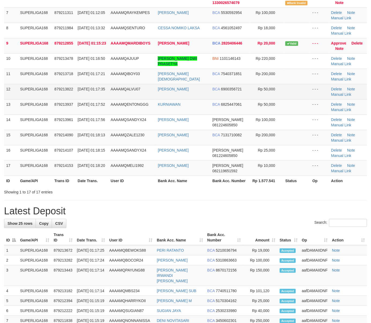
scroll to position [131, 0]
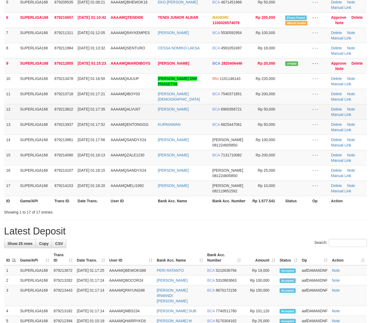
click at [70, 110] on span "879213822" at bounding box center [63, 109] width 19 height 4
drag, startPoint x: 69, startPoint y: 110, endPoint x: 1, endPoint y: 116, distance: 67.9
click at [68, 110] on span "879213822" at bounding box center [63, 109] width 19 height 4
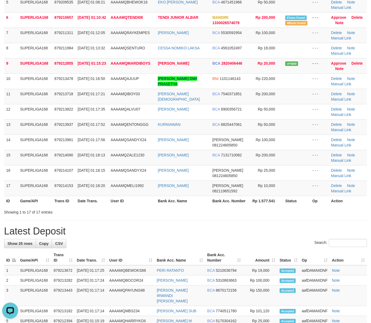
drag, startPoint x: 57, startPoint y: 107, endPoint x: 0, endPoint y: 115, distance: 57.4
click at [53, 107] on td "879213822" at bounding box center [63, 111] width 23 height 15
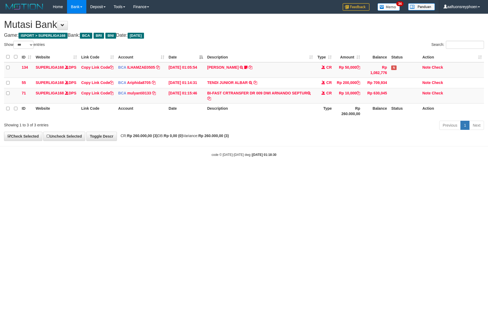
select select "***"
drag, startPoint x: 262, startPoint y: 141, endPoint x: 487, endPoint y: 117, distance: 226.1
click at [325, 136] on div "**********" at bounding box center [244, 77] width 488 height 127
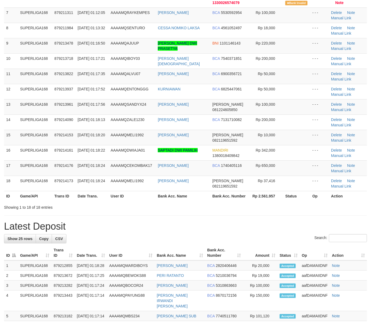
click at [2, 106] on div "ID Game/API Trans ID Date Trans. User ID Bank Acc. Name Bank Acc. Number Amount…" at bounding box center [185, 50] width 371 height 303
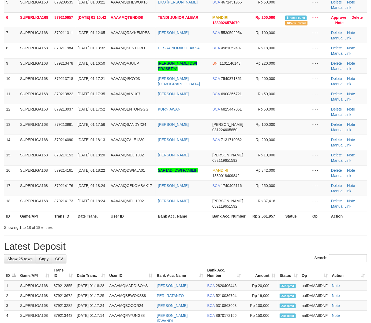
drag, startPoint x: 2, startPoint y: 106, endPoint x: -7, endPoint y: 106, distance: 8.9
click at [0, 106] on html "Toggle navigation Home Bank Account List Load By Website Group [ISPORT] SUPERLI…" at bounding box center [185, 245] width 371 height 752
drag, startPoint x: 19, startPoint y: 104, endPoint x: -4, endPoint y: 105, distance: 23.6
click at [0, 105] on html "Toggle navigation Home Bank Account List Load By Website Group [ISPORT] SUPERLI…" at bounding box center [185, 245] width 371 height 752
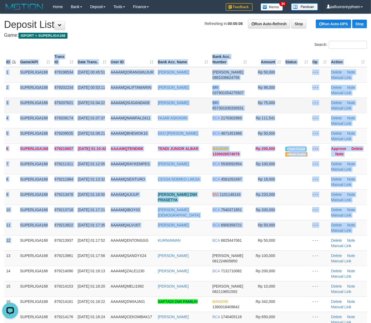
scroll to position [0, 0]
click at [48, 134] on td "SUPERLIGA168" at bounding box center [35, 135] width 34 height 15
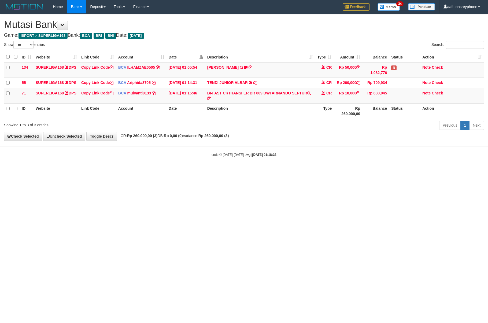
select select "***"
click at [299, 153] on body "Toggle navigation Home Bank Account List Load By Website Group [ISPORT] SUPERLI…" at bounding box center [244, 85] width 488 height 171
drag, startPoint x: 299, startPoint y: 153, endPoint x: 487, endPoint y: 131, distance: 190.0
click at [301, 153] on body "Toggle navigation Home Bank Account List Load By Website Group [ISPORT] SUPERLI…" at bounding box center [244, 85] width 488 height 171
drag, startPoint x: 263, startPoint y: 166, endPoint x: 371, endPoint y: 157, distance: 108.7
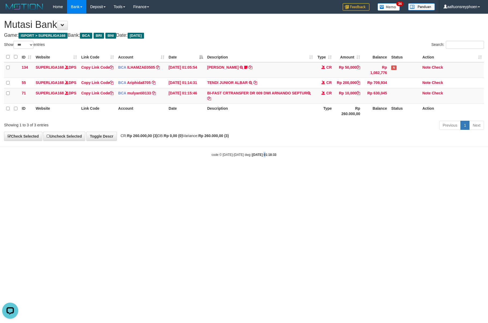
click at [311, 162] on body "Toggle navigation Home Bank Account List Load By Website Group [ISPORT] SUPERLI…" at bounding box center [244, 85] width 488 height 171
drag, startPoint x: 286, startPoint y: 168, endPoint x: 292, endPoint y: 161, distance: 9.1
click at [286, 168] on body "Toggle navigation Home Bank Account List Load By Website Group [ISPORT] SUPERLI…" at bounding box center [244, 85] width 488 height 171
select select "***"
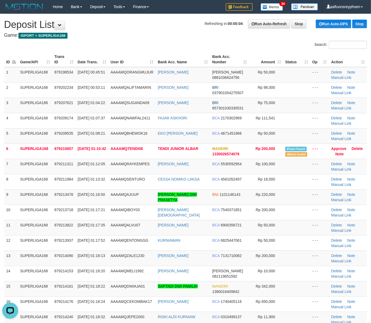
drag, startPoint x: 24, startPoint y: 142, endPoint x: 1, endPoint y: 146, distance: 22.8
click at [19, 142] on td "SUPERLIGA168" at bounding box center [35, 135] width 34 height 15
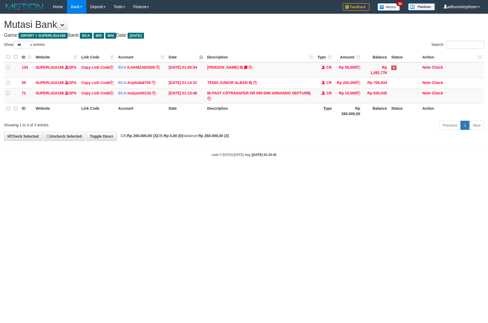
select select "***"
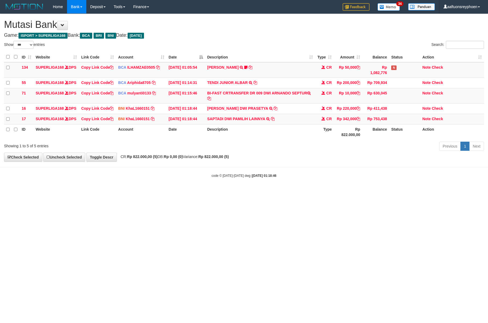
select select "***"
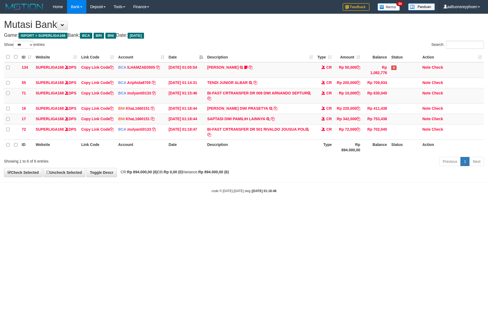
select select "***"
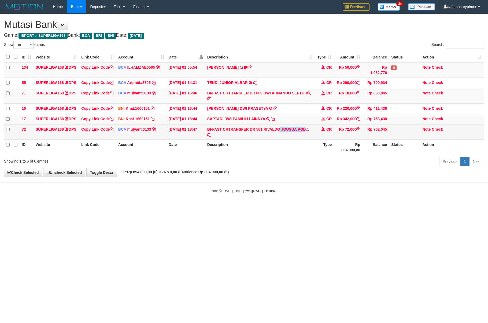
drag, startPoint x: 266, startPoint y: 144, endPoint x: 324, endPoint y: 148, distance: 58.1
click at [314, 139] on td "BI-FAST CRTRANSFER DR 501 RIVALDO JOUSUA POL" at bounding box center [260, 131] width 110 height 15
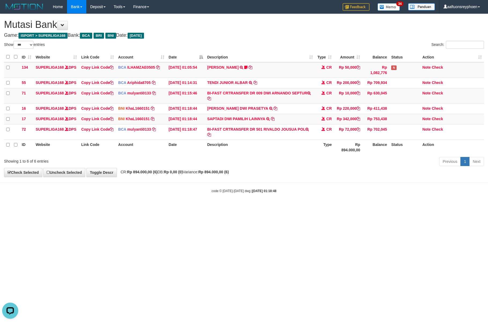
drag, startPoint x: 297, startPoint y: 261, endPoint x: 487, endPoint y: 234, distance: 192.5
click at [322, 207] on html "Toggle navigation Home Bank Account List Load By Website Group [ISPORT] SUPERLI…" at bounding box center [244, 103] width 488 height 207
drag, startPoint x: 289, startPoint y: 217, endPoint x: 485, endPoint y: 192, distance: 197.8
click at [311, 207] on body "Toggle navigation Home Bank Account List Load By Website Group [ISPORT] SUPERLI…" at bounding box center [244, 103] width 488 height 207
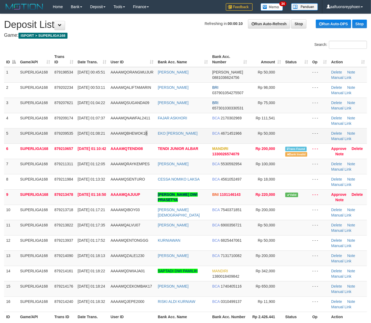
click at [150, 141] on td "AAAAMQBHEWOK16" at bounding box center [132, 135] width 47 height 15
click at [203, 198] on td "ANDRIAN DWI PRASETYA" at bounding box center [183, 196] width 54 height 15
click at [202, 198] on td "ANDRIAN DWI PRASETYA" at bounding box center [183, 196] width 54 height 15
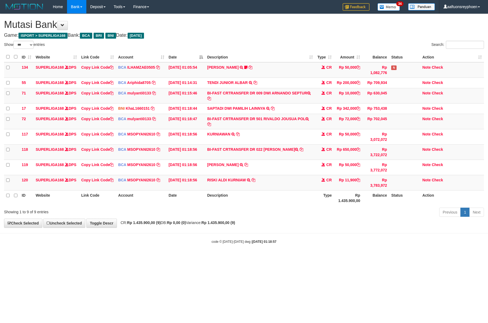
select select "***"
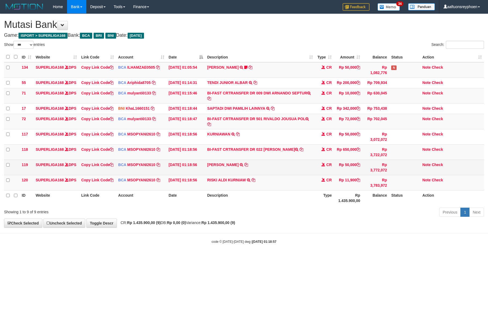
click at [382, 175] on tr "119 SUPERLIGA168 DPS Copy Link Code BCA MSOPYANI2610 DPS M SOPYAN ISKANDAR muta…" at bounding box center [244, 167] width 480 height 15
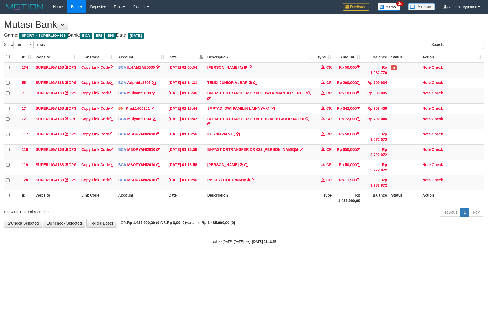
select select "***"
copy td "ALIK ABDUL AJIS"
drag, startPoint x: 265, startPoint y: 157, endPoint x: 485, endPoint y: 166, distance: 220.0
click at [303, 160] on td "BI-FAST CRTRANSFER DR 022 MALIK ABDUL AJIS" at bounding box center [260, 151] width 110 height 15
click at [101, 156] on td "Copy Link Code" at bounding box center [97, 151] width 37 height 15
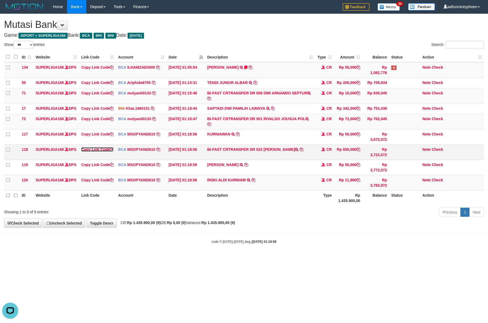
click at [100, 151] on link "Copy Link Code" at bounding box center [97, 149] width 32 height 4
drag, startPoint x: 309, startPoint y: 167, endPoint x: 481, endPoint y: 98, distance: 185.0
click at [324, 158] on tr "118 SUPERLIGA168 DPS Copy Link Code BCA MSOPYANI2610 DPS M SOPYAN ISKANDAR muta…" at bounding box center [244, 151] width 480 height 15
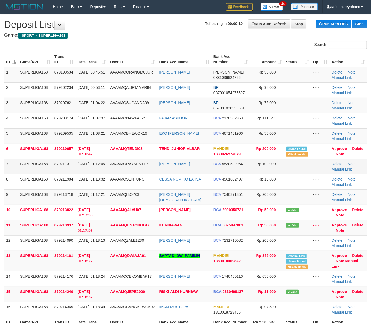
click at [13, 159] on td "7" at bounding box center [11, 166] width 14 height 15
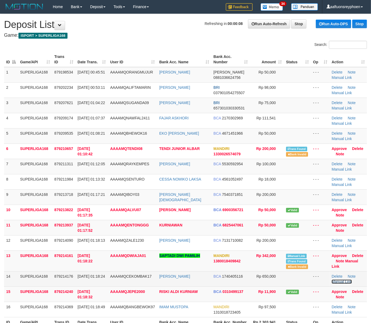
click at [348, 282] on link "Manual Link" at bounding box center [342, 281] width 20 height 4
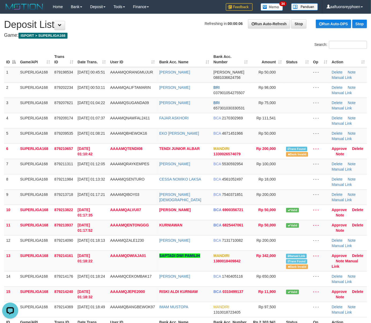
click at [3, 60] on div "ID Game/API Trans ID Date Trans. User ID Bank Acc. Name Bank Acc. Number Amount…" at bounding box center [185, 189] width 371 height 278
click at [5, 58] on th "ID" at bounding box center [11, 59] width 14 height 15
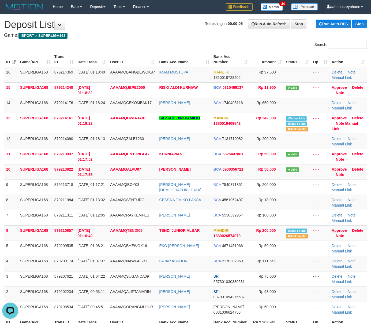
click at [12, 58] on th "ID" at bounding box center [11, 59] width 14 height 15
drag, startPoint x: 17, startPoint y: 58, endPoint x: 25, endPoint y: 61, distance: 8.7
click at [18, 58] on tr "ID Game/API Trans ID Date Trans. User ID Bank Acc. Name Bank Acc. Number Amount…" at bounding box center [185, 59] width 363 height 15
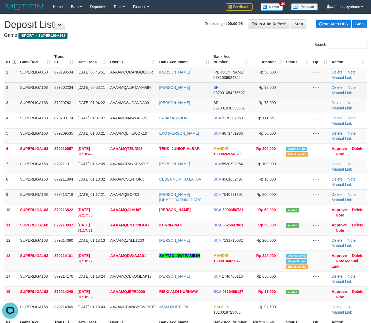
drag, startPoint x: 25, startPoint y: 61, endPoint x: 20, endPoint y: 87, distance: 26.6
click at [26, 66] on th "Game/API" at bounding box center [35, 59] width 34 height 15
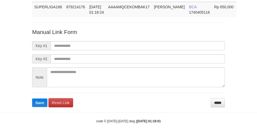
scroll to position [48, 0]
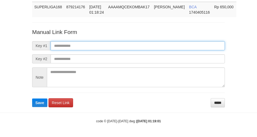
click at [113, 49] on input "text" at bounding box center [138, 45] width 175 height 9
paste input "**********"
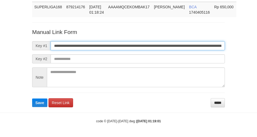
type input "**********"
click at [32, 99] on button "Save" at bounding box center [39, 103] width 15 height 9
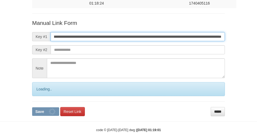
click at [113, 41] on input "**********" at bounding box center [138, 36] width 175 height 9
click at [32, 108] on button "Save" at bounding box center [45, 112] width 27 height 9
click at [113, 41] on input "**********" at bounding box center [138, 36] width 175 height 9
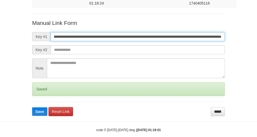
click at [32, 108] on button "Save" at bounding box center [39, 112] width 15 height 9
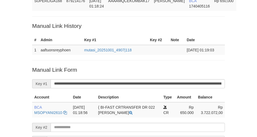
click at [72, 29] on div "Deposit Detail Game/API Trans ID Date Trans. User ID Bank Acc. Name Bank Acc. N…" at bounding box center [128, 71] width 201 height 209
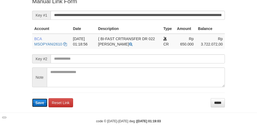
click at [39, 103] on span "Save" at bounding box center [39, 103] width 9 height 4
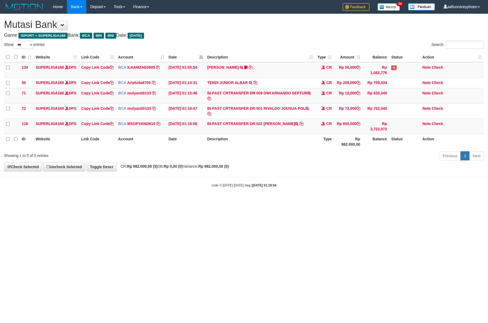
select select "***"
drag, startPoint x: 372, startPoint y: 199, endPoint x: 484, endPoint y: 180, distance: 112.8
click at [383, 198] on body "Toggle navigation Home Bank Account List Load By Website Group [ISPORT] SUPERLI…" at bounding box center [244, 100] width 488 height 201
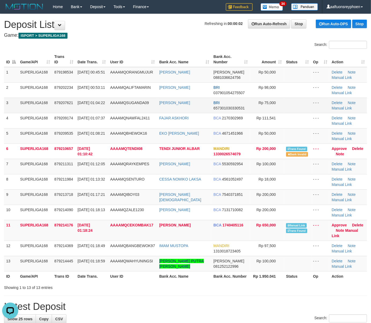
drag, startPoint x: 123, startPoint y: 95, endPoint x: 98, endPoint y: 107, distance: 28.4
click at [123, 95] on td "AAAAMQALIFTAMARIN" at bounding box center [132, 89] width 49 height 15
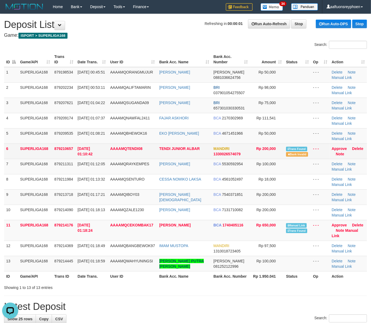
drag, startPoint x: 73, startPoint y: 144, endPoint x: 1, endPoint y: 142, distance: 72.7
click at [66, 144] on td "879210657" at bounding box center [63, 150] width 23 height 15
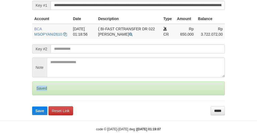
click at [36, 95] on div "Saved" at bounding box center [128, 89] width 193 height 14
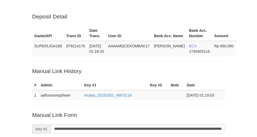
scroll to position [124, 0]
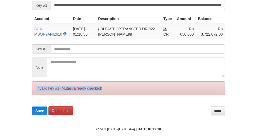
click at [36, 95] on div "Invalid key #1 (Mutasi already checked)" at bounding box center [128, 89] width 193 height 14
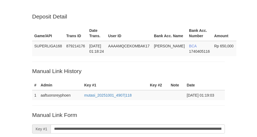
scroll to position [124, 0]
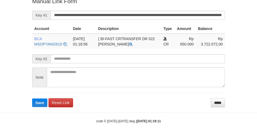
click at [214, 1] on p "Manual Link Form" at bounding box center [128, 1] width 193 height 8
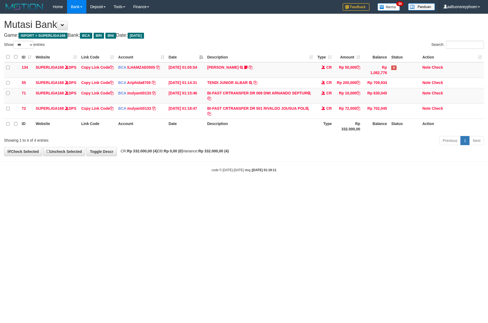
select select "***"
drag, startPoint x: 312, startPoint y: 157, endPoint x: 363, endPoint y: 150, distance: 51.3
click at [338, 153] on div "**********" at bounding box center [244, 85] width 488 height 142
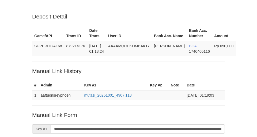
scroll to position [123, 0]
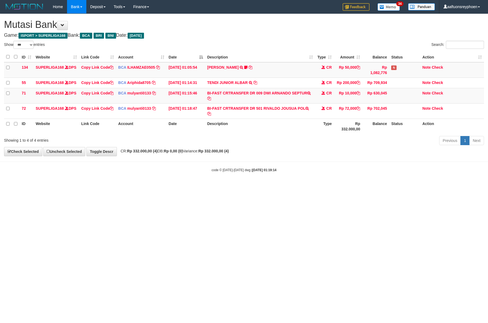
select select "***"
click at [305, 179] on body "Toggle navigation Home Bank Account List Load By Website Group [ISPORT] SUPERLI…" at bounding box center [244, 93] width 488 height 186
select select "***"
click at [465, 186] on html "Toggle navigation Home Bank Account List Load By Website Group [ISPORT] SUPERLI…" at bounding box center [244, 93] width 488 height 186
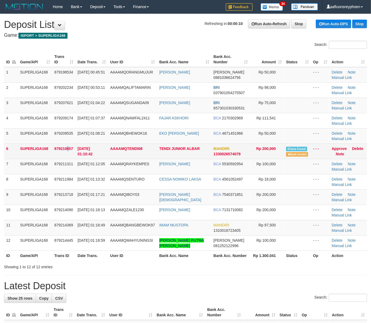
click at [69, 154] on td "879210657" at bounding box center [63, 150] width 23 height 15
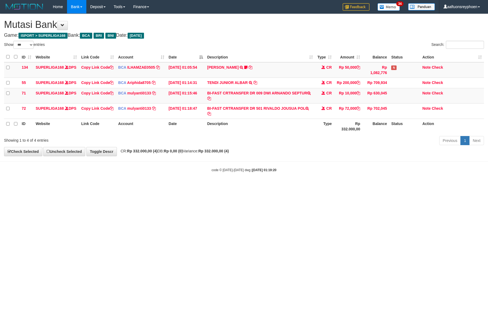
select select "***"
click at [421, 172] on body "Toggle navigation Home Bank Account List Load By Website Group [ISPORT] SUPERLI…" at bounding box center [244, 93] width 488 height 186
select select "***"
drag, startPoint x: 405, startPoint y: 183, endPoint x: 420, endPoint y: 177, distance: 15.6
click at [407, 181] on body "Toggle navigation Home Bank Account List Load By Website Group [ISPORT] SUPERLI…" at bounding box center [244, 93] width 488 height 186
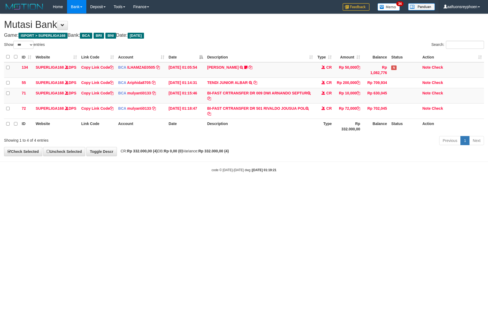
click at [329, 166] on body "Toggle navigation Home Bank Account List Load By Website Group [ISPORT] SUPERLI…" at bounding box center [244, 93] width 488 height 186
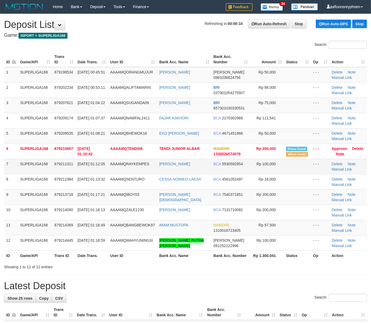
drag, startPoint x: 0, startPoint y: 0, endPoint x: 70, endPoint y: 159, distance: 173.9
click at [77, 159] on td "[DATE] 01:12:05" at bounding box center [92, 166] width 33 height 15
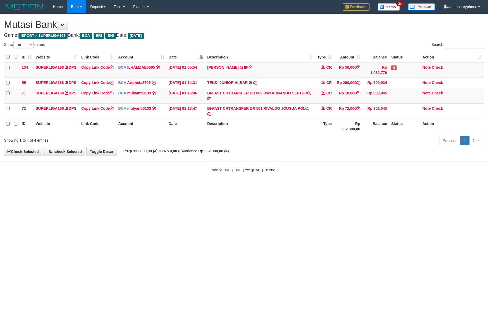
select select "***"
drag, startPoint x: 317, startPoint y: 177, endPoint x: 380, endPoint y: 174, distance: 63.1
click at [339, 172] on div "code © 2012-2018 dwg | 2025/10/01 01:19:23" at bounding box center [244, 169] width 488 height 5
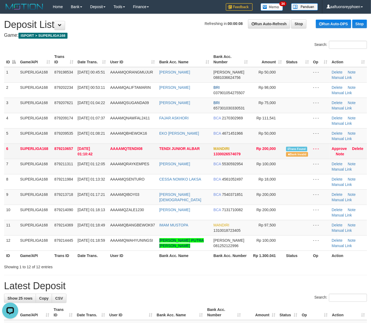
click at [46, 146] on td "SUPERLIGA168" at bounding box center [35, 150] width 34 height 15
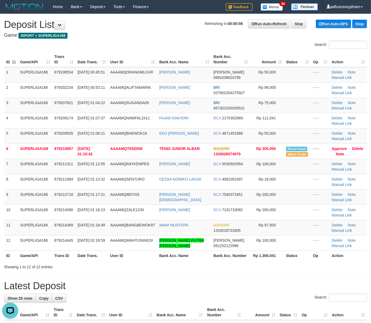
drag, startPoint x: 46, startPoint y: 146, endPoint x: 1, endPoint y: 154, distance: 45.4
click at [46, 146] on td "SUPERLIGA168" at bounding box center [35, 150] width 34 height 15
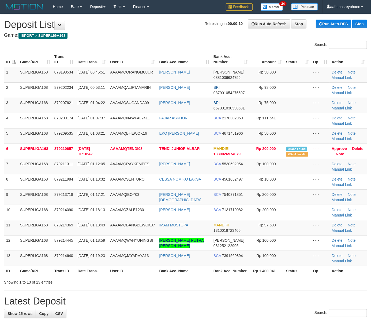
click at [63, 139] on td "879209535" at bounding box center [63, 135] width 23 height 15
click at [47, 138] on td "SUPERLIGA168" at bounding box center [35, 135] width 34 height 15
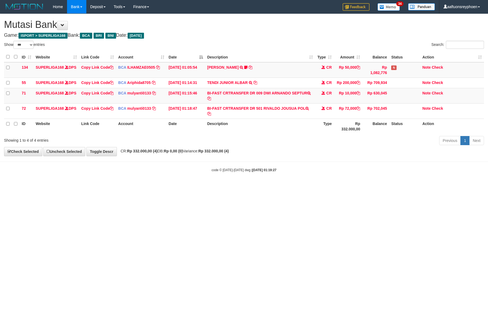
select select "***"
drag, startPoint x: 414, startPoint y: 169, endPoint x: 486, endPoint y: 164, distance: 72.5
click at [417, 168] on body "Toggle navigation Home Bank Account List Load By Website Group [ISPORT] SUPERLI…" at bounding box center [244, 93] width 488 height 186
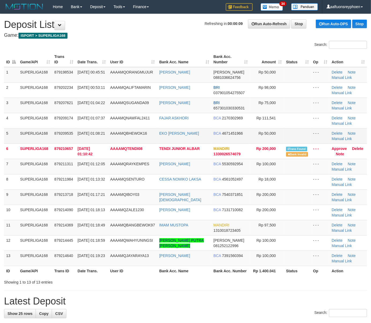
drag, startPoint x: 24, startPoint y: 139, endPoint x: 5, endPoint y: 141, distance: 19.2
click at [17, 139] on tr "5 SUPERLIGA168 879209535 01/10/2025 01:08:21 AAAAMQBHEWOK16 EKO BUDI CAHYONO BC…" at bounding box center [185, 135] width 363 height 15
click at [42, 141] on td "SUPERLIGA168" at bounding box center [35, 135] width 34 height 15
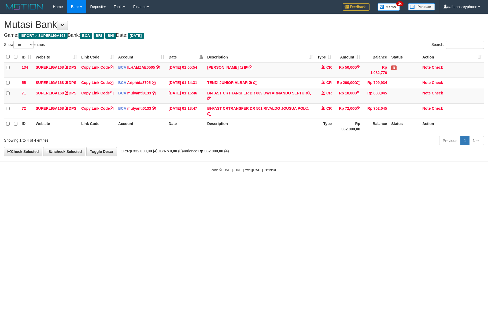
select select "***"
drag, startPoint x: 402, startPoint y: 169, endPoint x: 486, endPoint y: 161, distance: 84.2
click at [436, 165] on body "Toggle navigation Home Bank Account List Load By Website Group [ISPORT] SUPERLI…" at bounding box center [244, 93] width 488 height 186
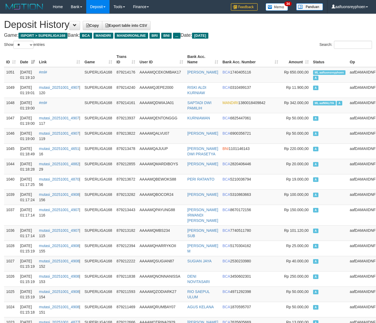
select select "**"
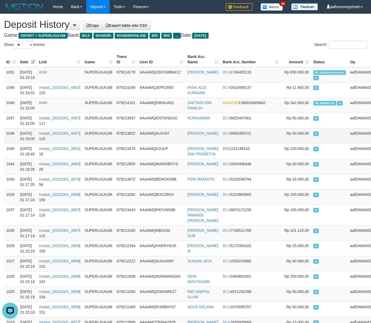
drag, startPoint x: 314, startPoint y: 132, endPoint x: 302, endPoint y: 133, distance: 12.9
click at [314, 132] on td "A" at bounding box center [329, 135] width 37 height 15
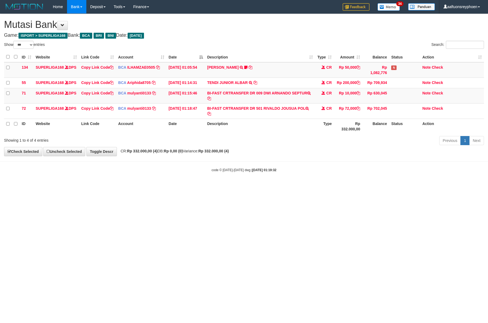
select select "***"
click at [302, 172] on body "Toggle navigation Home Bank Account List Load By Website Group [ISPORT] SUPERLI…" at bounding box center [244, 93] width 488 height 186
select select "***"
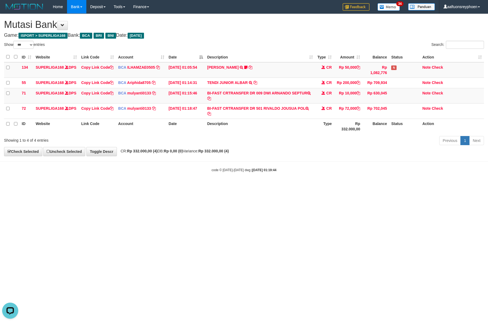
drag, startPoint x: 366, startPoint y: 204, endPoint x: 369, endPoint y: 205, distance: 3.6
click at [369, 186] on html "Toggle navigation Home Bank Account List Load By Website Group [ISPORT] SUPERLI…" at bounding box center [244, 93] width 488 height 186
drag, startPoint x: 435, startPoint y: 202, endPoint x: 486, endPoint y: 196, distance: 51.2
click at [454, 186] on html "Toggle navigation Home Bank Account List Load By Website Group [ISPORT] SUPERLI…" at bounding box center [244, 93] width 488 height 186
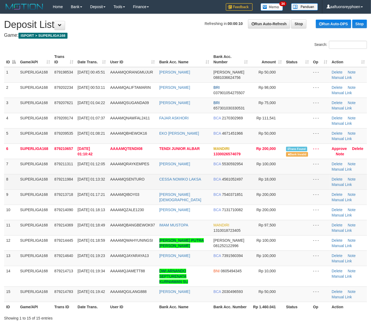
click at [13, 175] on td "8" at bounding box center [11, 181] width 14 height 15
click at [9, 176] on td "8" at bounding box center [11, 181] width 14 height 15
click at [80, 175] on td "[DATE] 01:13:32" at bounding box center [92, 181] width 33 height 15
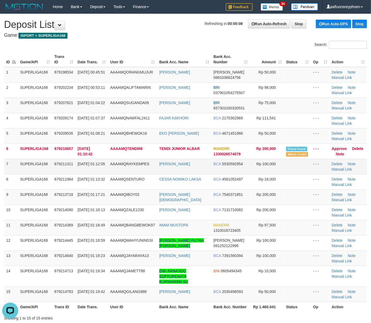
click at [13, 170] on tr "7 SUPERLIGA168 879211311 01/10/2025 01:12:05 AAAAMQRAYKEMPES ANDHIKA TOPANG BCA…" at bounding box center [185, 166] width 363 height 15
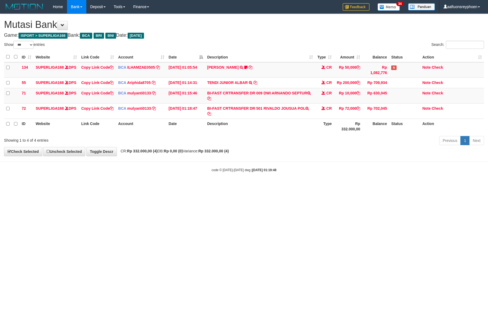
select select "***"
click at [409, 186] on html "Toggle navigation Home Bank Account List Load By Website Group [ISPORT] SUPERLI…" at bounding box center [244, 93] width 488 height 186
select select "***"
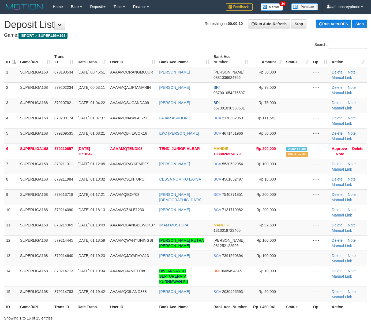
click at [7, 166] on td "7" at bounding box center [11, 166] width 14 height 15
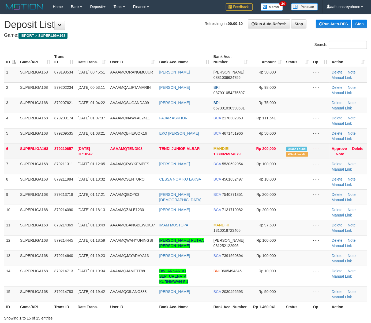
click at [12, 158] on td "6" at bounding box center [11, 150] width 14 height 15
click at [17, 146] on td "6" at bounding box center [11, 150] width 14 height 15
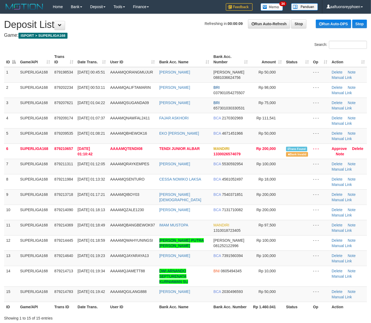
drag, startPoint x: 17, startPoint y: 146, endPoint x: 0, endPoint y: 149, distance: 17.2
click at [15, 146] on td "6" at bounding box center [11, 150] width 14 height 15
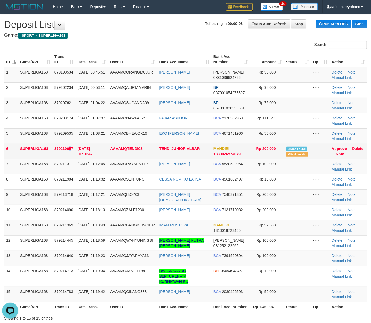
click at [69, 146] on td "879210657" at bounding box center [63, 150] width 23 height 15
click at [69, 145] on td "879210657" at bounding box center [63, 150] width 23 height 15
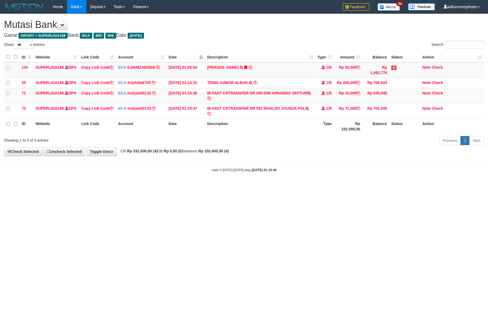
select select "***"
click at [374, 183] on body "Toggle navigation Home Bank Account List Load By Website Group [ISPORT] SUPERLI…" at bounding box center [244, 93] width 488 height 186
select select "***"
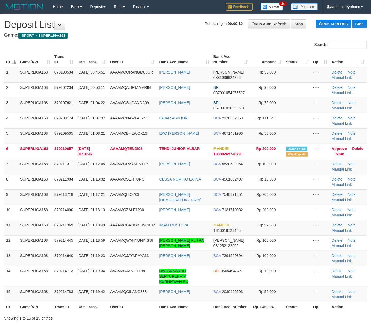
drag, startPoint x: 0, startPoint y: 0, endPoint x: 2, endPoint y: 160, distance: 160.1
click at [65, 146] on td "879210657" at bounding box center [63, 150] width 23 height 15
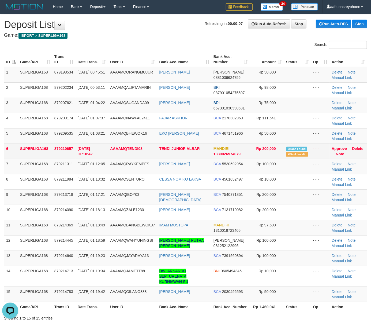
click at [13, 151] on td "6" at bounding box center [11, 150] width 14 height 15
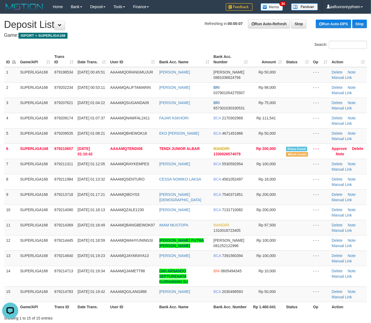
drag, startPoint x: 13, startPoint y: 150, endPoint x: 1, endPoint y: 157, distance: 14.1
click at [10, 153] on td "6" at bounding box center [11, 150] width 14 height 15
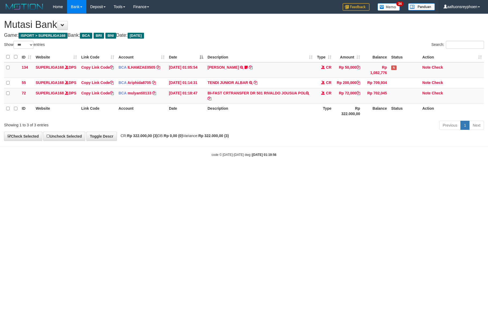
select select "***"
drag, startPoint x: 336, startPoint y: 164, endPoint x: 486, endPoint y: 147, distance: 151.1
click at [350, 162] on body "Toggle navigation Home Bank Account List Load By Website Group [ISPORT] SUPERLI…" at bounding box center [244, 85] width 488 height 171
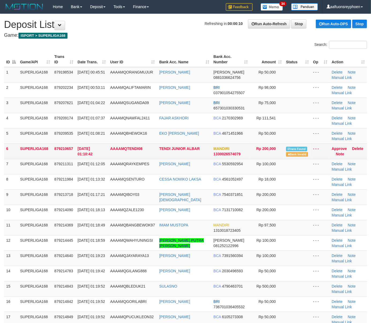
drag, startPoint x: 0, startPoint y: 0, endPoint x: 28, endPoint y: 144, distance: 147.0
click at [60, 134] on span "879209535" at bounding box center [63, 133] width 19 height 4
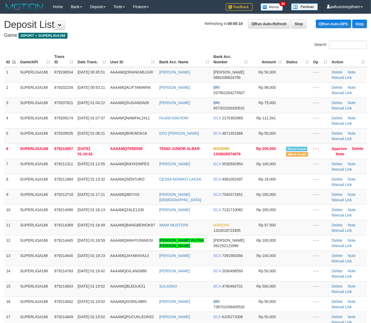
click at [17, 135] on tr "5 SUPERLIGA168 879209535 01/10/2025 01:08:21 AAAAMQBHEWOK16 EKO BUDI CAHYONO BC…" at bounding box center [185, 135] width 363 height 15
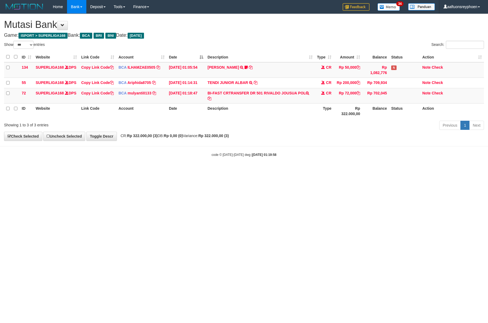
select select "***"
copy tr "[PERSON_NAME] POL"
drag, startPoint x: 267, startPoint y: 96, endPoint x: 472, endPoint y: 127, distance: 206.9
click at [331, 102] on tr "72 SUPERLIGA168 DPS Copy Link Code BCA mulyanti0133 DPS MULYANTI mutasi_2025100…" at bounding box center [244, 95] width 480 height 15
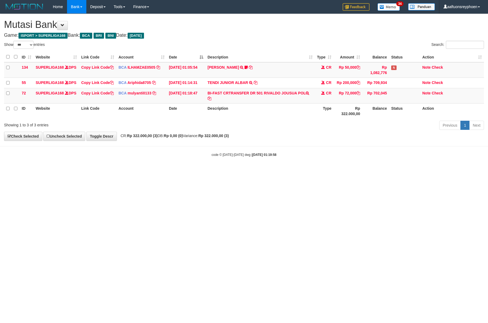
drag, startPoint x: 354, startPoint y: 186, endPoint x: 389, endPoint y: 184, distance: 34.7
click at [366, 171] on html "Toggle navigation Home Bank Account List Load By Website Group [ISPORT] SUPERLI…" at bounding box center [244, 85] width 488 height 171
